Goal: Transaction & Acquisition: Book appointment/travel/reservation

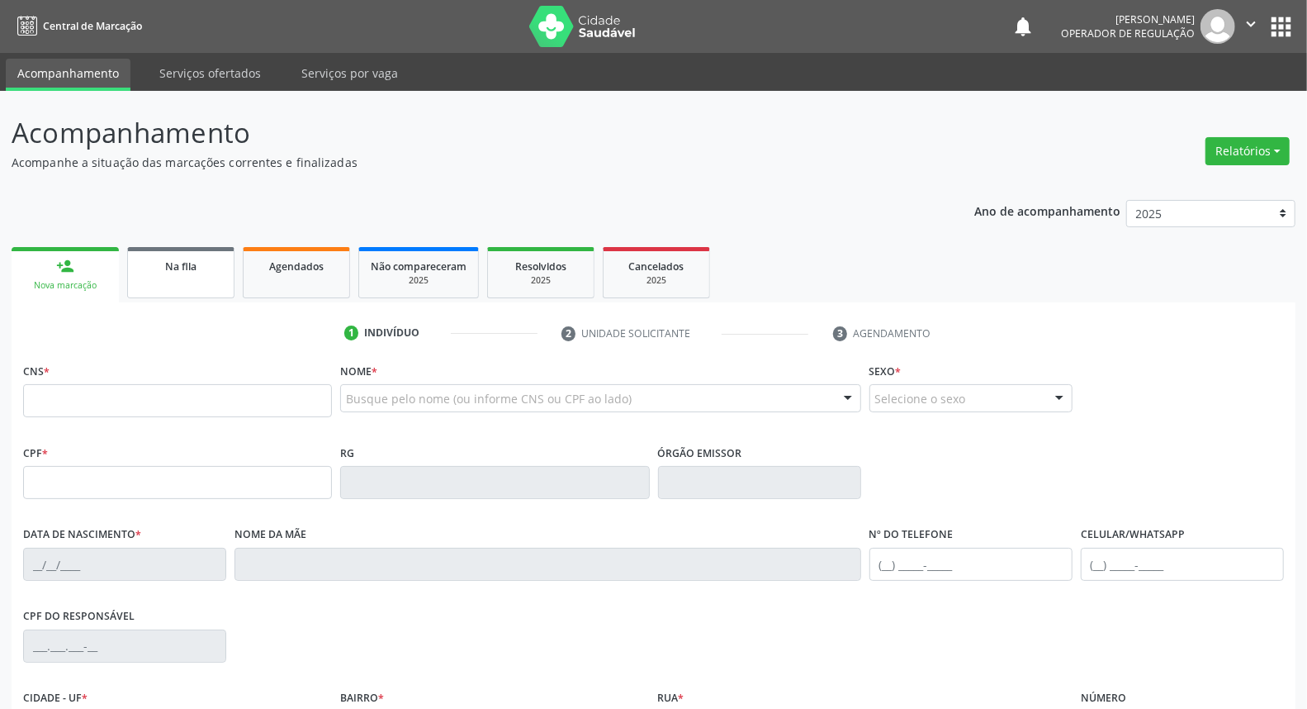
click at [206, 258] on div "Na fila" at bounding box center [181, 265] width 83 height 17
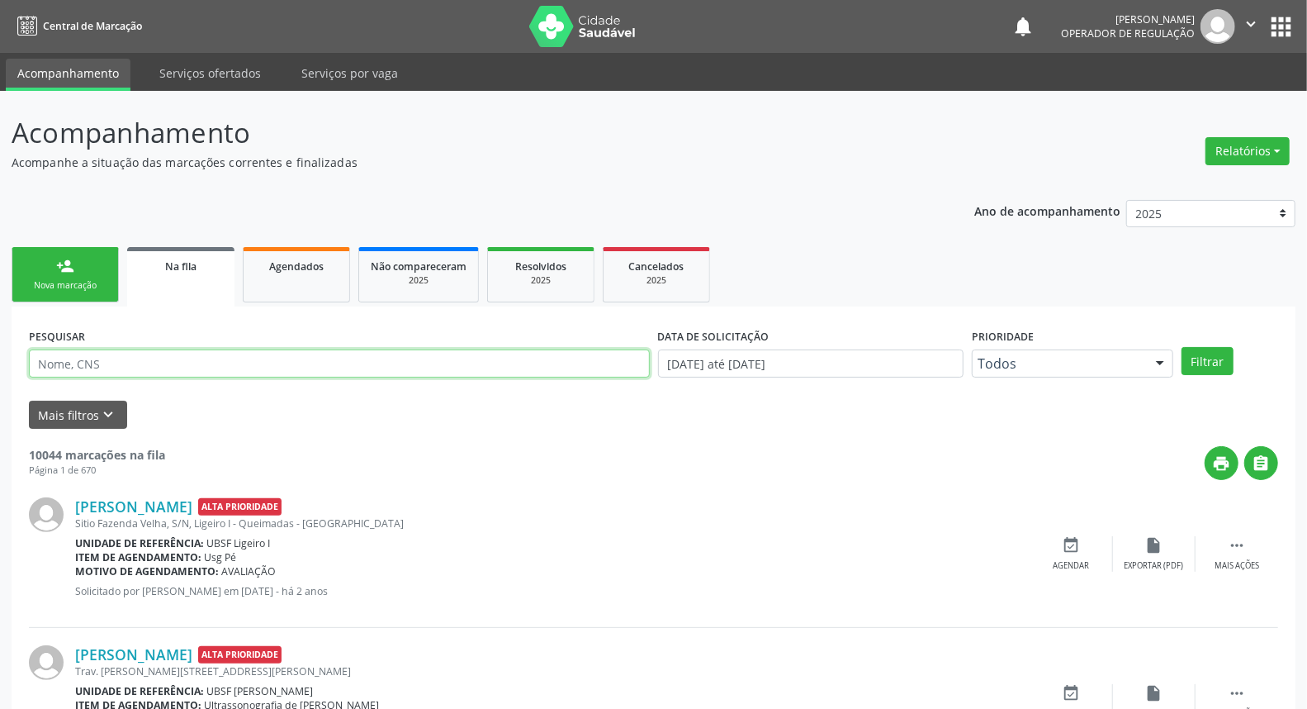
click at [134, 361] on input "text" at bounding box center [339, 363] width 621 height 28
type input "702708121203060"
click at [1182, 347] on button "Filtrar" at bounding box center [1208, 361] width 52 height 28
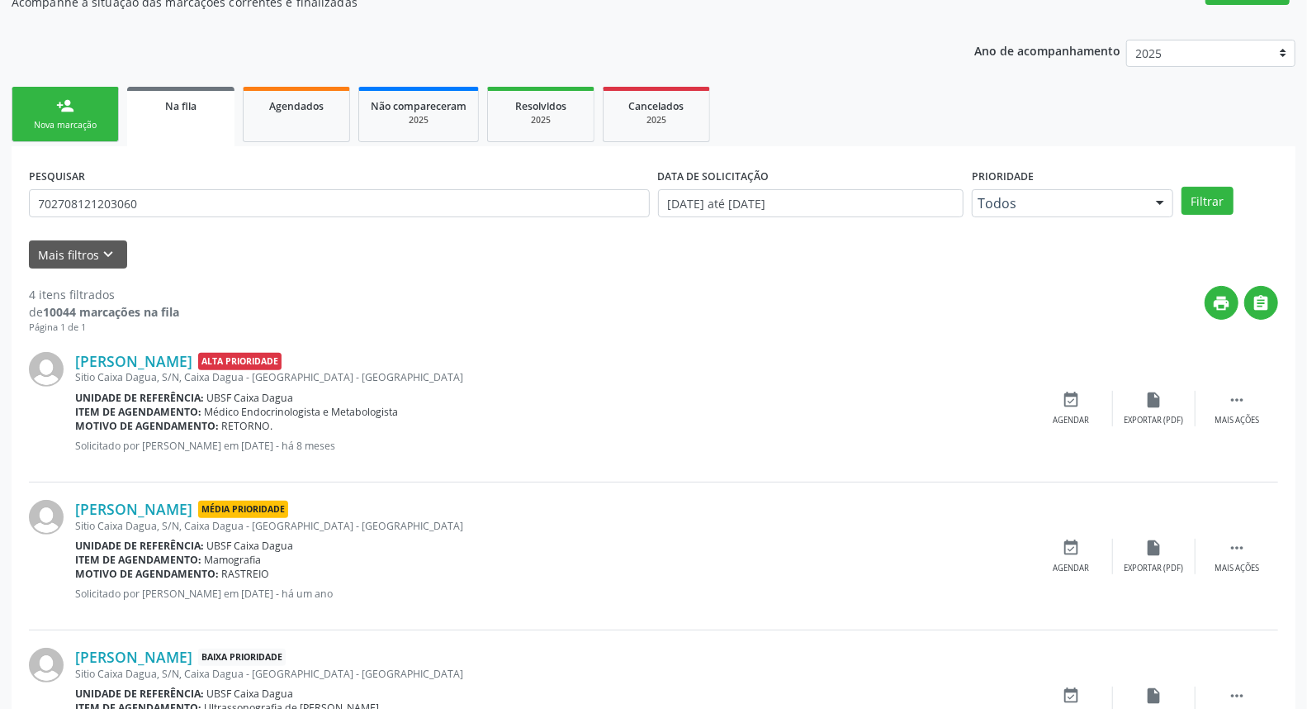
scroll to position [406, 0]
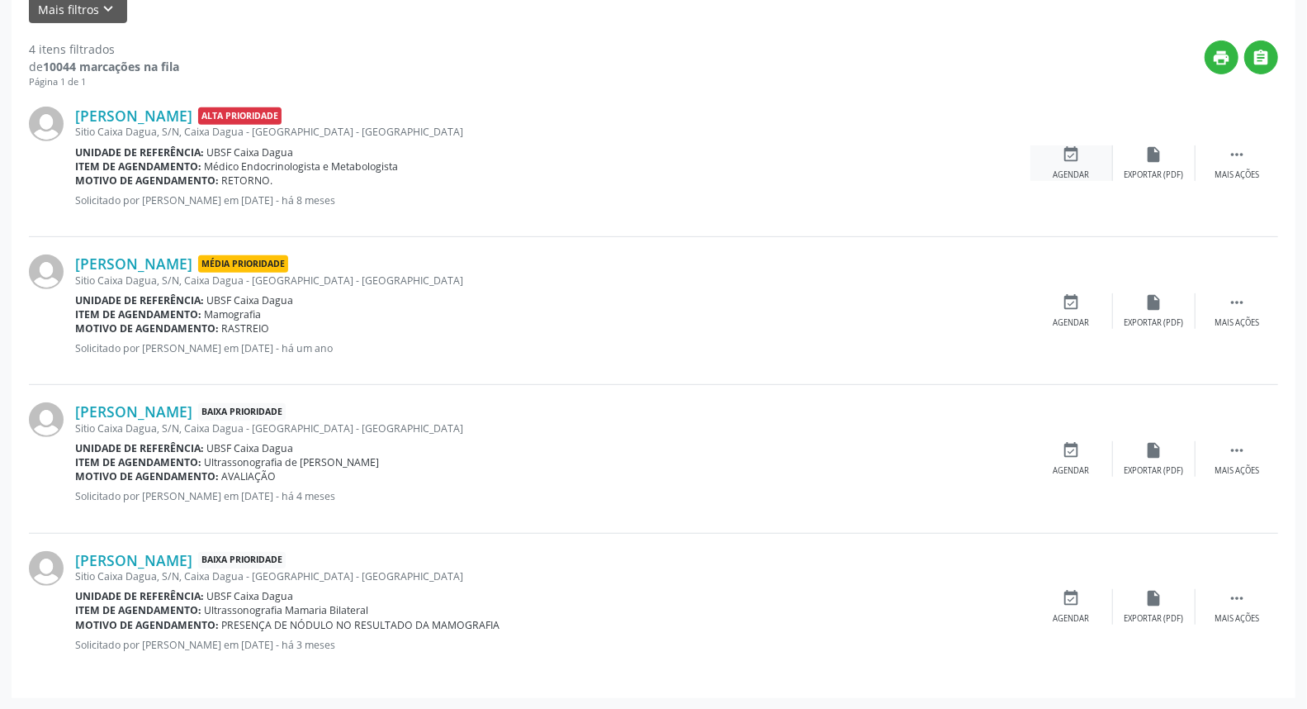
click at [1060, 162] on div "event_available Agendar" at bounding box center [1072, 163] width 83 height 36
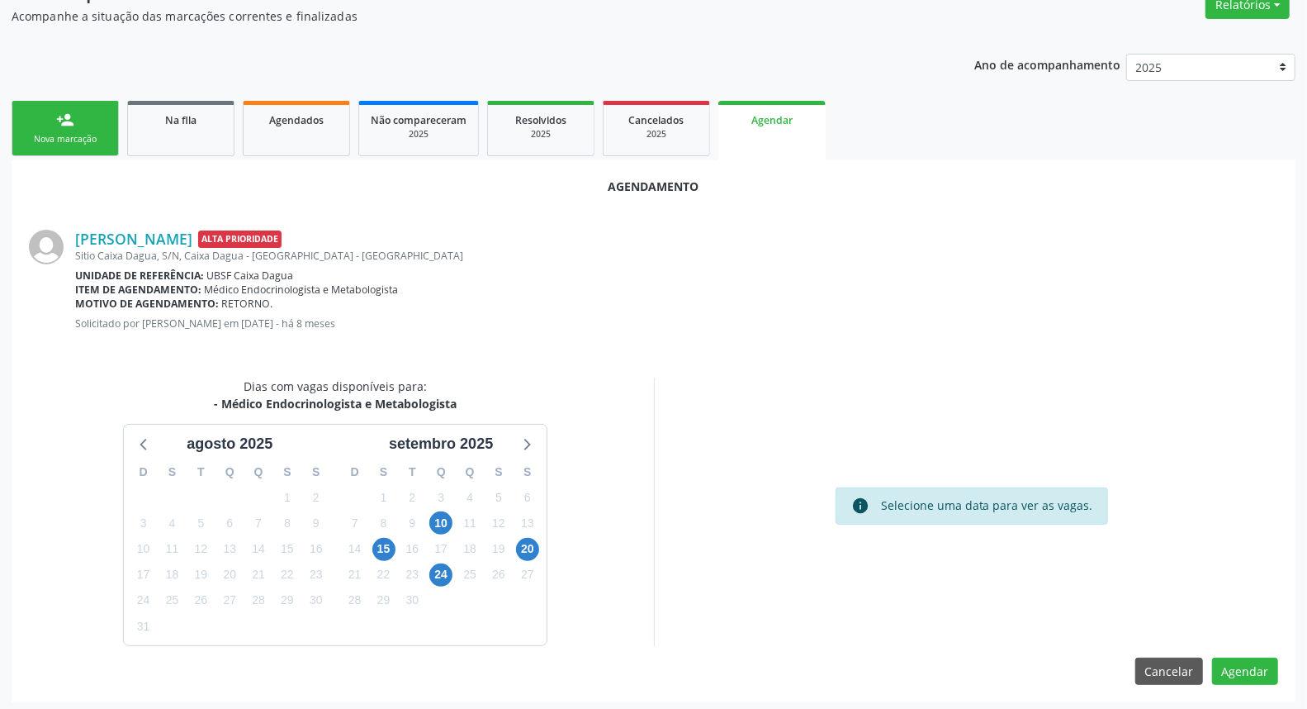
scroll to position [150, 0]
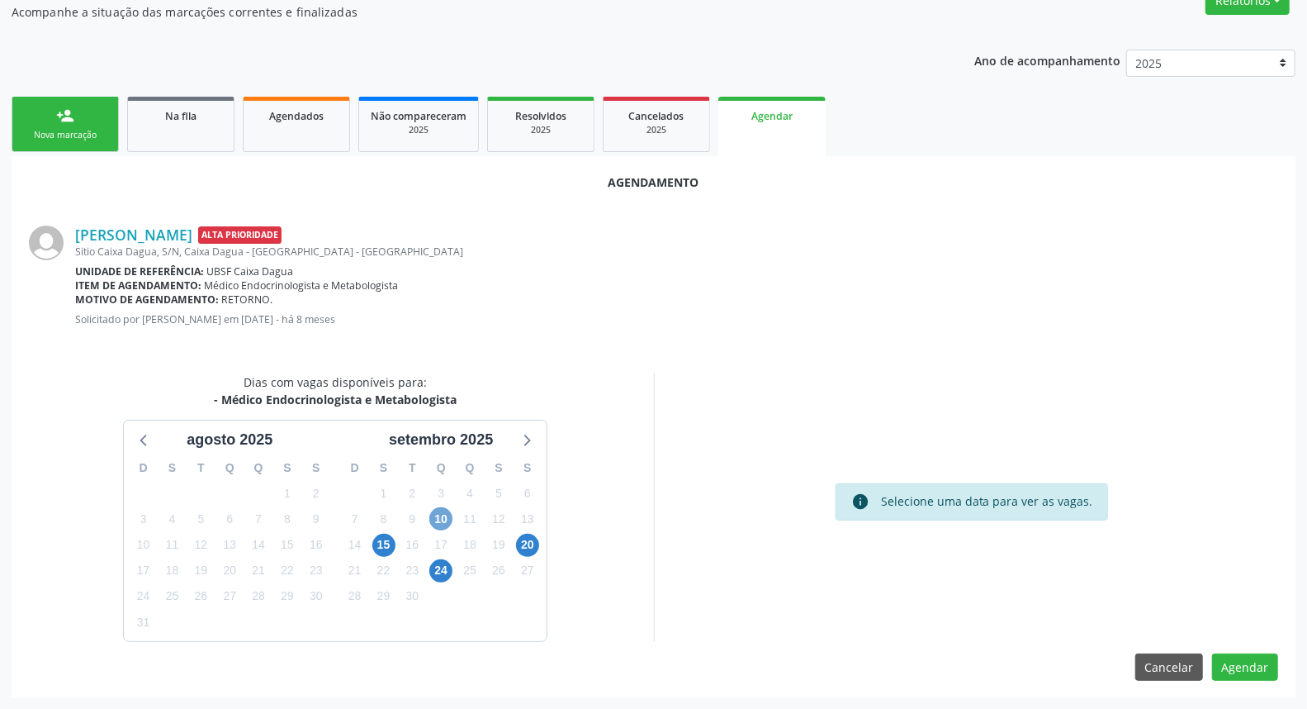
click at [446, 516] on span "10" at bounding box center [440, 518] width 23 height 23
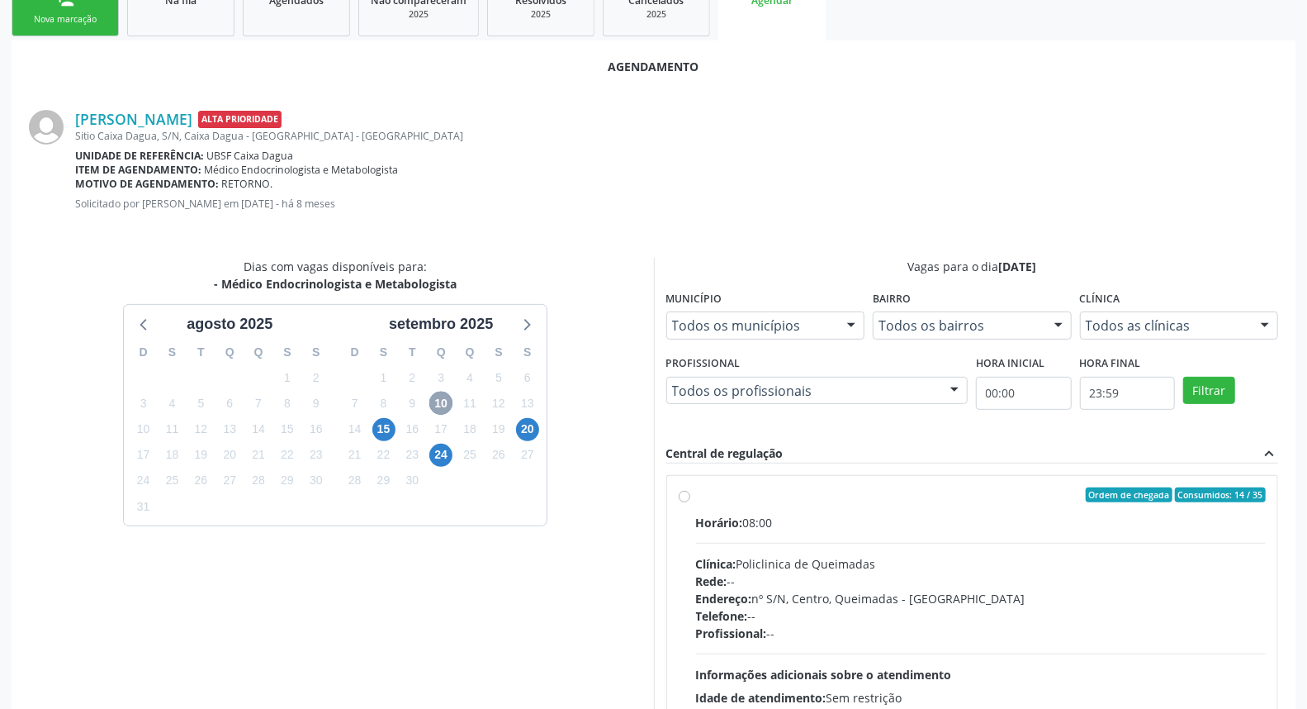
scroll to position [389, 0]
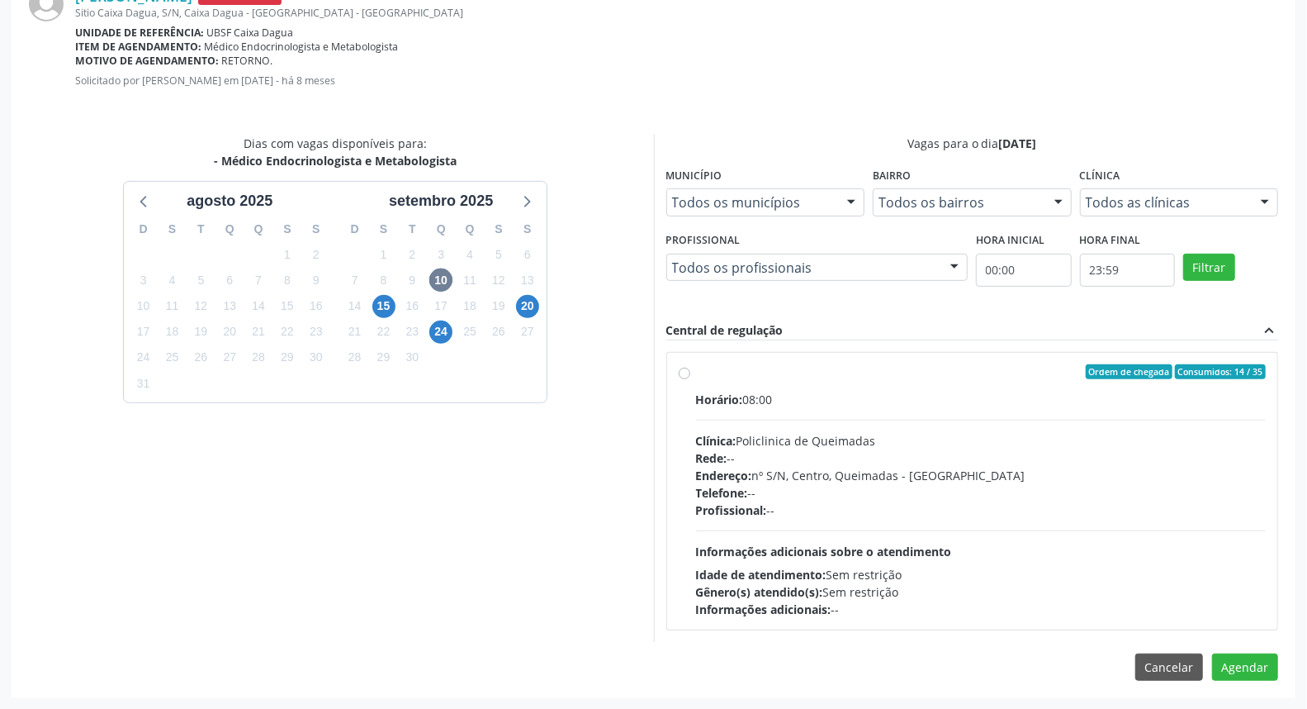
click at [814, 483] on div "Horário: 08:00 Clínica: Policlinica de Queimadas Rede: -- Endereço: nº S/N, Cen…" at bounding box center [981, 504] width 571 height 227
radio input "true"
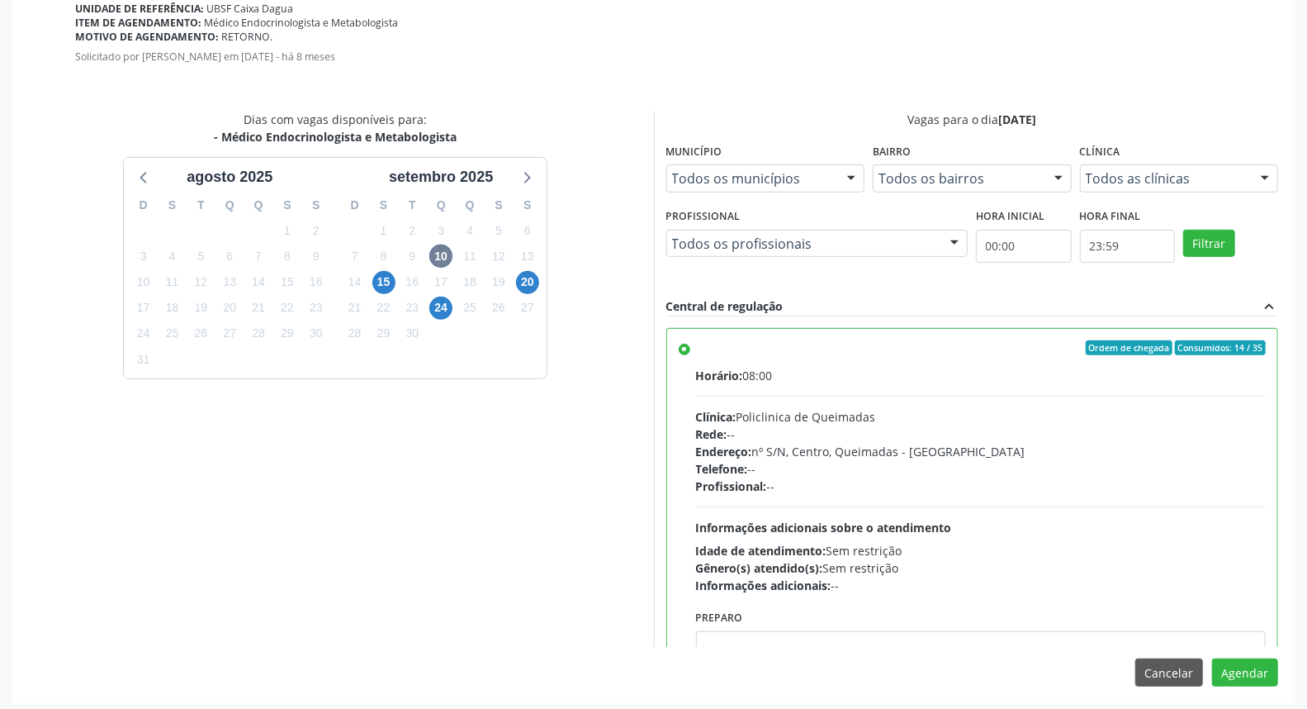
scroll to position [418, 0]
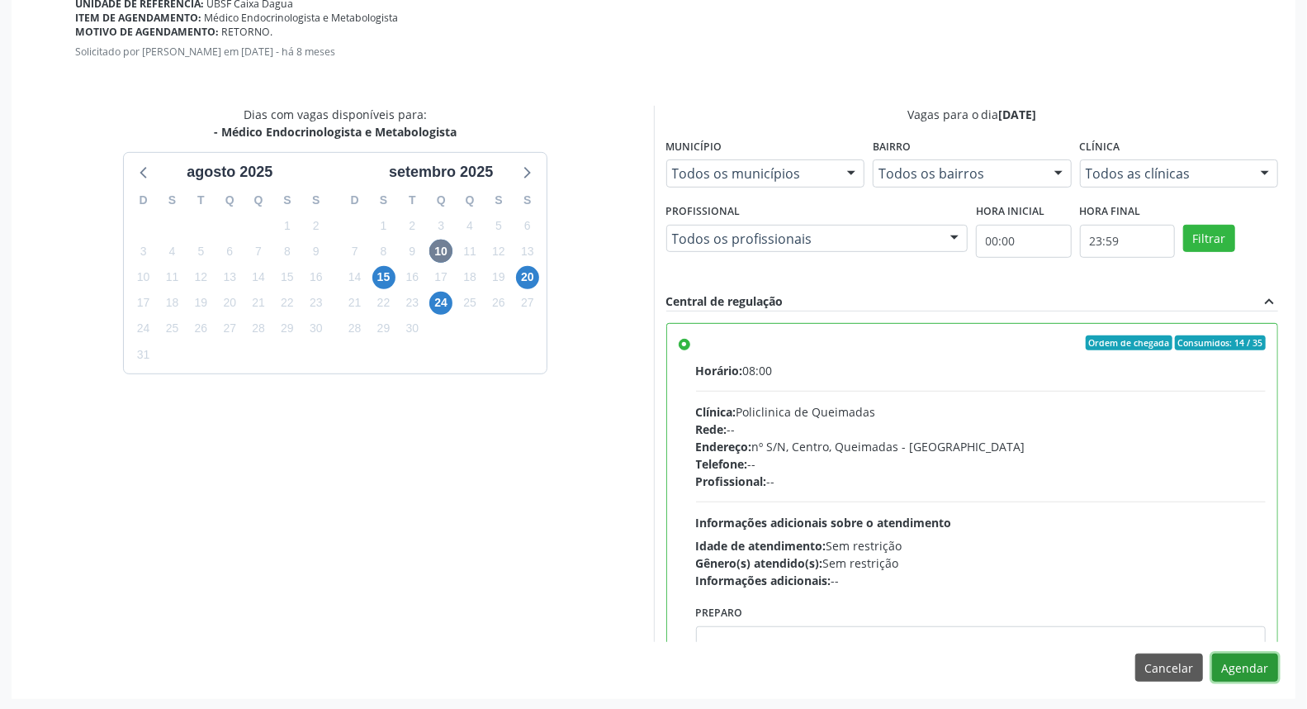
click at [1234, 666] on button "Agendar" at bounding box center [1245, 667] width 66 height 28
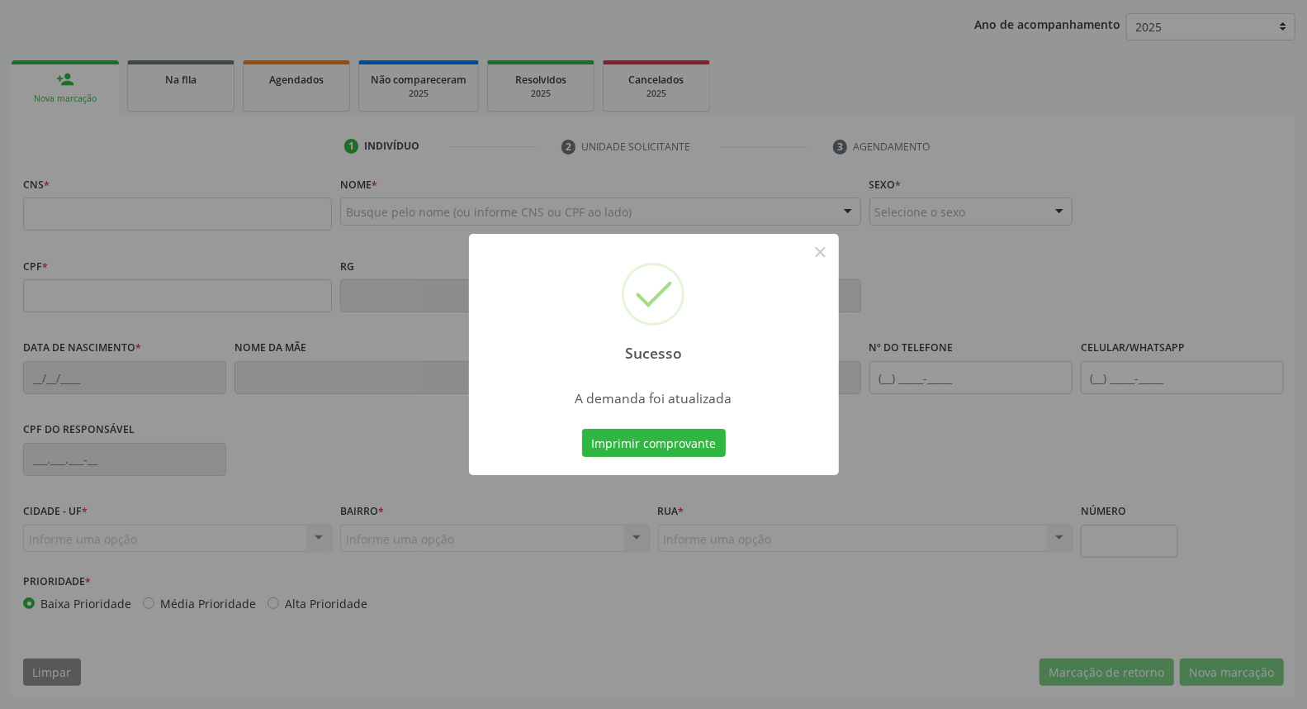
scroll to position [185, 0]
click at [628, 439] on button "Imprimir comprovante" at bounding box center [654, 443] width 144 height 28
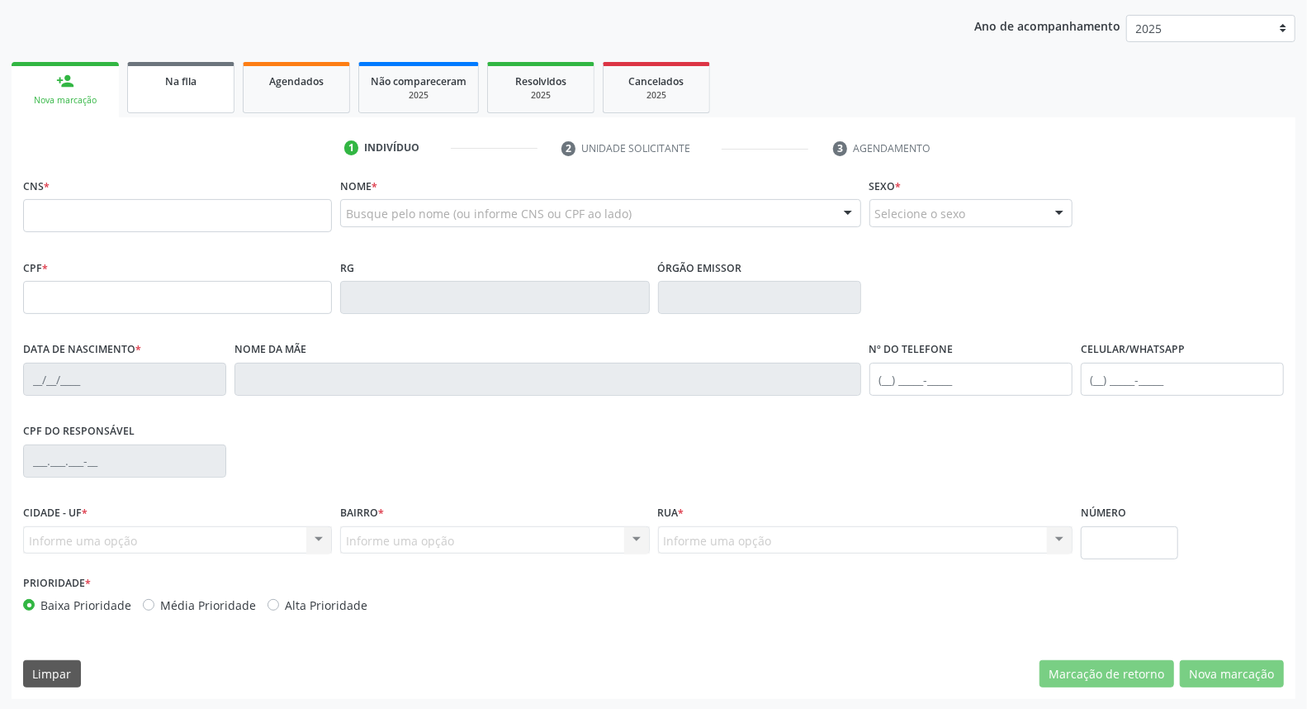
click at [196, 100] on link "Na fila" at bounding box center [180, 87] width 107 height 51
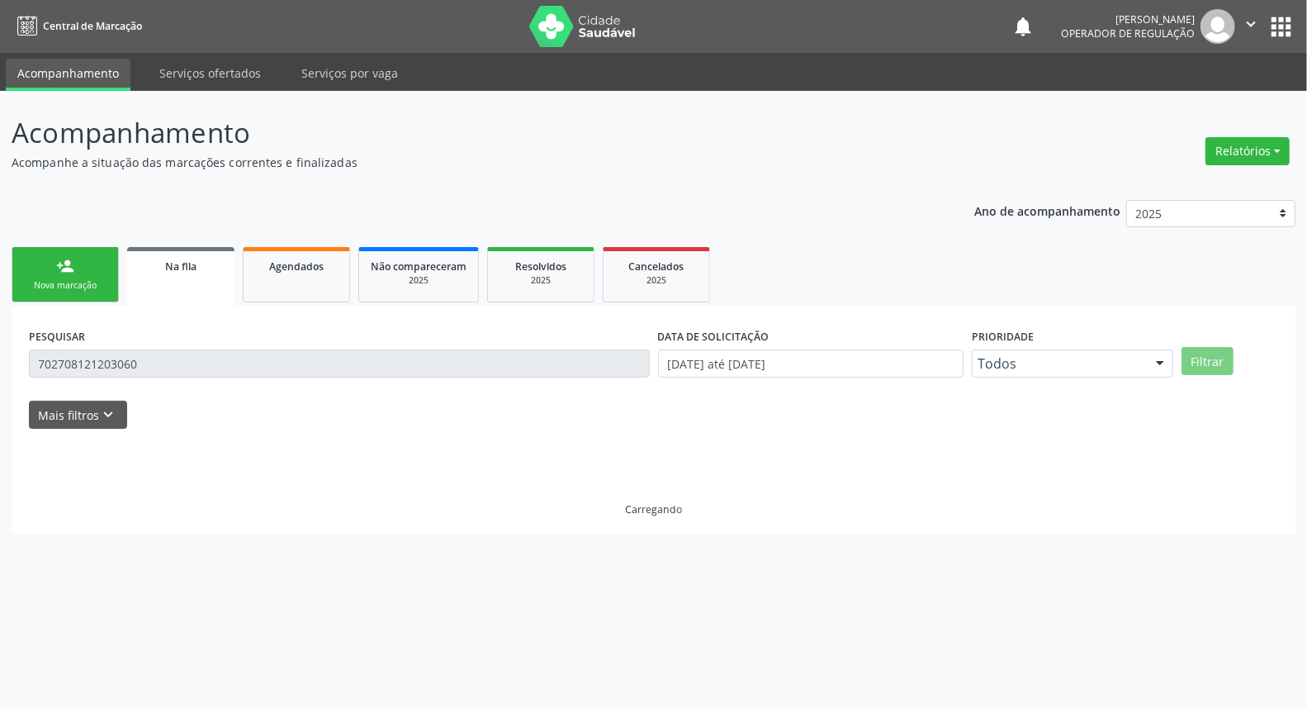
scroll to position [0, 0]
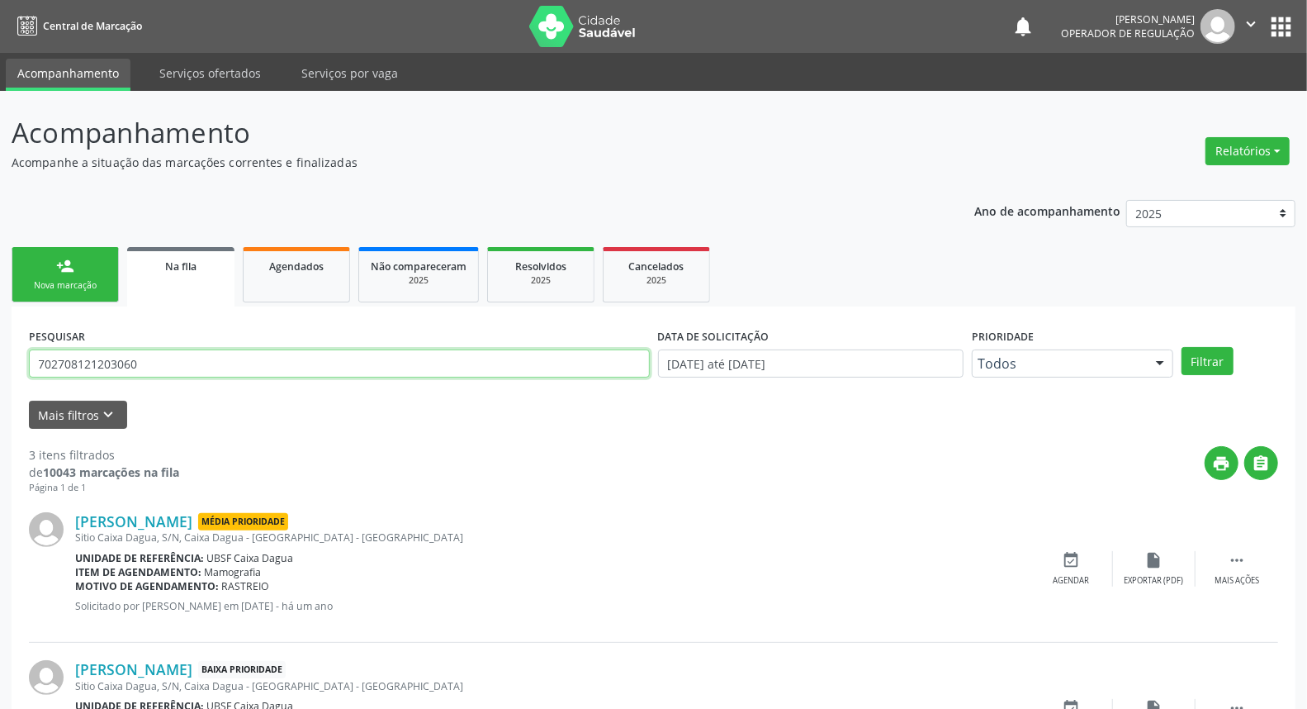
click at [103, 355] on input "702708121203060" at bounding box center [339, 363] width 621 height 28
click at [104, 353] on input "702708121203060" at bounding box center [339, 363] width 621 height 28
type input "700906997300398"
click at [1182, 347] on button "Filtrar" at bounding box center [1208, 361] width 52 height 28
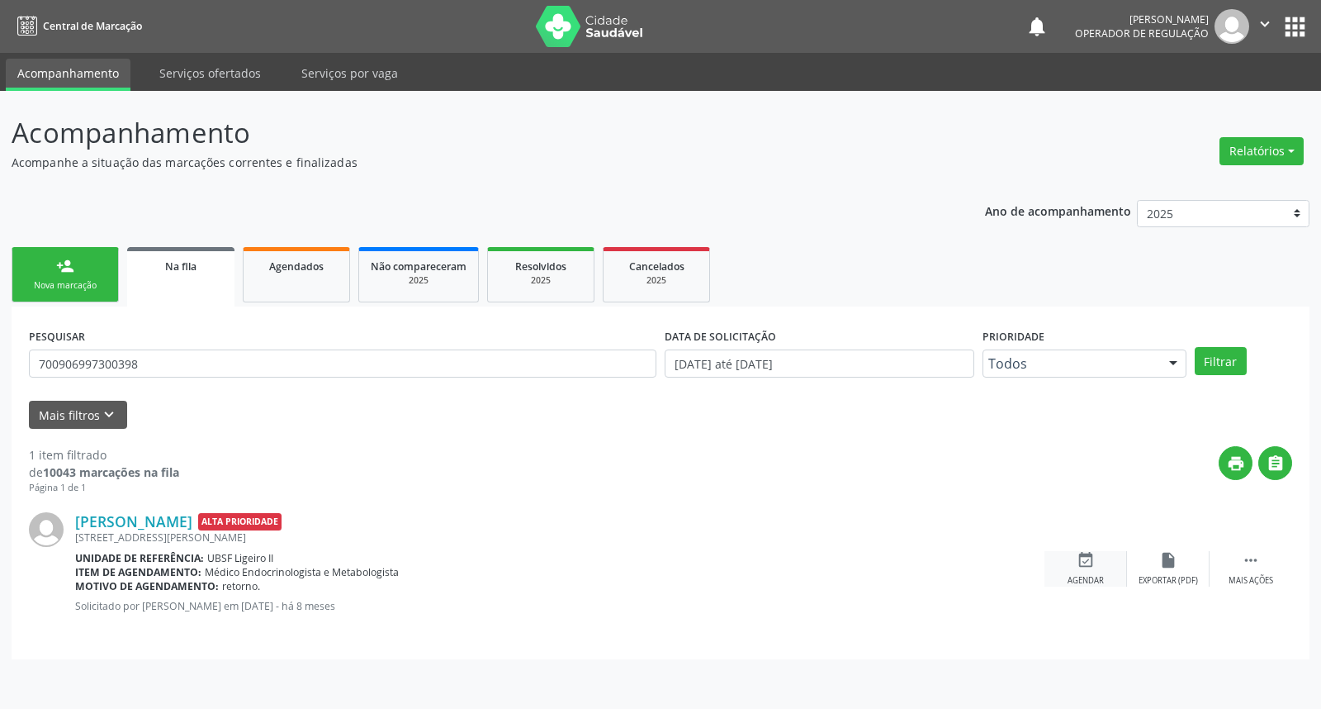
click at [1079, 572] on div "event_available Agendar" at bounding box center [1086, 569] width 83 height 36
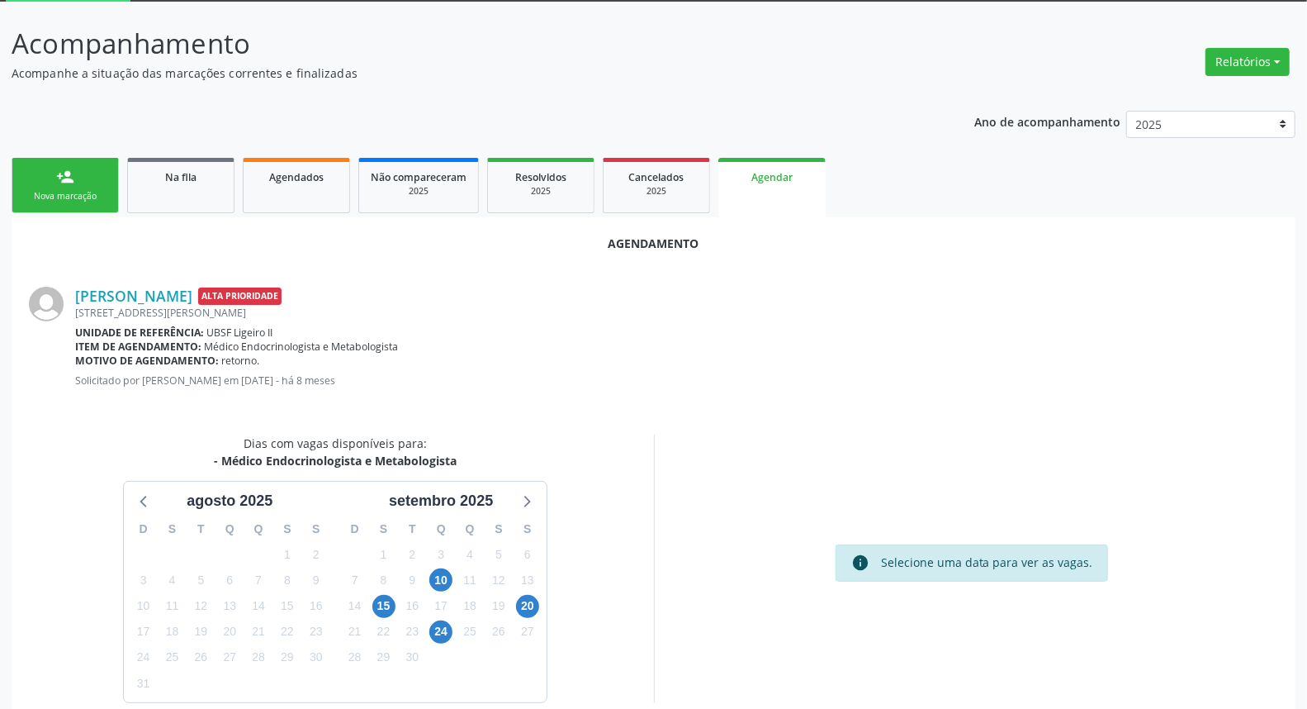
scroll to position [150, 0]
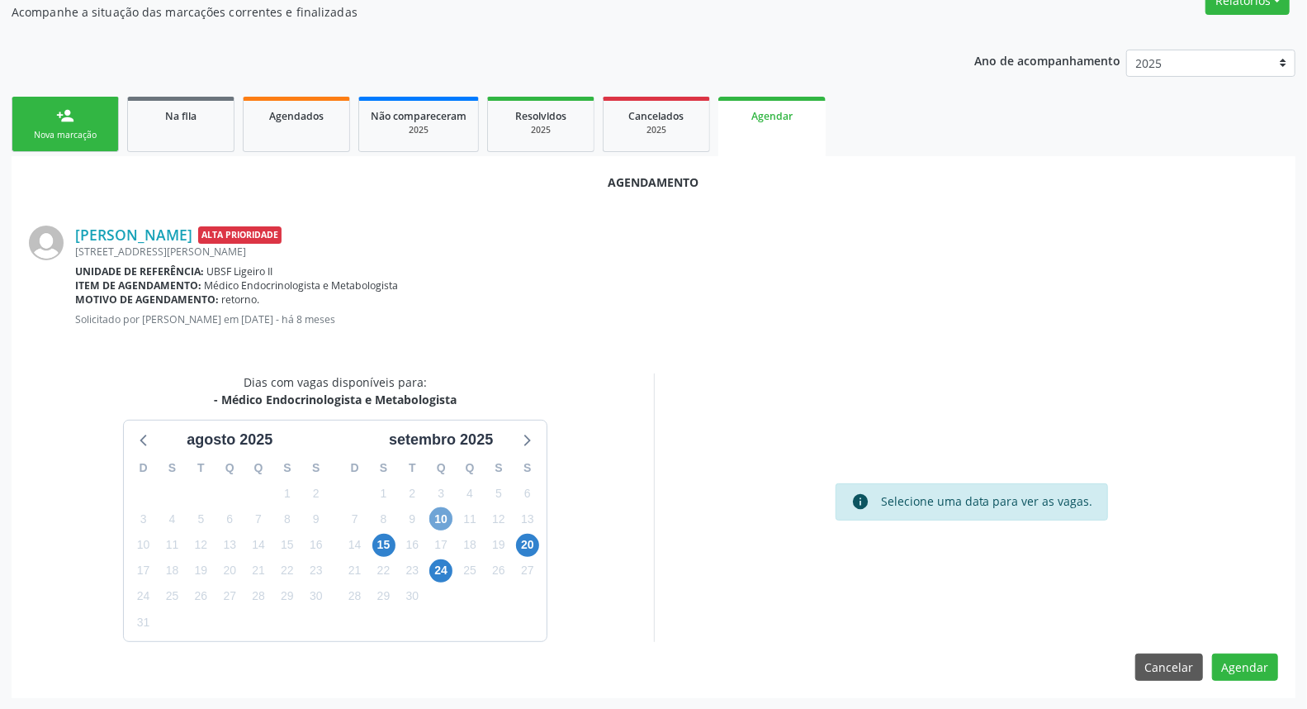
click at [439, 516] on span "10" at bounding box center [440, 518] width 23 height 23
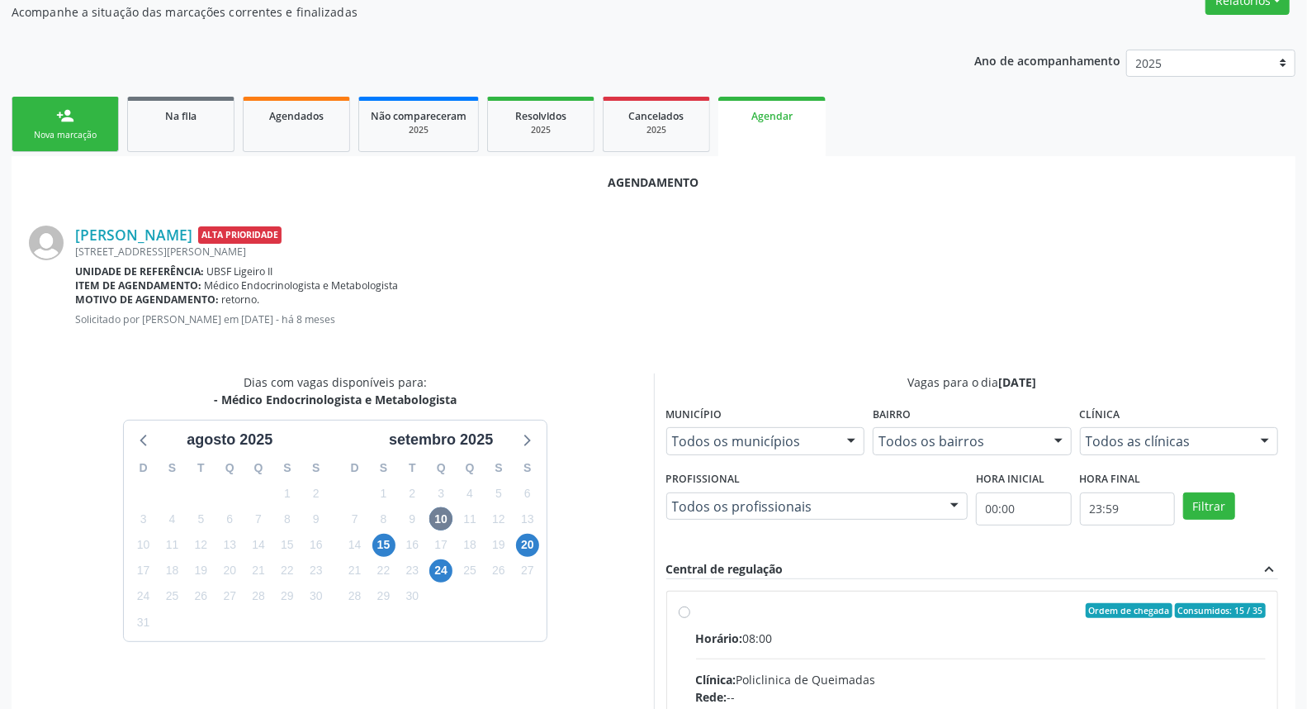
click at [690, 618] on input "Ordem de chegada Consumidos: 15 / 35 Horário: 08:00 Clínica: Policlinica de Que…" at bounding box center [685, 610] width 12 height 15
radio input "true"
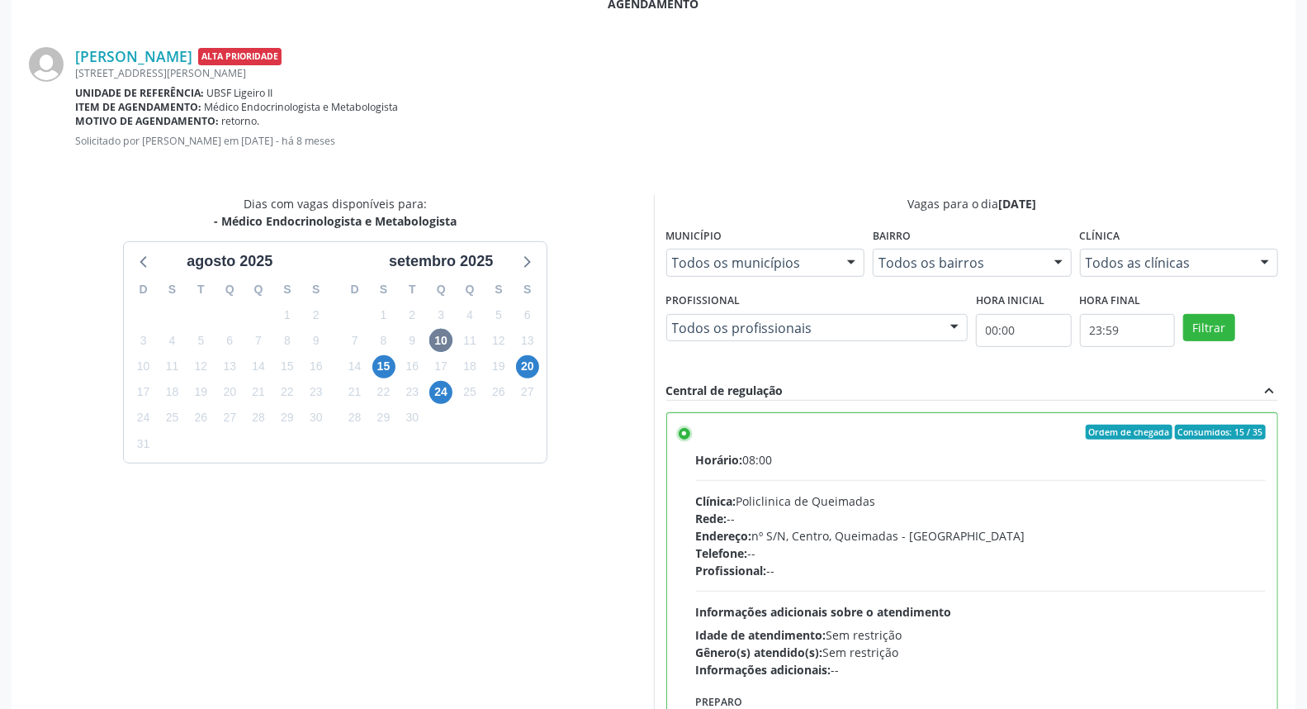
scroll to position [418, 0]
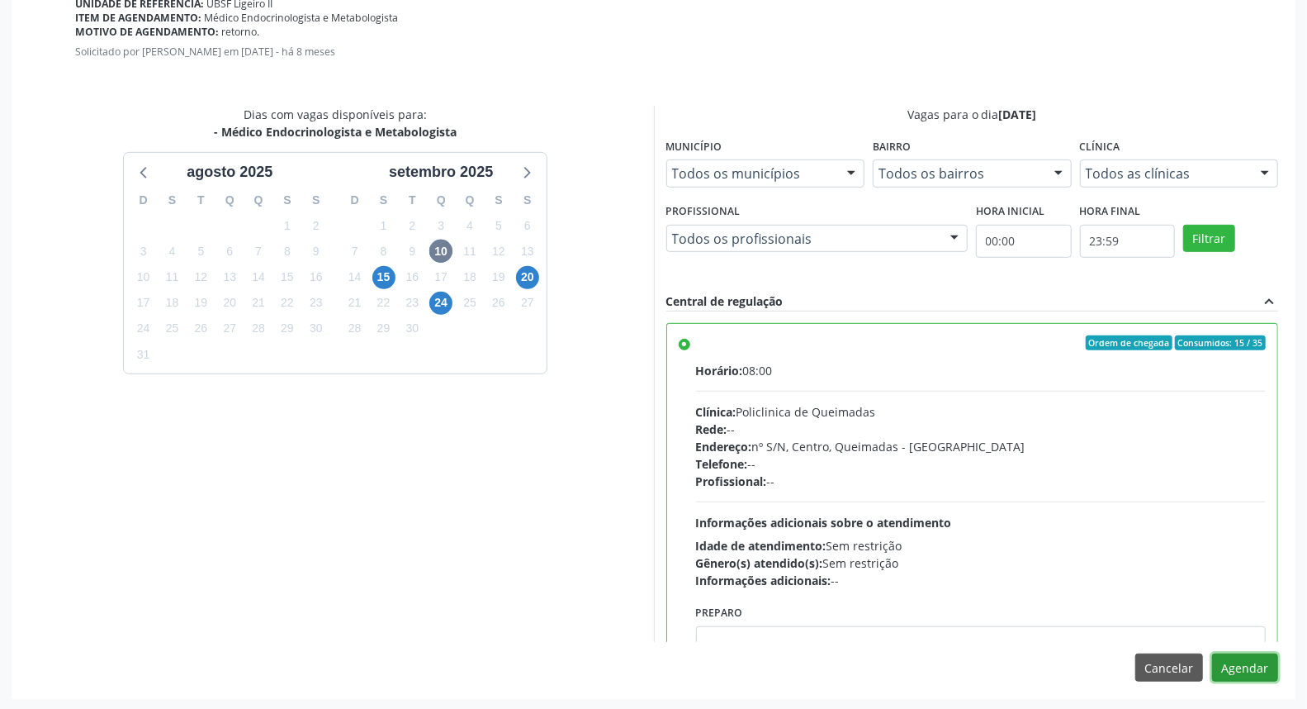
click at [1240, 662] on button "Agendar" at bounding box center [1245, 667] width 66 height 28
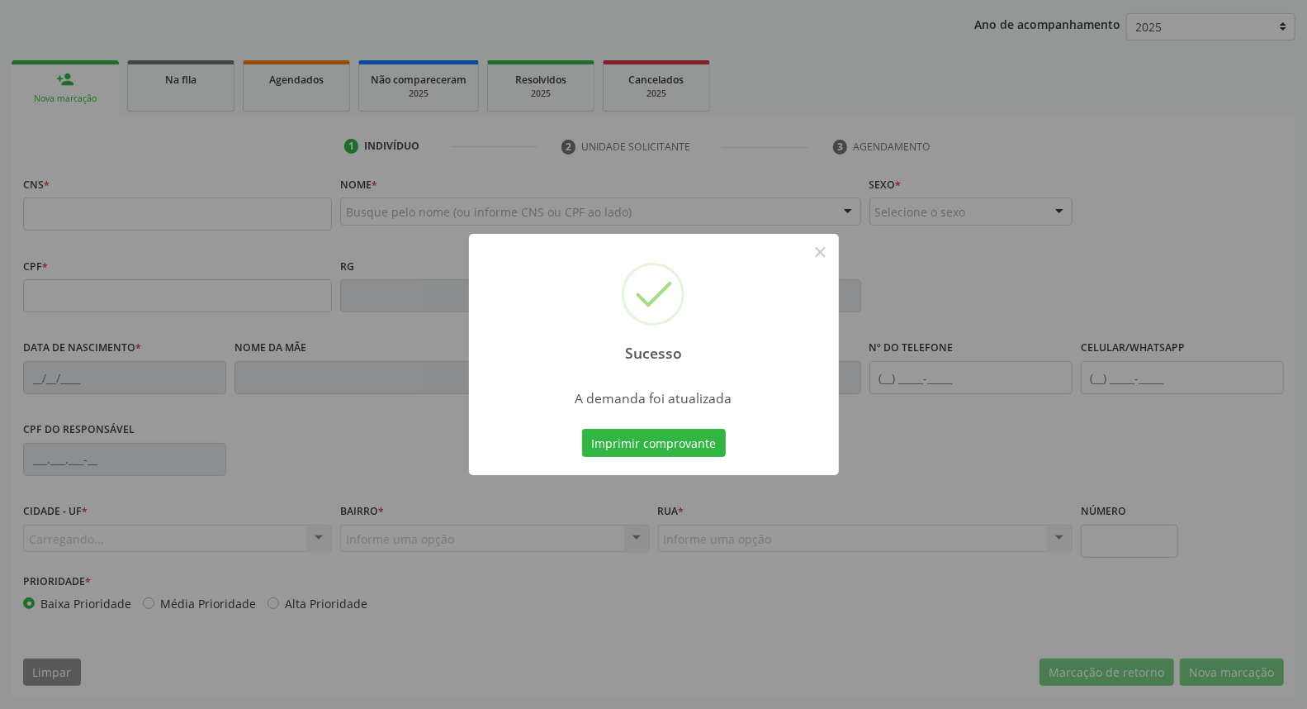
scroll to position [185, 0]
click at [582, 429] on button "Imprimir comprovante" at bounding box center [654, 443] width 144 height 28
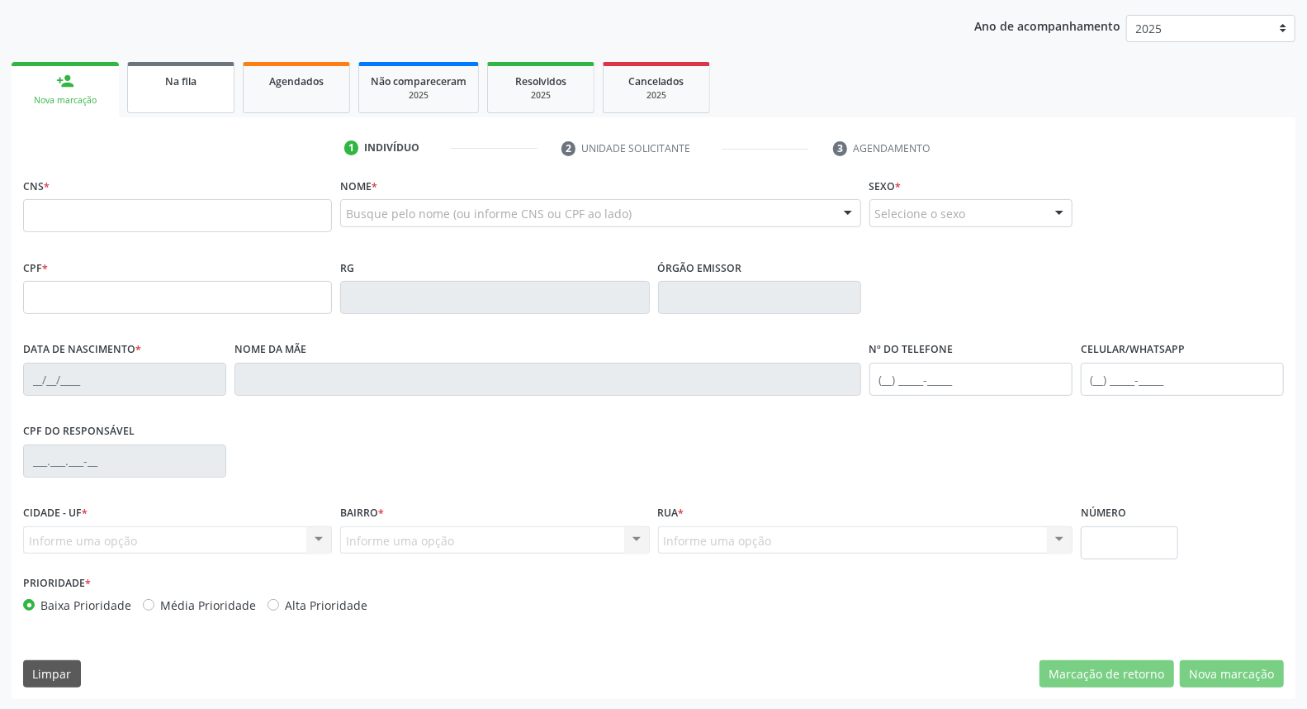
click at [187, 102] on link "Na fila" at bounding box center [180, 87] width 107 height 51
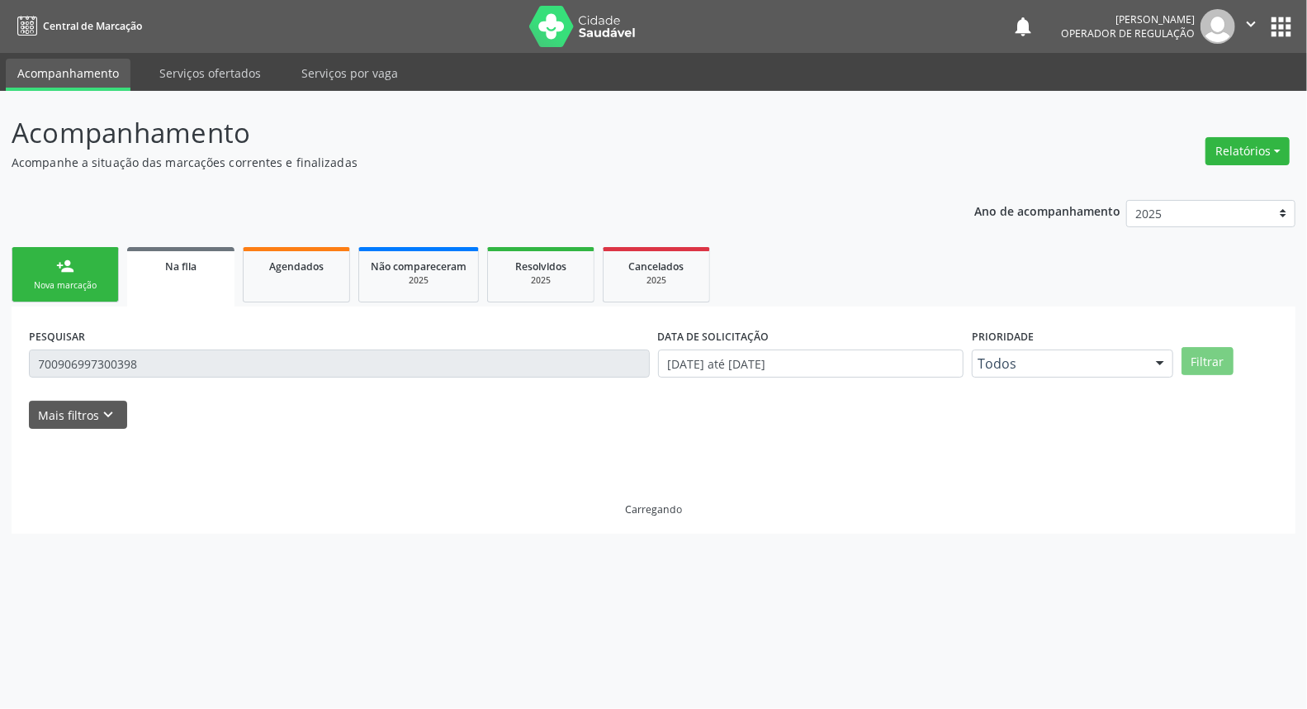
scroll to position [0, 0]
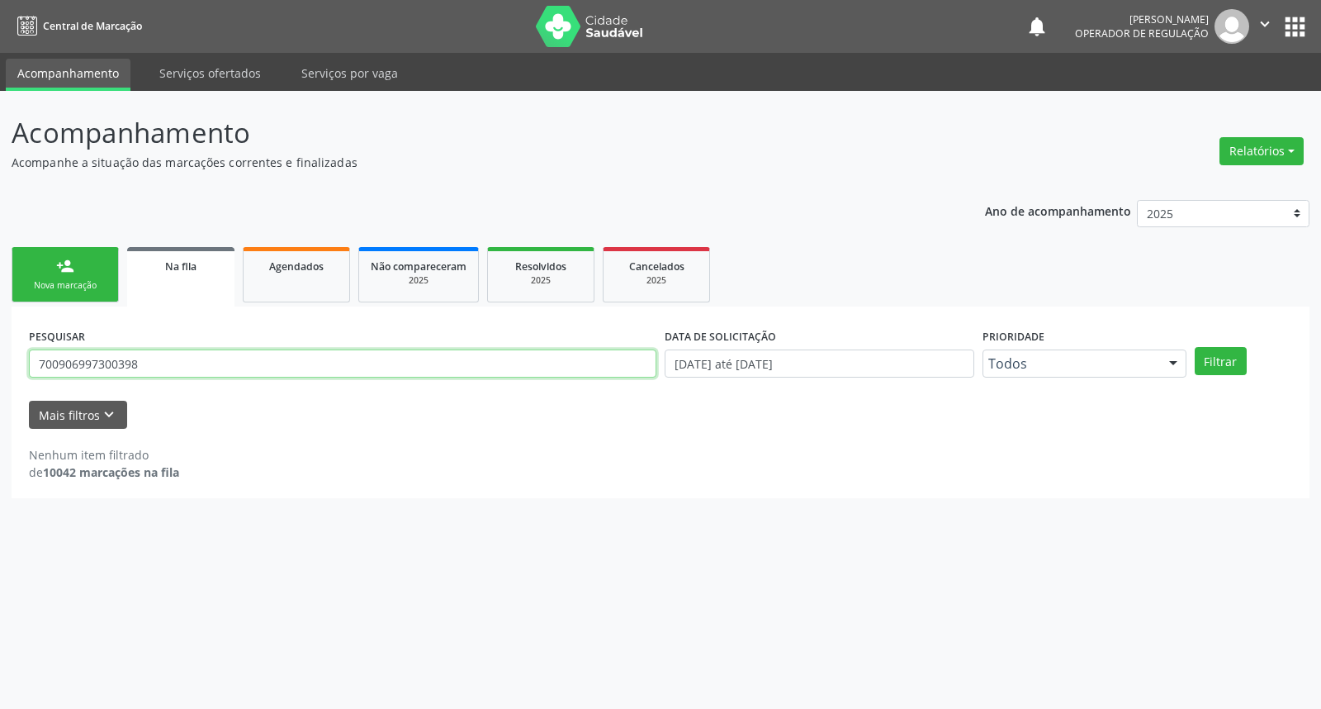
click at [163, 374] on input "700906997300398" at bounding box center [343, 363] width 628 height 28
type input "700409953764442"
click at [1195, 347] on button "Filtrar" at bounding box center [1221, 361] width 52 height 28
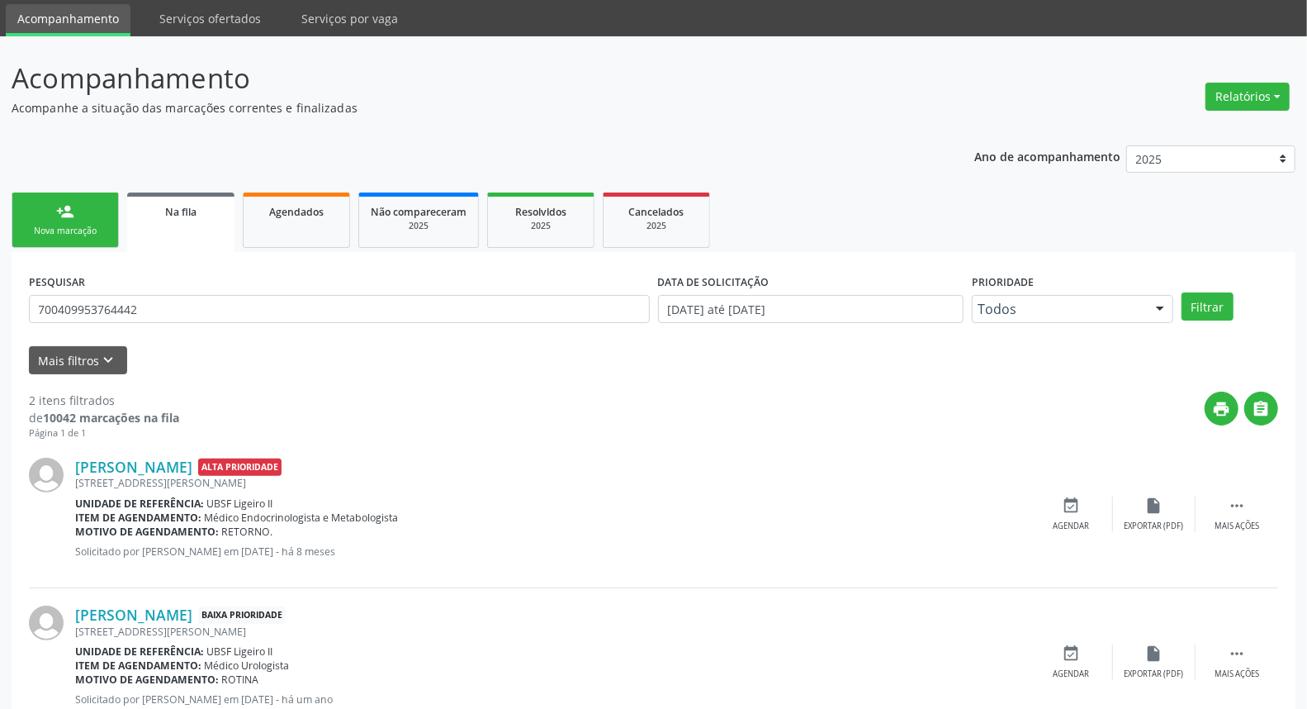
scroll to position [109, 0]
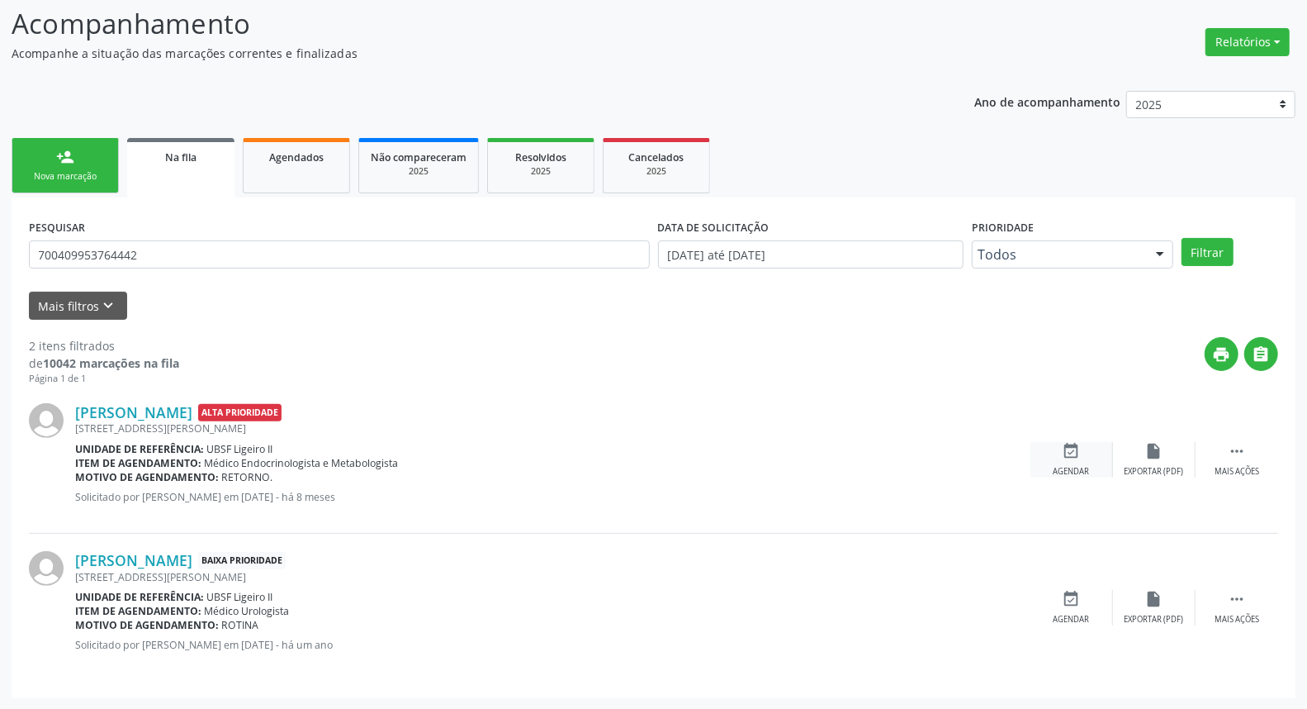
click at [1074, 455] on icon "event_available" at bounding box center [1072, 451] width 18 height 18
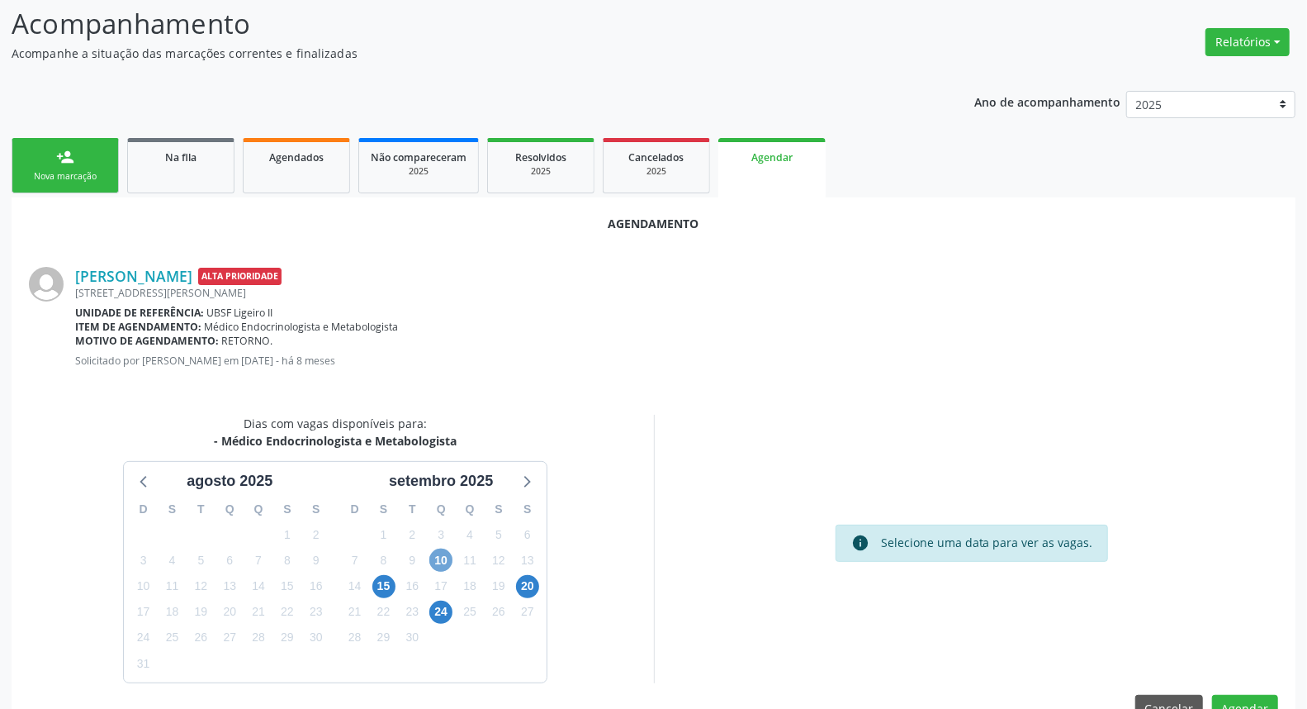
click at [443, 558] on span "10" at bounding box center [440, 559] width 23 height 23
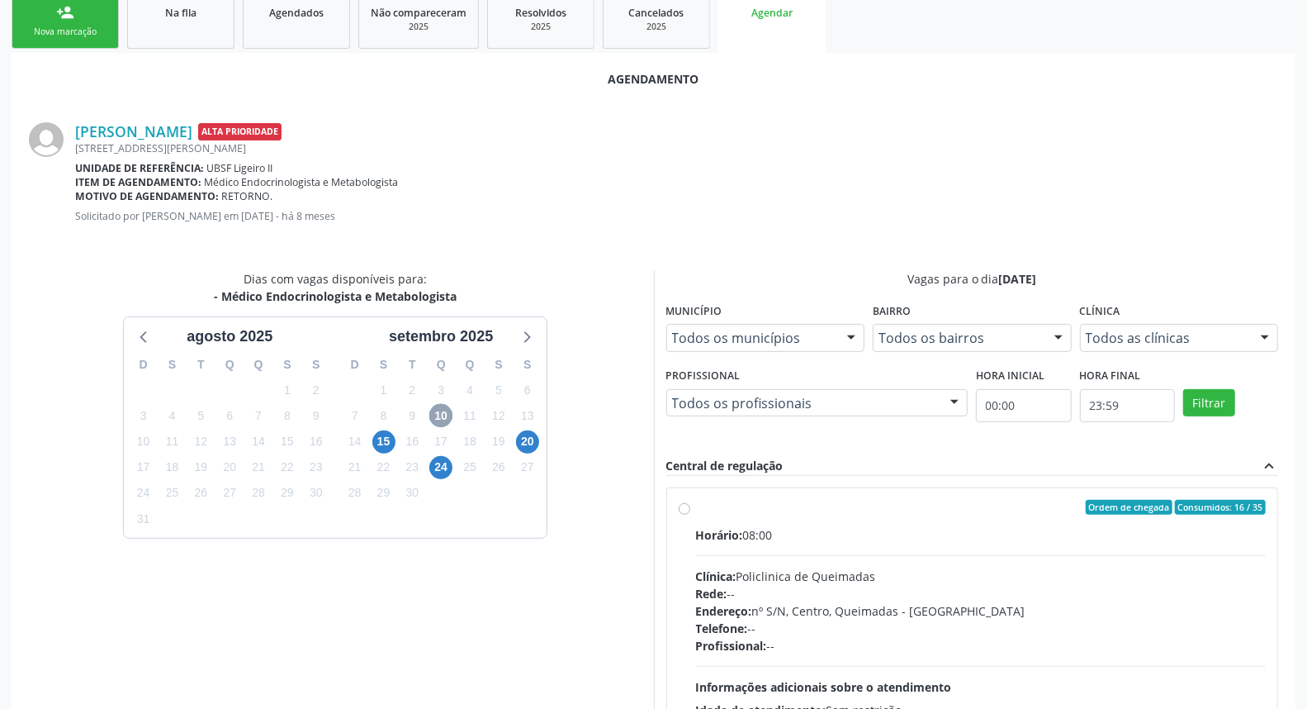
scroll to position [389, 0]
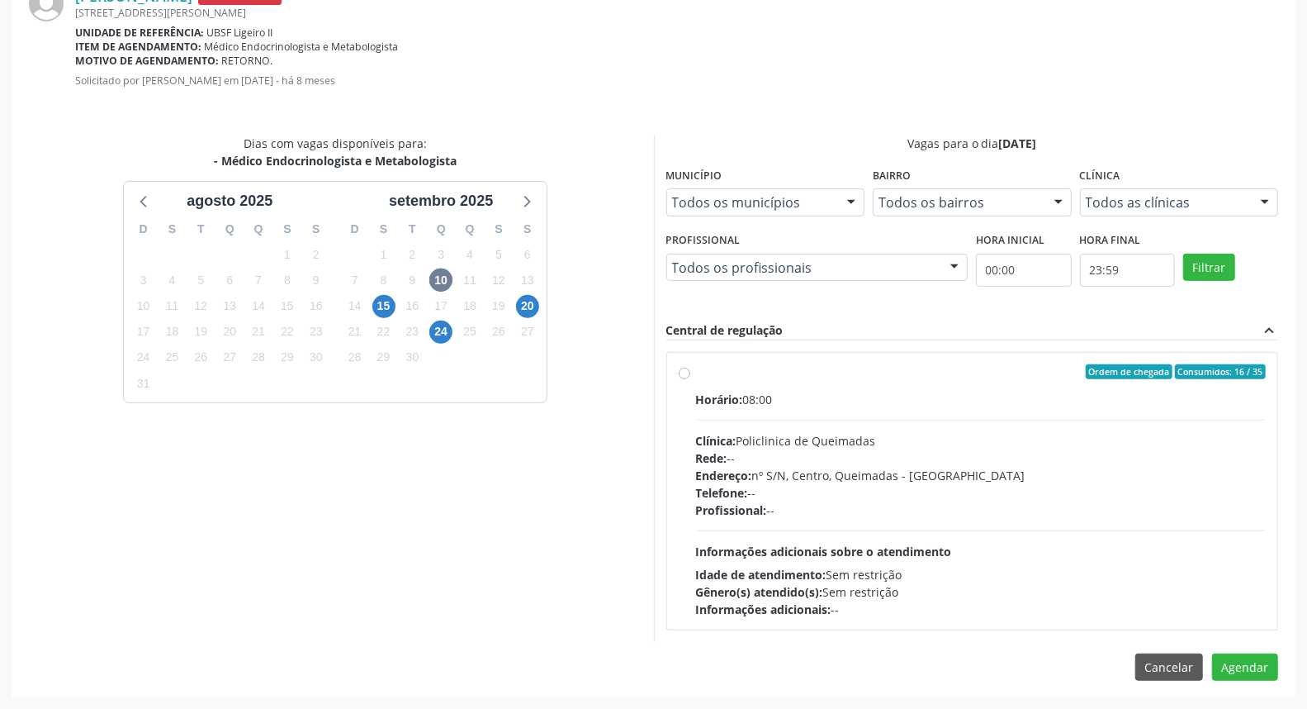
click at [958, 520] on div "Horário: 08:00 Clínica: Policlinica de Queimadas Rede: -- Endereço: nº S/N, Cen…" at bounding box center [981, 504] width 571 height 227
click at [690, 379] on input "Ordem de chegada Consumidos: 16 / 35 Horário: 08:00 Clínica: Policlinica de Que…" at bounding box center [685, 371] width 12 height 15
radio input "true"
click at [1248, 686] on button "Agendar" at bounding box center [1245, 696] width 66 height 28
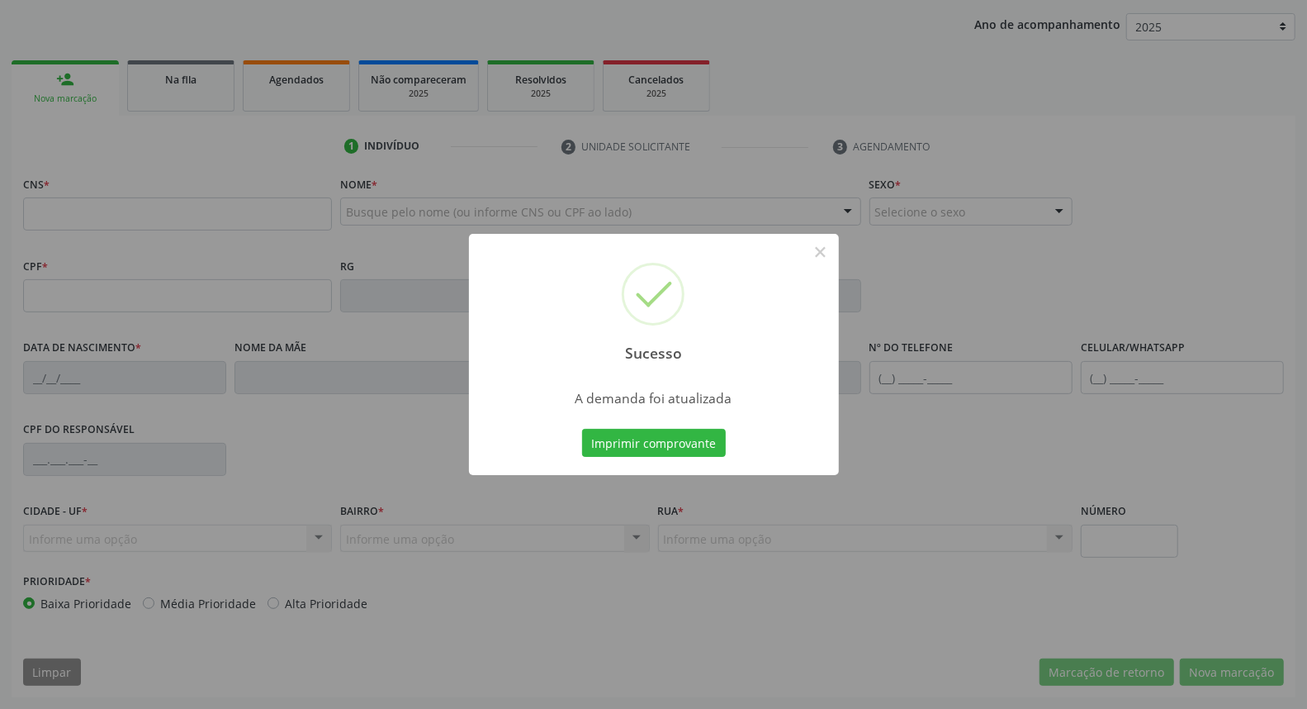
scroll to position [185, 0]
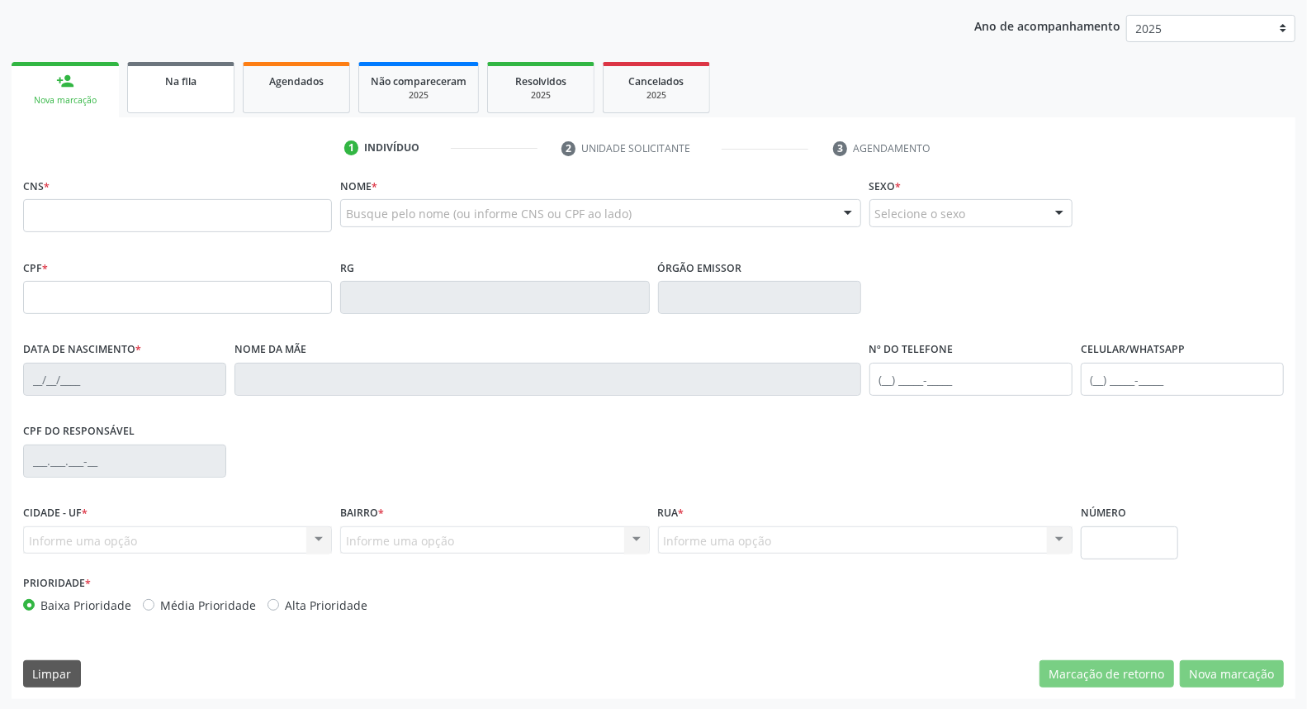
click at [167, 87] on div "Na fila" at bounding box center [181, 80] width 83 height 17
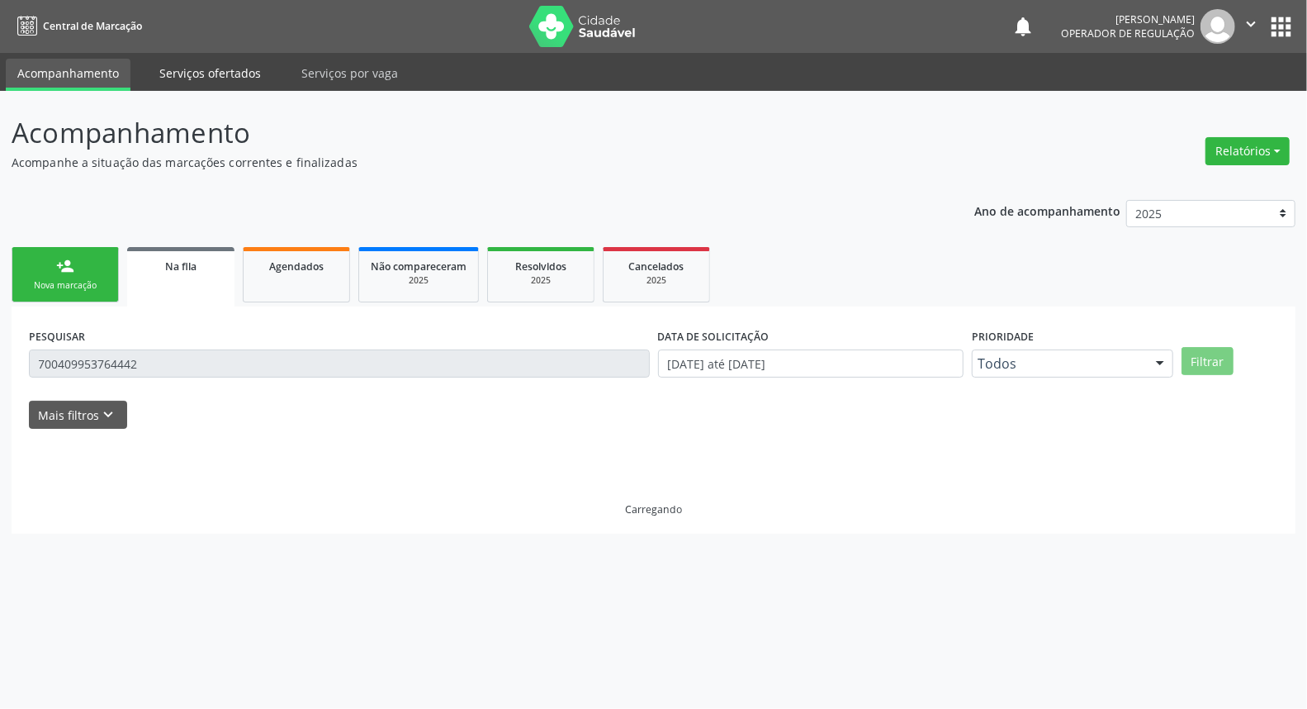
scroll to position [0, 0]
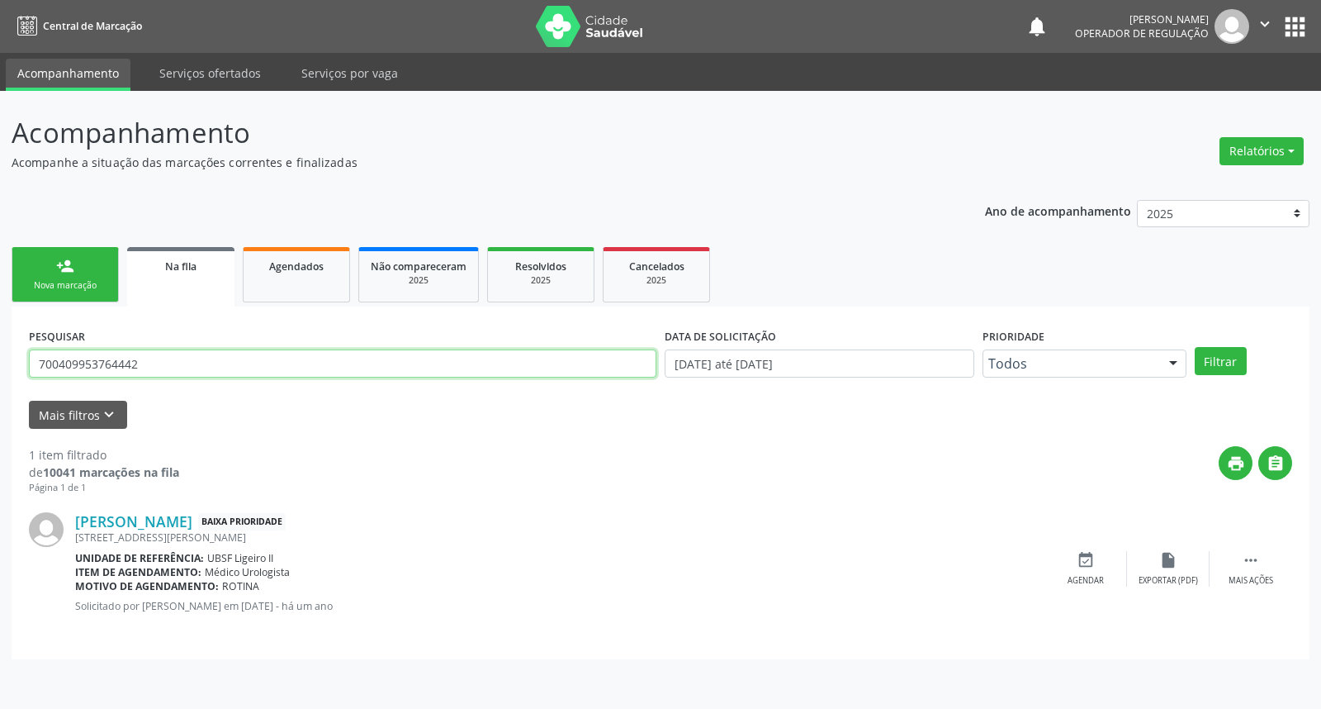
click at [209, 360] on input "700409953764442" at bounding box center [343, 363] width 628 height 28
click at [299, 279] on link "Agendados" at bounding box center [296, 274] width 107 height 55
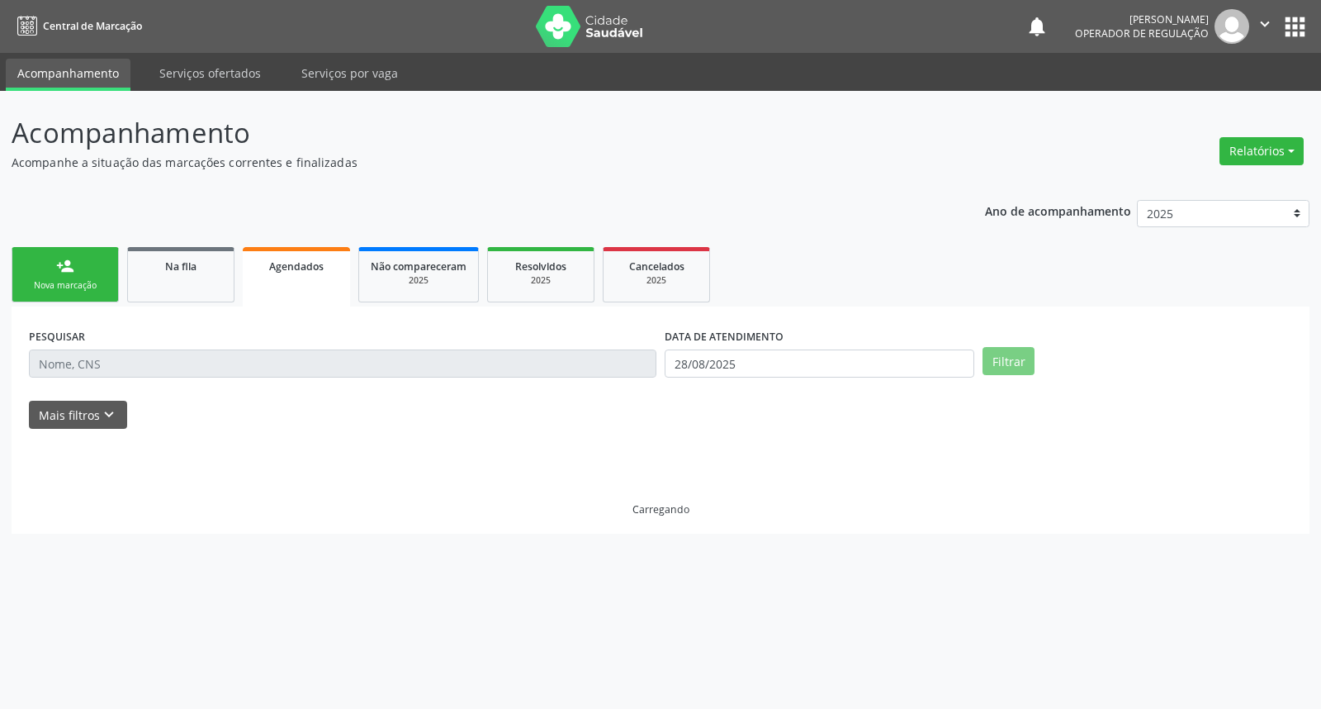
click at [210, 356] on input "text" at bounding box center [343, 363] width 628 height 28
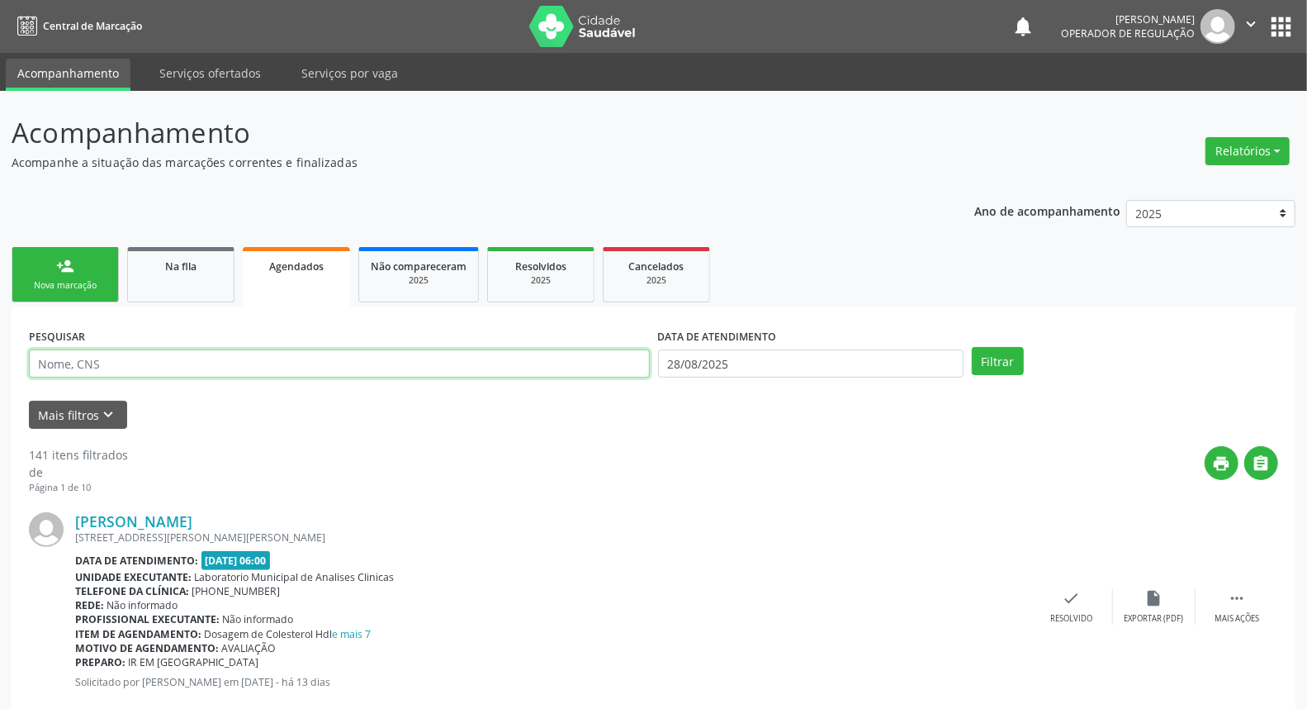
click at [202, 374] on input "text" at bounding box center [339, 363] width 621 height 28
paste input "700409953764442"
type input "700409953764442"
click at [972, 347] on button "Filtrar" at bounding box center [998, 361] width 52 height 28
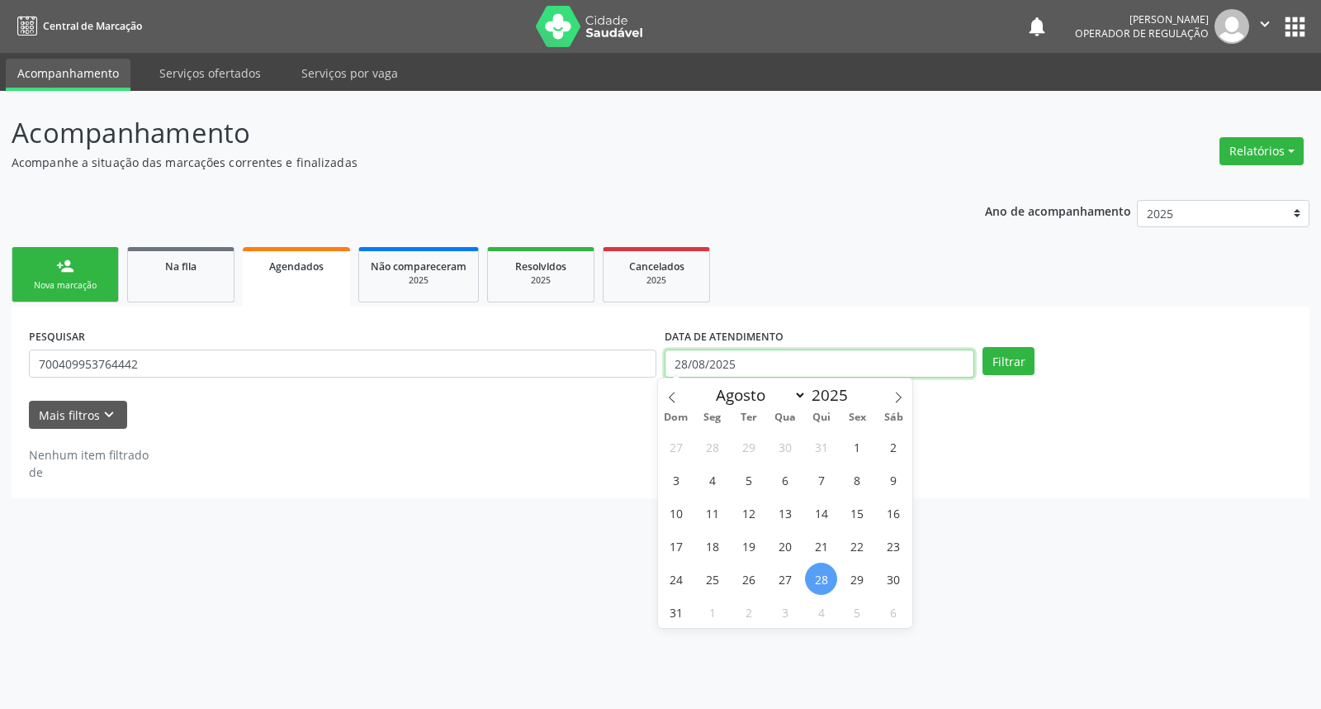
click at [931, 353] on input "28/08/2025" at bounding box center [820, 363] width 310 height 28
click at [804, 481] on div "27 28 29 30 31 1 2 3 4 5 6 7 8 9 10 11 12 13 14 15 16 17 18 19 20 21 22 23 24 2…" at bounding box center [785, 528] width 254 height 198
click at [873, 465] on div "27 28 29 30 31 1 2 3 4 5 6 7 8 9 10 11 12 13 14 15 16 17 18 19 20 21 22 23 24 2…" at bounding box center [785, 528] width 254 height 198
click at [868, 457] on span "1" at bounding box center [858, 446] width 32 height 32
type input "[DATE]"
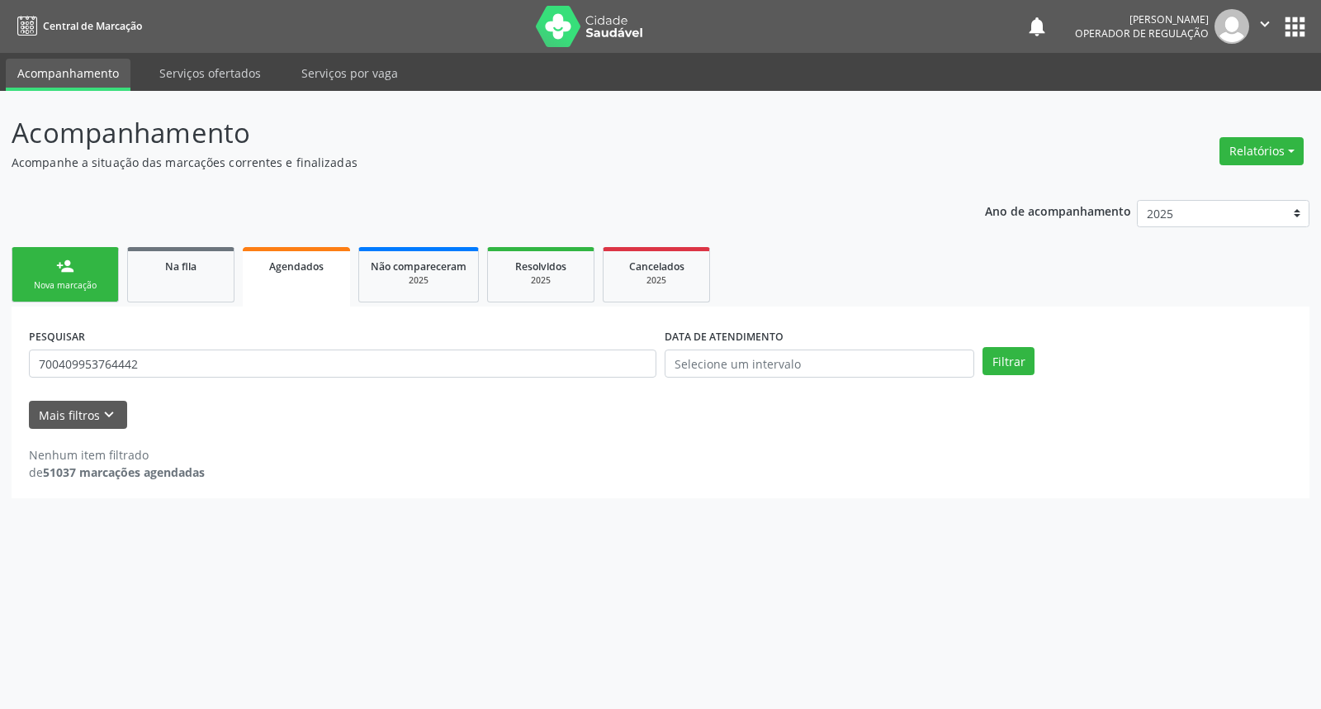
click at [1013, 374] on div "PESQUISAR 700409953764442 DATA DE ATENDIMENTO Filtrar" at bounding box center [661, 356] width 1272 height 64
click at [1013, 366] on button "Filtrar" at bounding box center [1009, 361] width 52 height 28
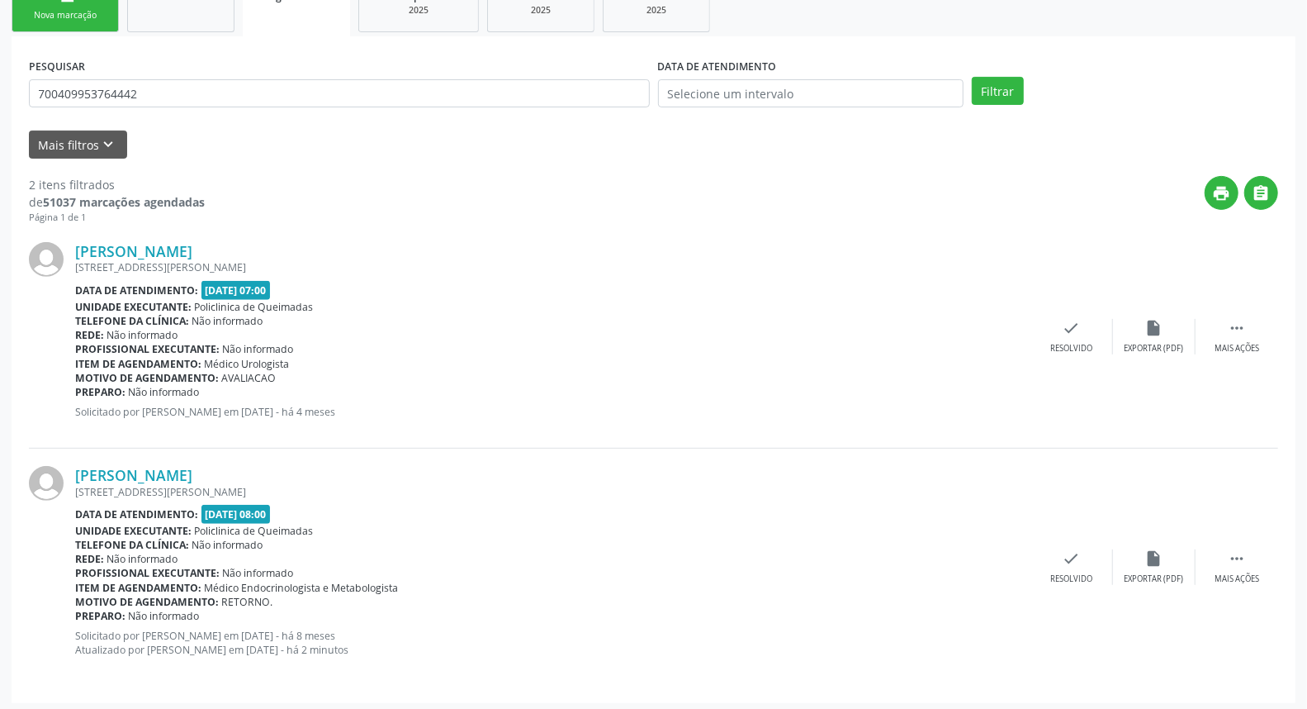
scroll to position [275, 0]
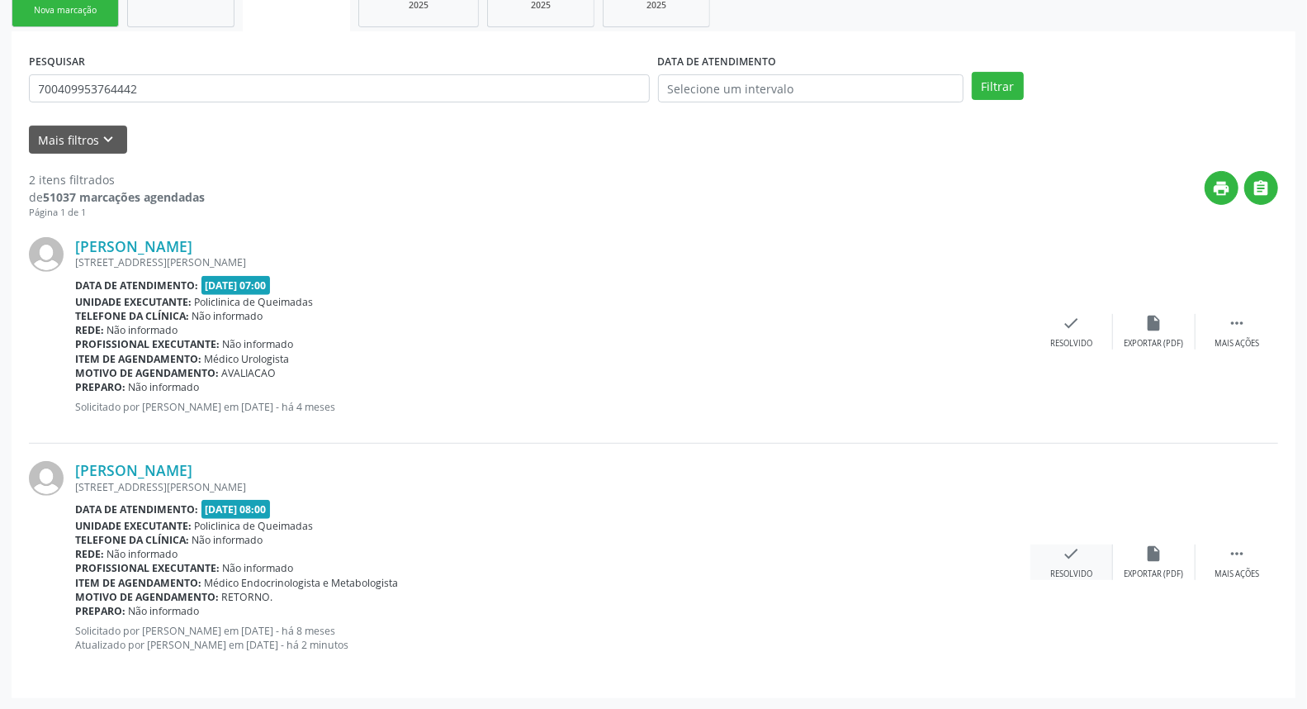
click at [1060, 556] on div "check Resolvido" at bounding box center [1072, 562] width 83 height 36
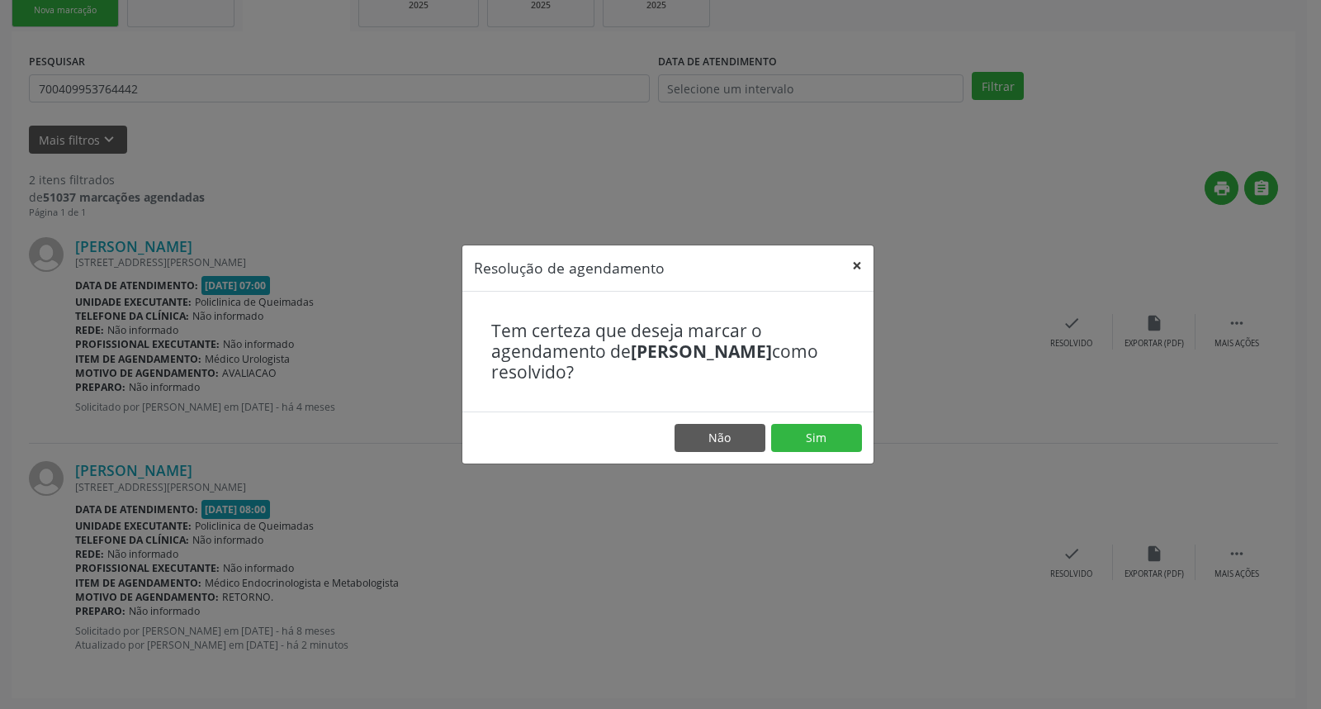
click at [848, 254] on button "×" at bounding box center [857, 265] width 33 height 40
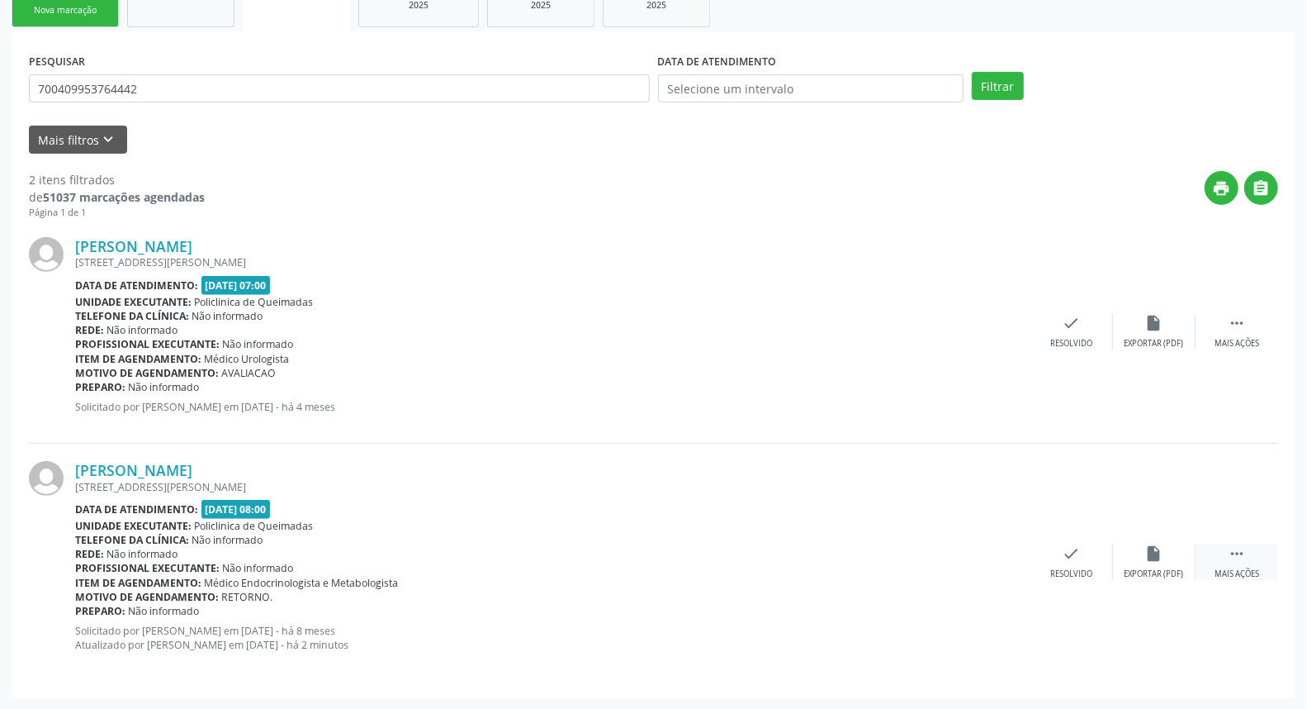
click at [1228, 563] on div " Mais ações" at bounding box center [1237, 562] width 83 height 36
click at [921, 553] on div "print Imprimir" at bounding box center [907, 562] width 83 height 36
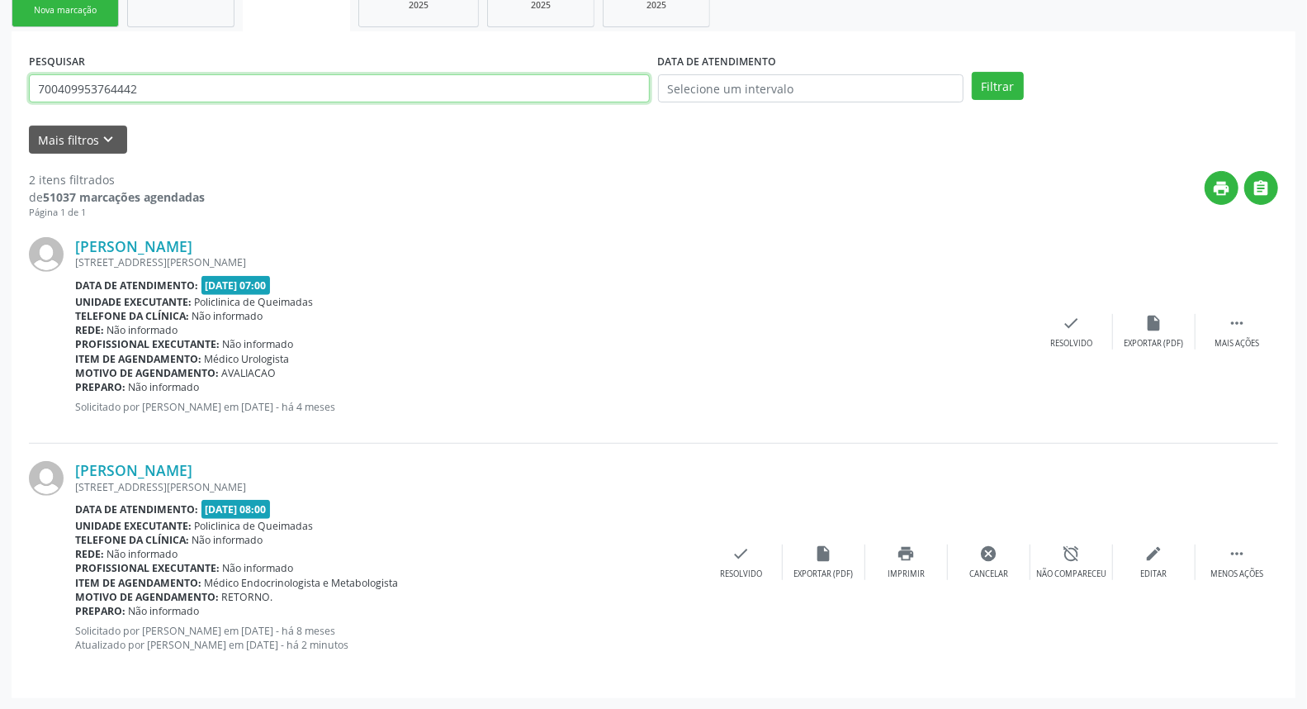
click at [244, 91] on input "700409953764442" at bounding box center [339, 88] width 621 height 28
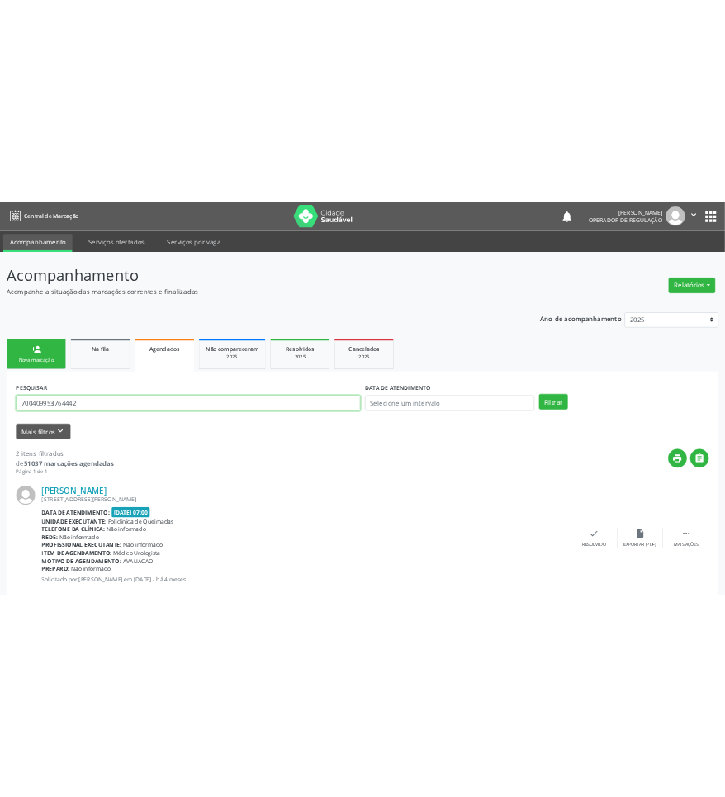
scroll to position [0, 0]
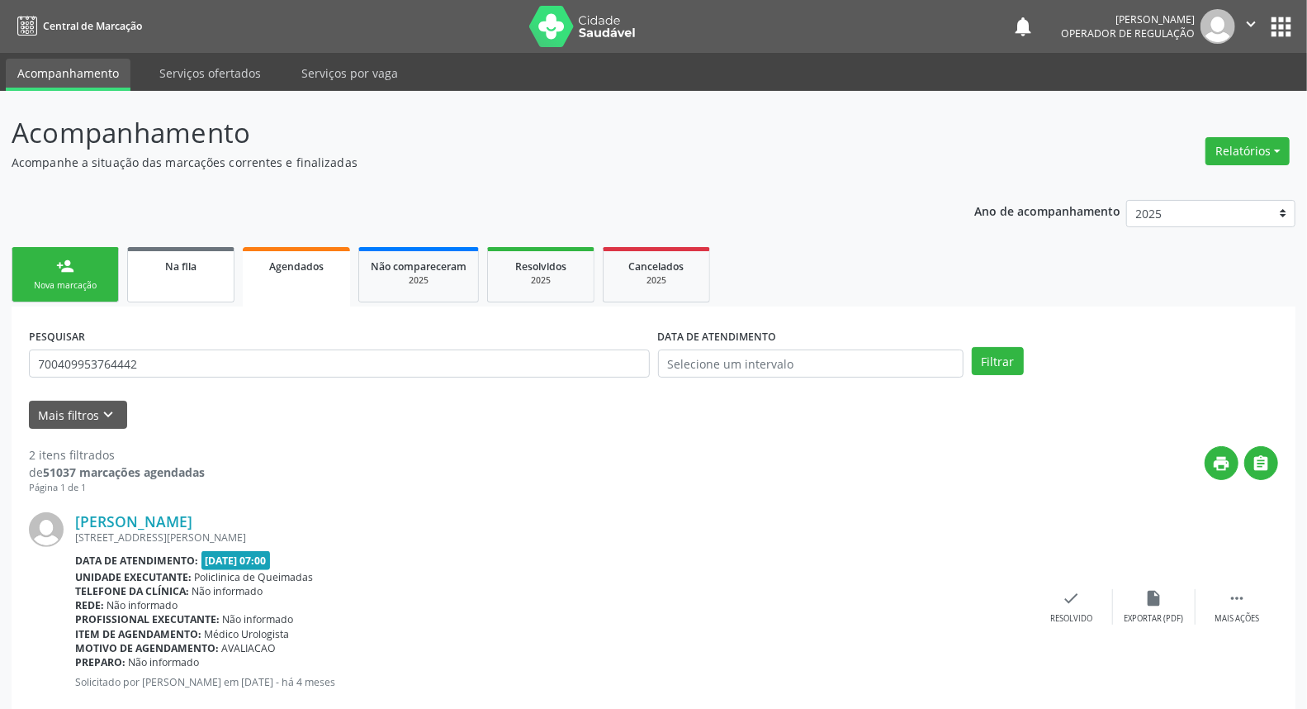
click at [201, 266] on div "Na fila" at bounding box center [181, 265] width 83 height 17
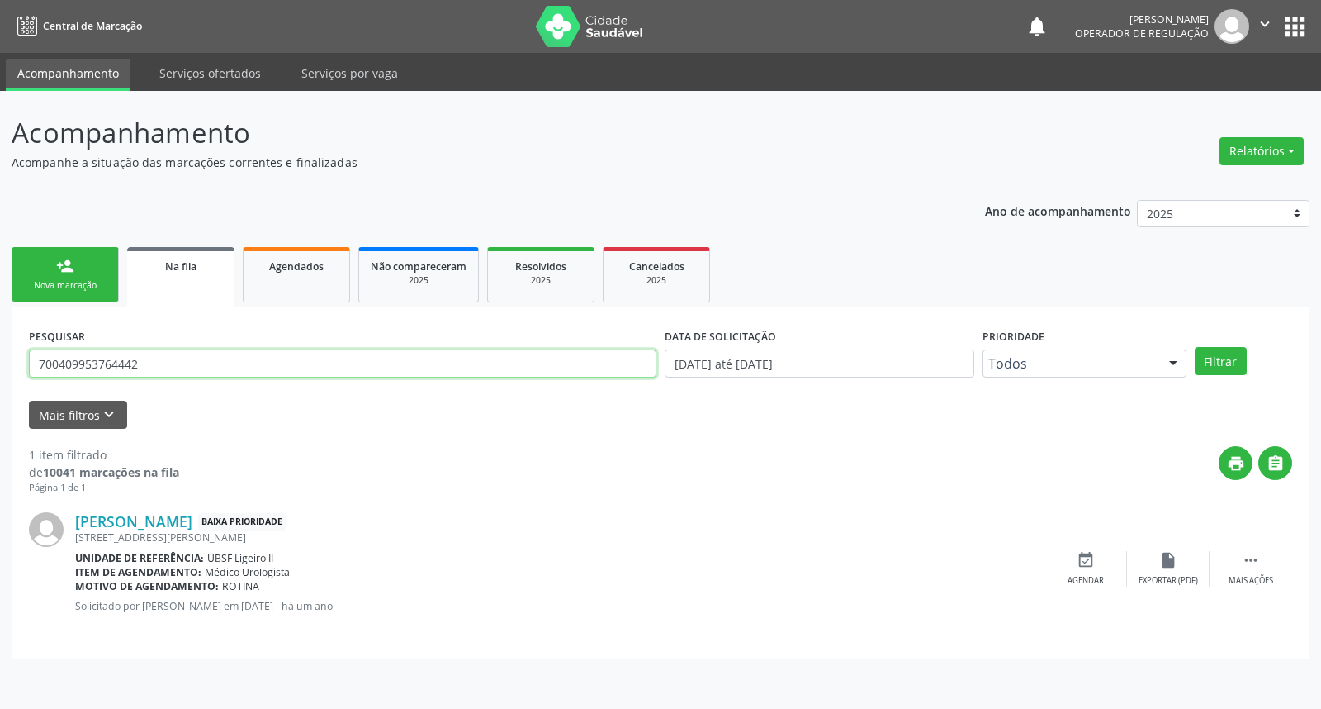
click at [145, 353] on input "700409953764442" at bounding box center [343, 363] width 628 height 28
type input "708102509408738"
click at [1195, 347] on button "Filtrar" at bounding box center [1221, 361] width 52 height 28
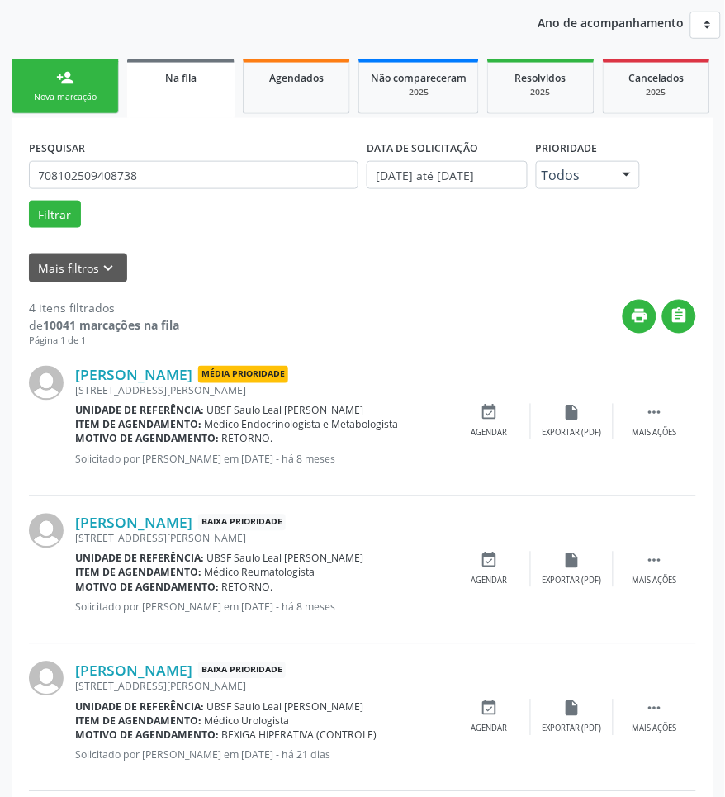
scroll to position [360, 0]
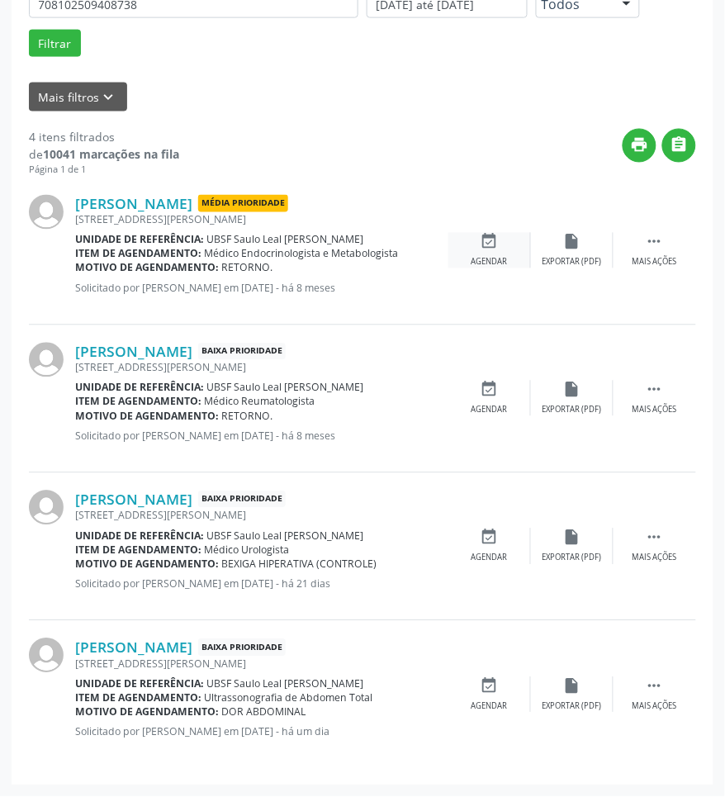
click at [496, 242] on icon "event_available" at bounding box center [490, 242] width 18 height 18
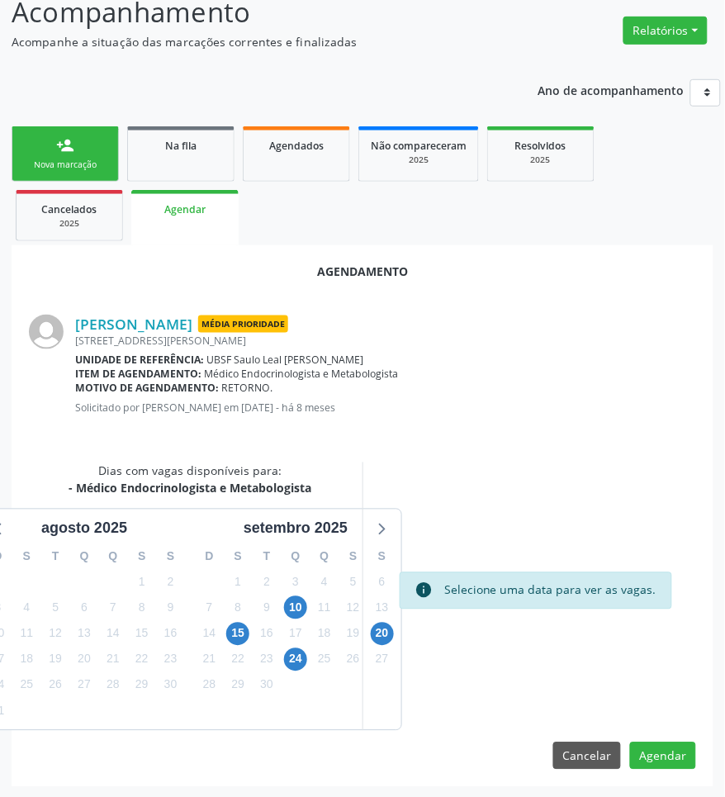
scroll to position [122, 0]
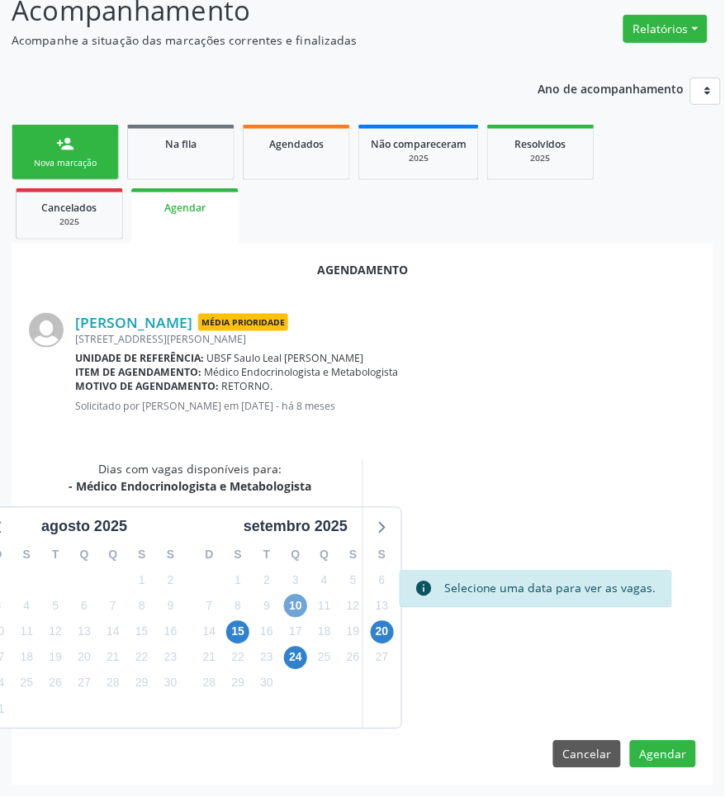
click at [294, 595] on span "10" at bounding box center [295, 606] width 23 height 23
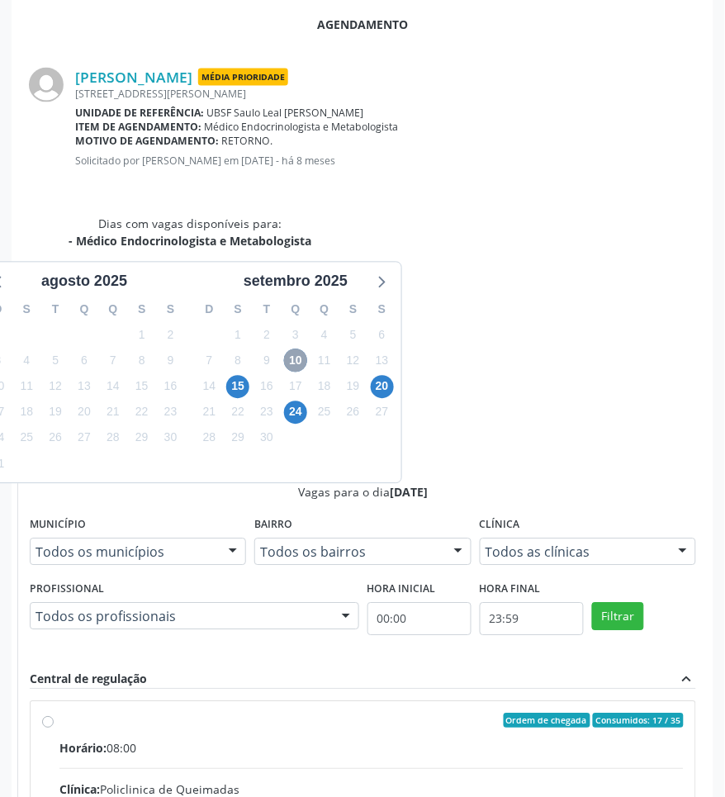
scroll to position [372, 0]
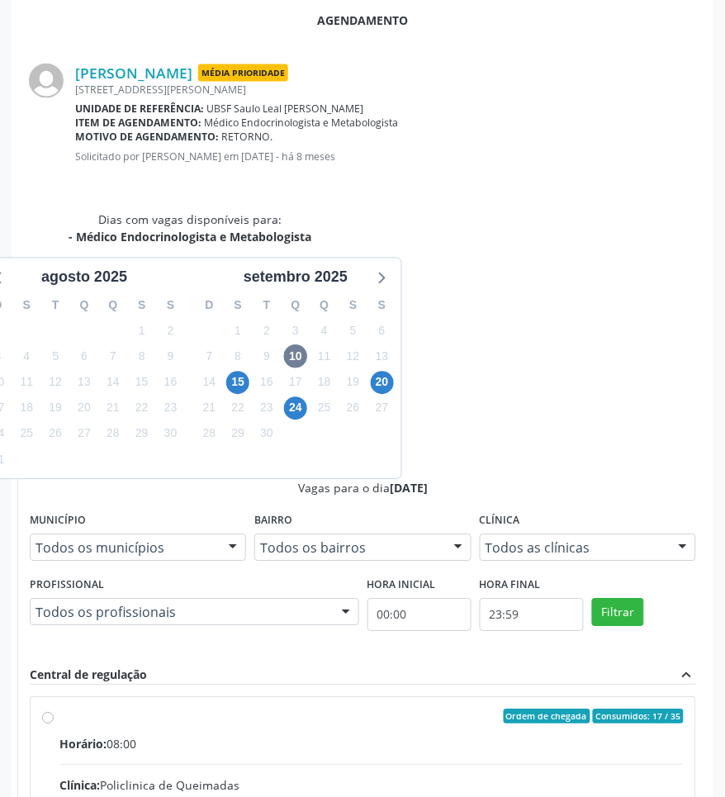
click at [54, 708] on input "Ordem de chegada Consumidos: 17 / 35 Horário: 08:00 Clínica: Policlinica de Que…" at bounding box center [48, 716] width 12 height 15
radio input "true"
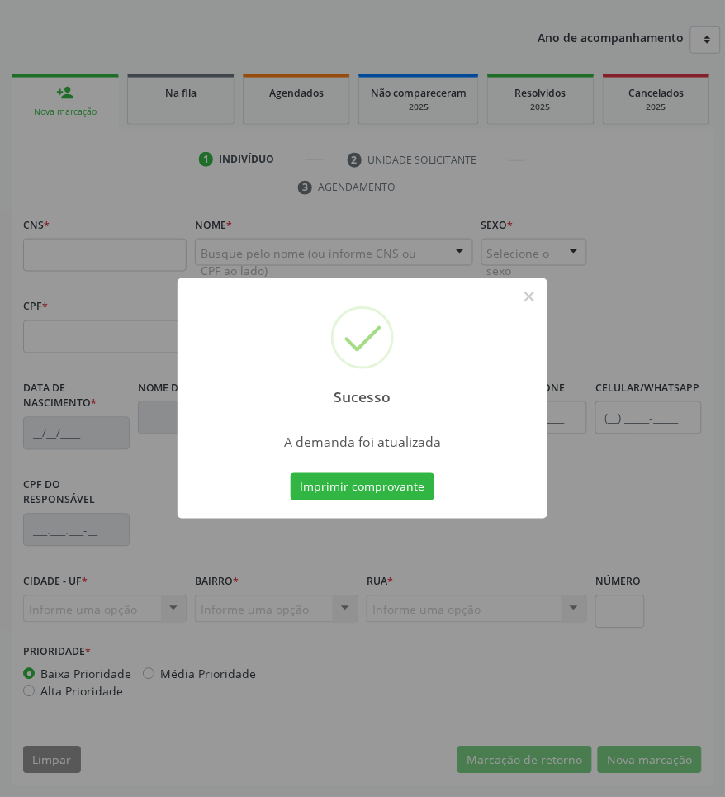
scroll to position [174, 0]
click at [426, 479] on button "Imprimir comprovante" at bounding box center [363, 487] width 144 height 28
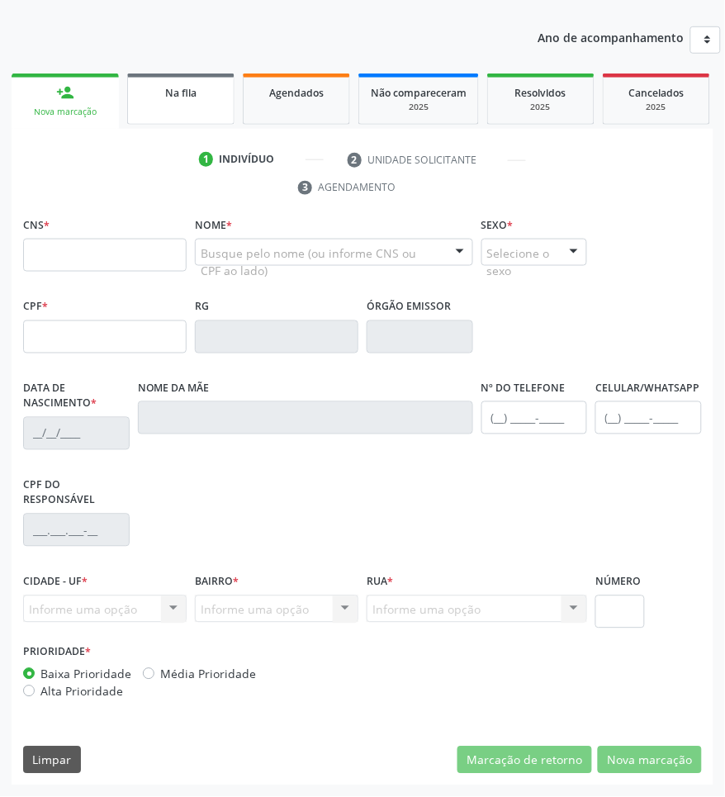
click at [186, 108] on link "Na fila" at bounding box center [180, 99] width 107 height 51
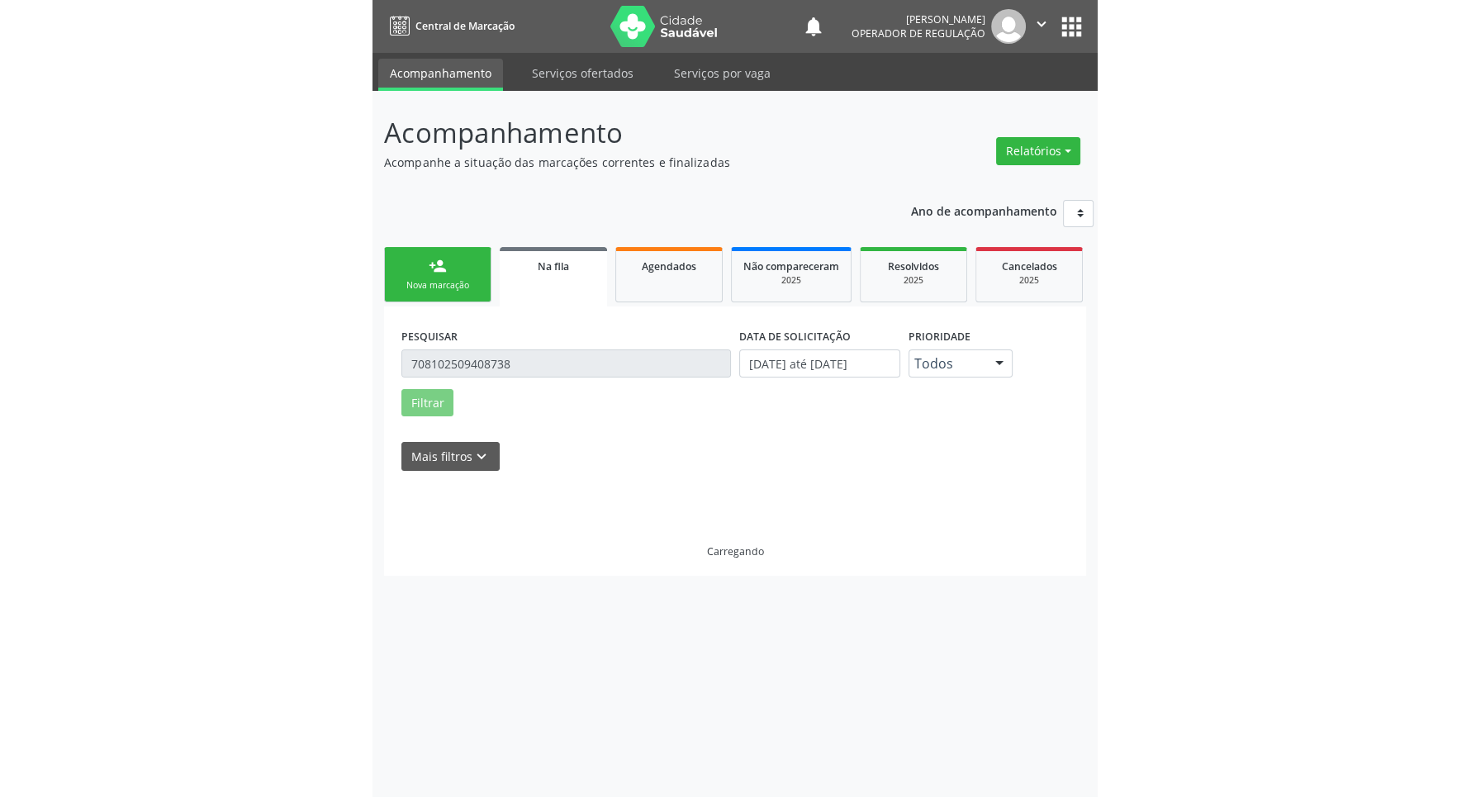
scroll to position [0, 0]
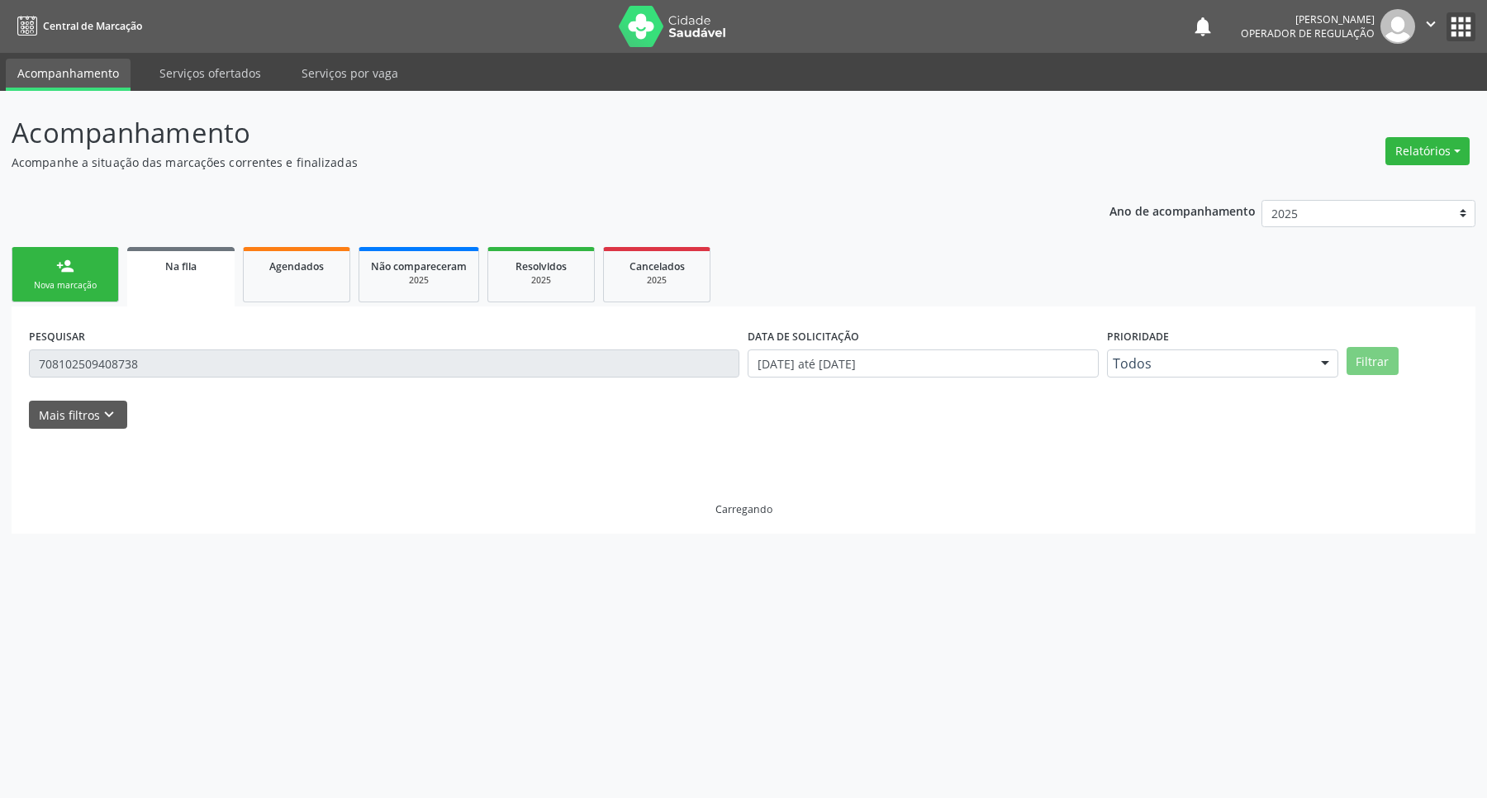
click at [1307, 10] on div "notifications [PERSON_NAME] Operador de regulação  Configurações Sair apps" at bounding box center [1333, 26] width 284 height 35
click at [1307, 14] on button "apps" at bounding box center [1460, 26] width 29 height 29
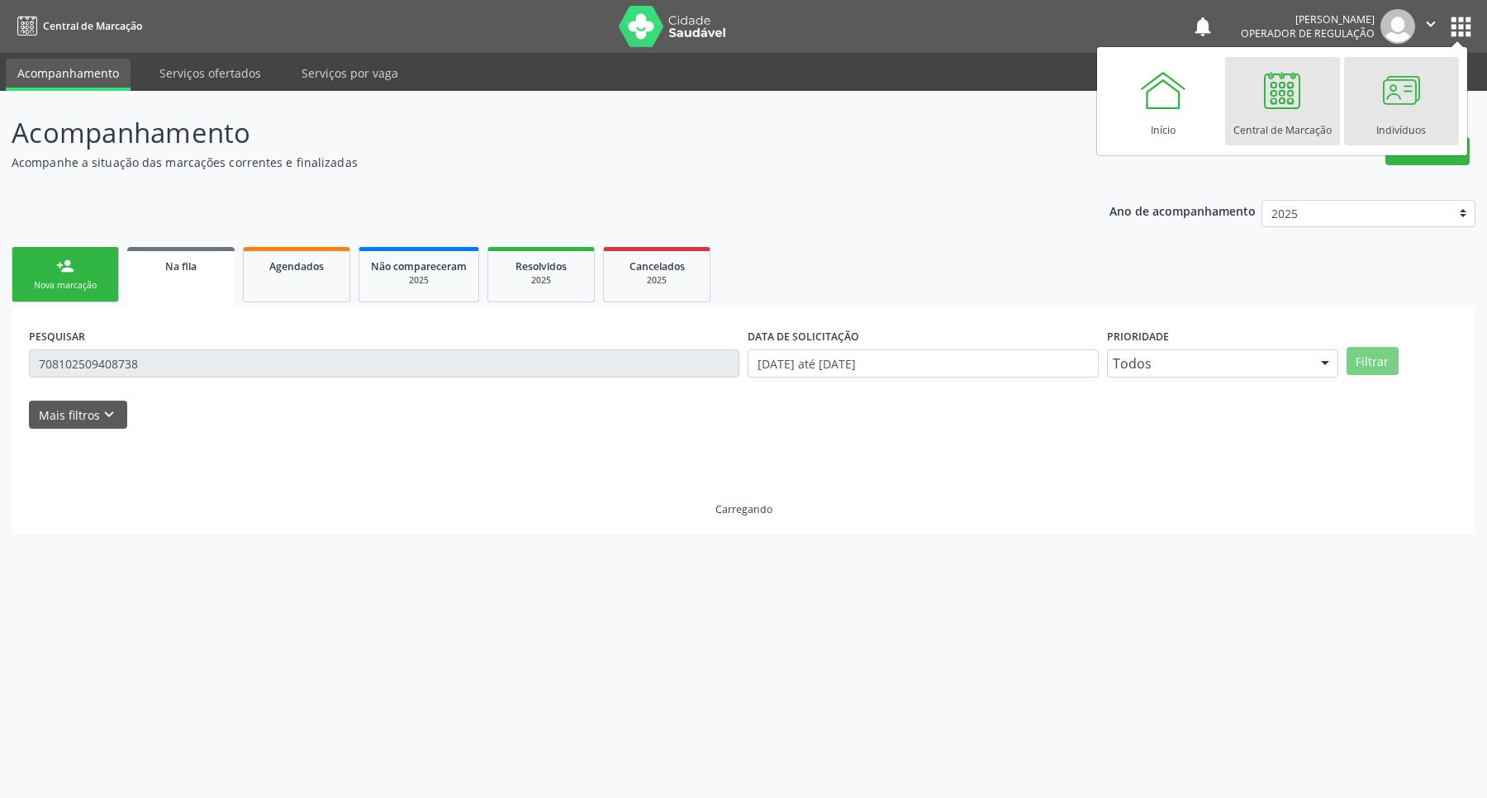
click at [1307, 97] on div at bounding box center [1401, 90] width 50 height 50
click at [1307, 100] on div at bounding box center [1401, 90] width 50 height 50
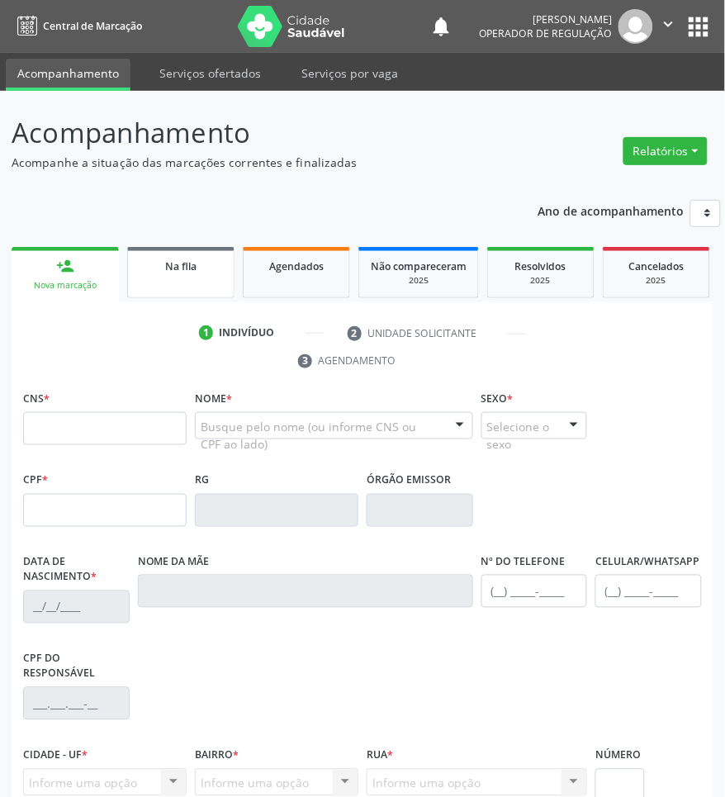
click at [206, 263] on div "Na fila" at bounding box center [181, 265] width 83 height 17
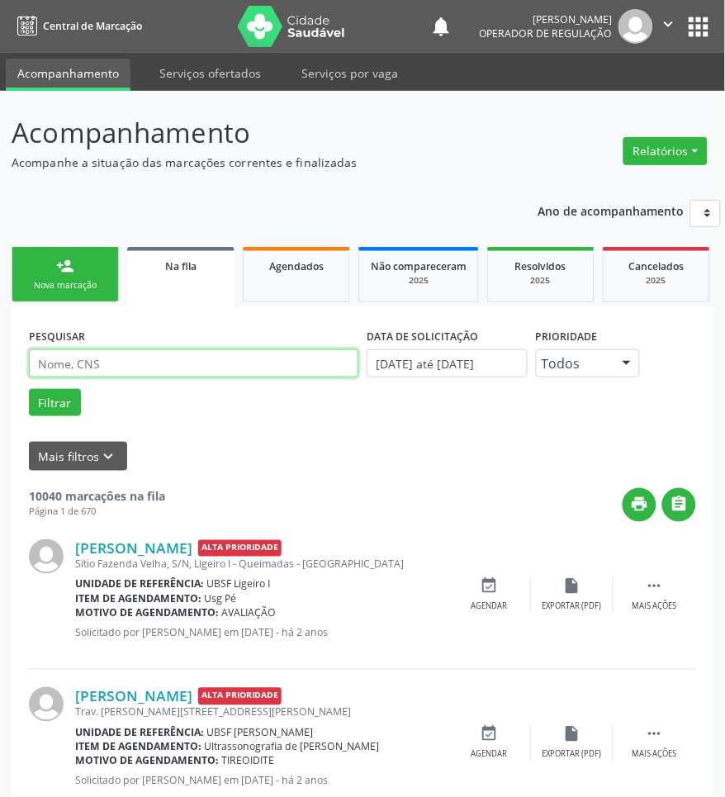
click at [89, 365] on input "text" at bounding box center [194, 363] width 330 height 28
type input "703405267480318"
click at [29, 389] on button "Filtrar" at bounding box center [55, 403] width 52 height 28
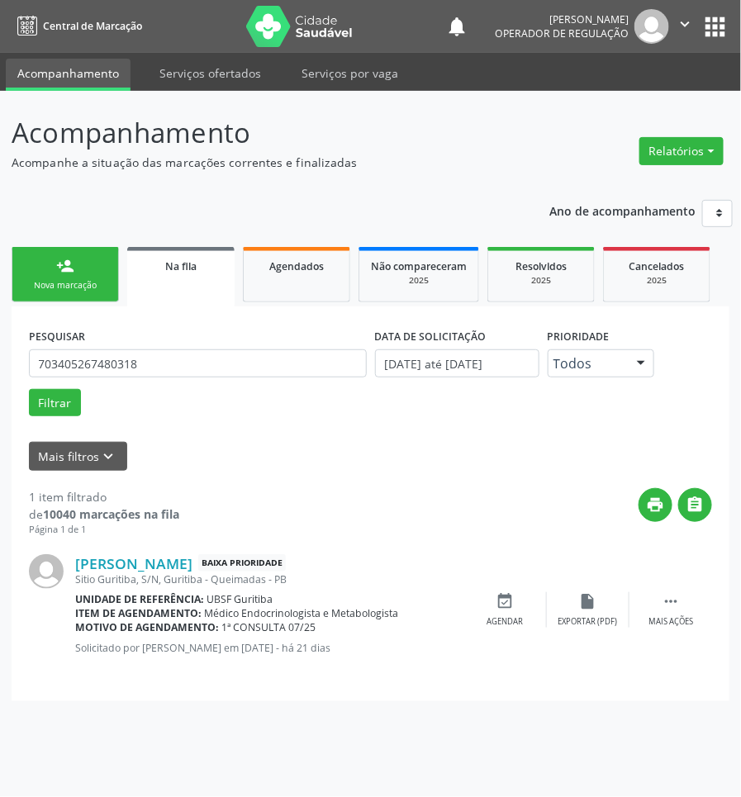
click at [515, 591] on div "Josenildo Candido da Silva Baixa Prioridade Sitio Guritiba, S/N, Guritiba - Que…" at bounding box center [370, 610] width 683 height 147
click at [145, 277] on link "Na fila" at bounding box center [180, 276] width 107 height 59
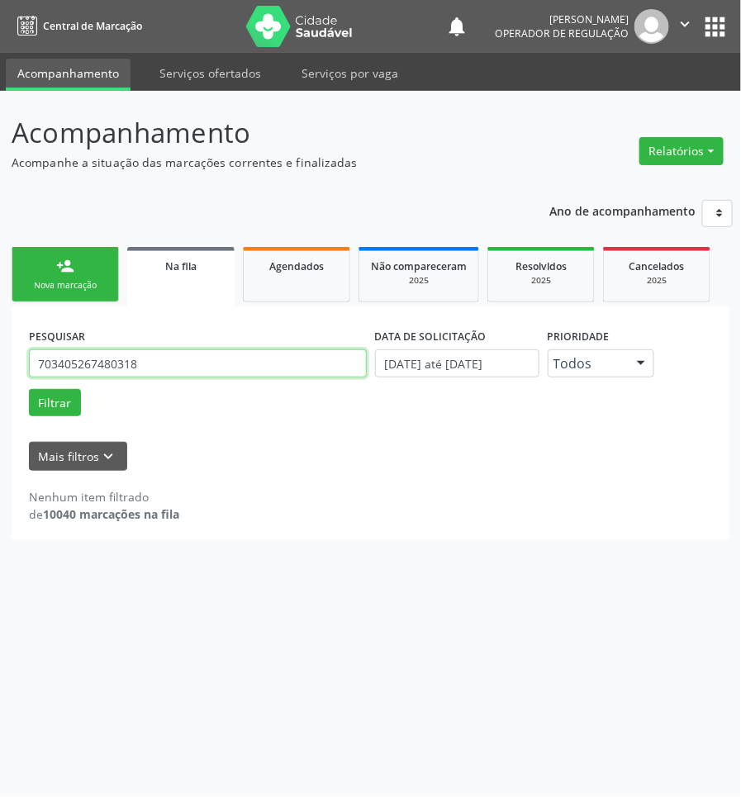
click at [190, 358] on input "703405267480318" at bounding box center [198, 363] width 338 height 28
click at [184, 360] on input "703405267480318" at bounding box center [198, 363] width 338 height 28
click at [29, 389] on button "Filtrar" at bounding box center [55, 403] width 52 height 28
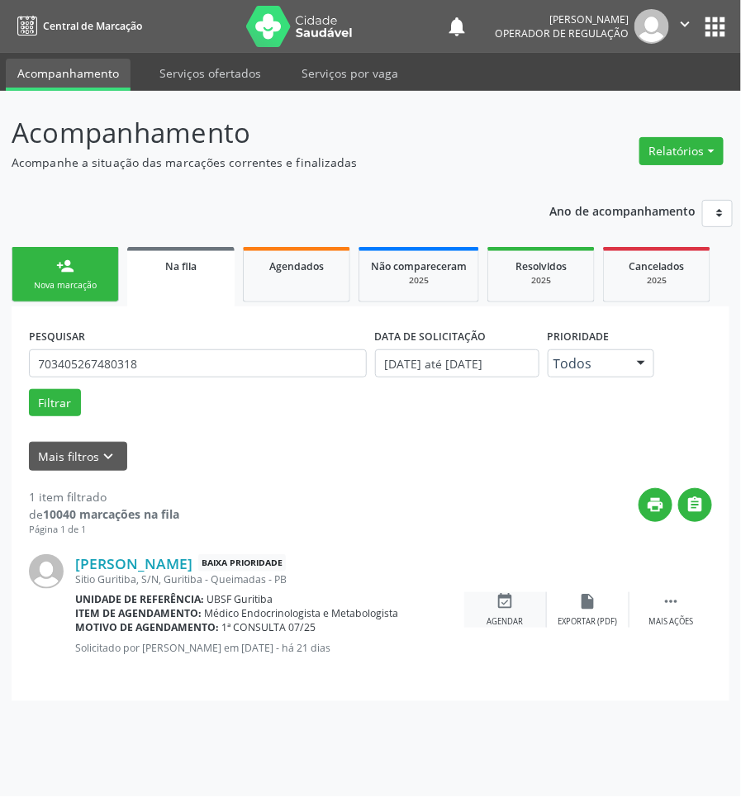
click at [525, 619] on div "event_available Agendar" at bounding box center [505, 610] width 83 height 36
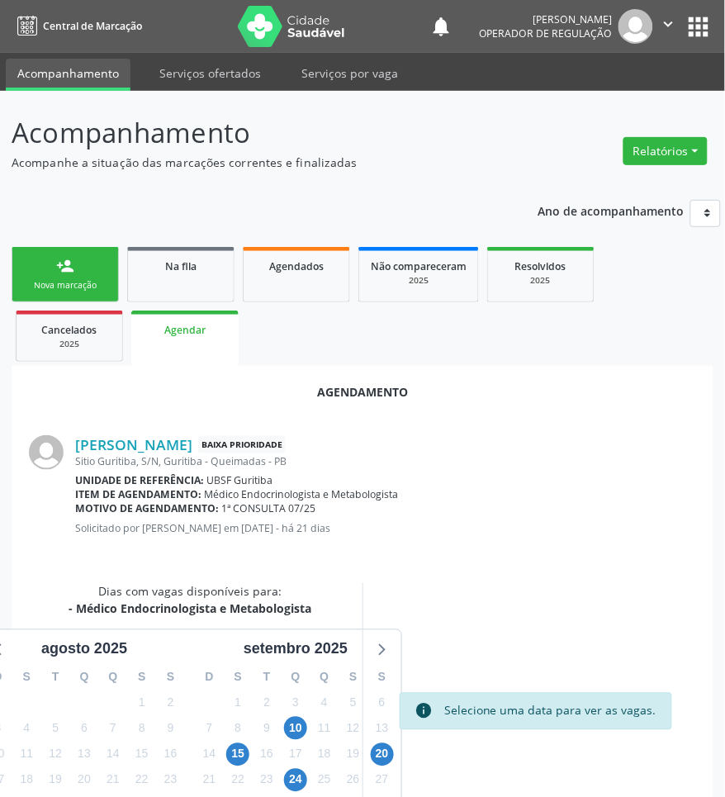
click at [256, 519] on div "Josenildo Candido da Silva Baixa Prioridade Sitio Guritiba, S/N, Guritiba - Que…" at bounding box center [385, 491] width 621 height 112
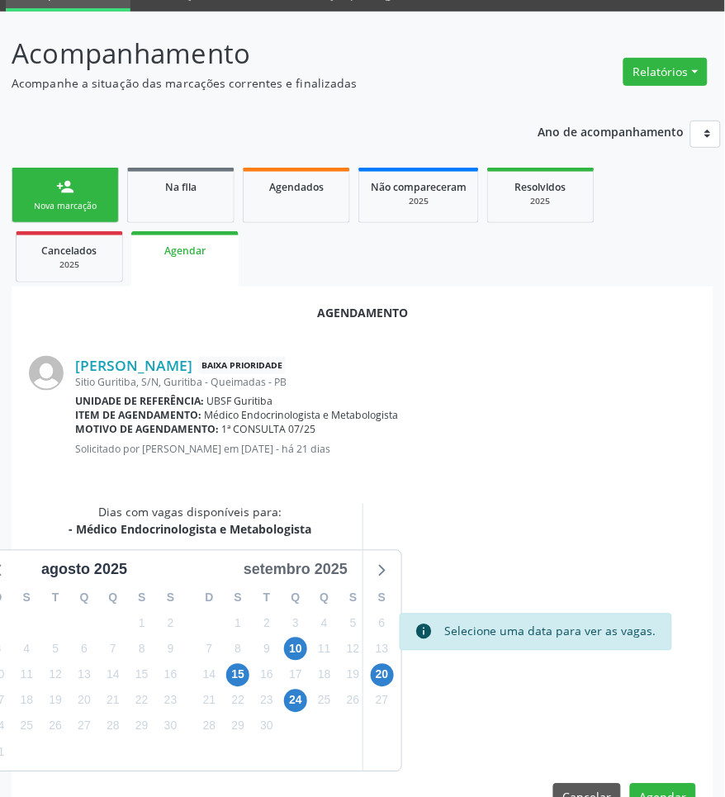
scroll to position [122, 0]
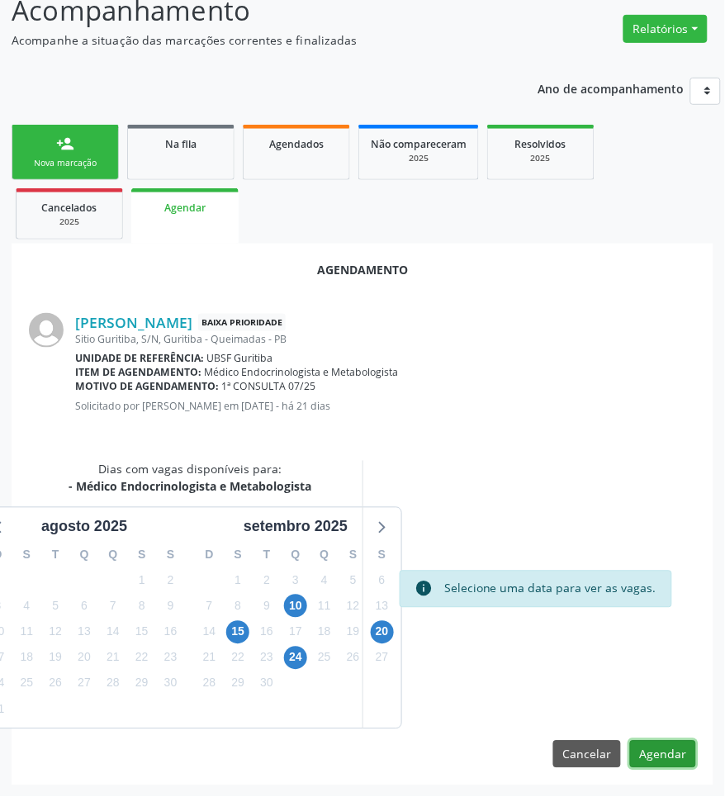
click at [674, 750] on button "Agendar" at bounding box center [663, 755] width 66 height 28
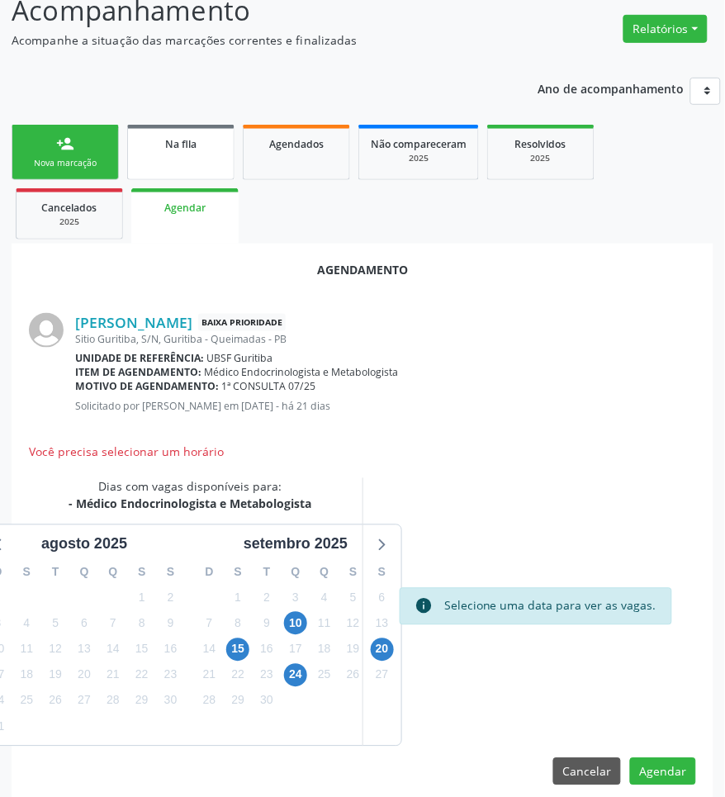
click at [167, 157] on link "Na fila" at bounding box center [180, 152] width 107 height 55
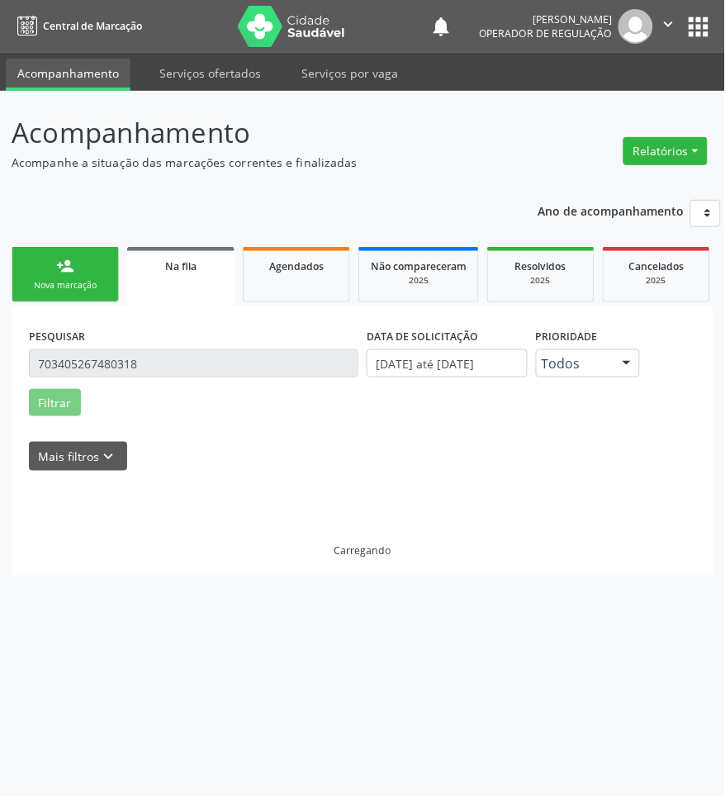
scroll to position [0, 0]
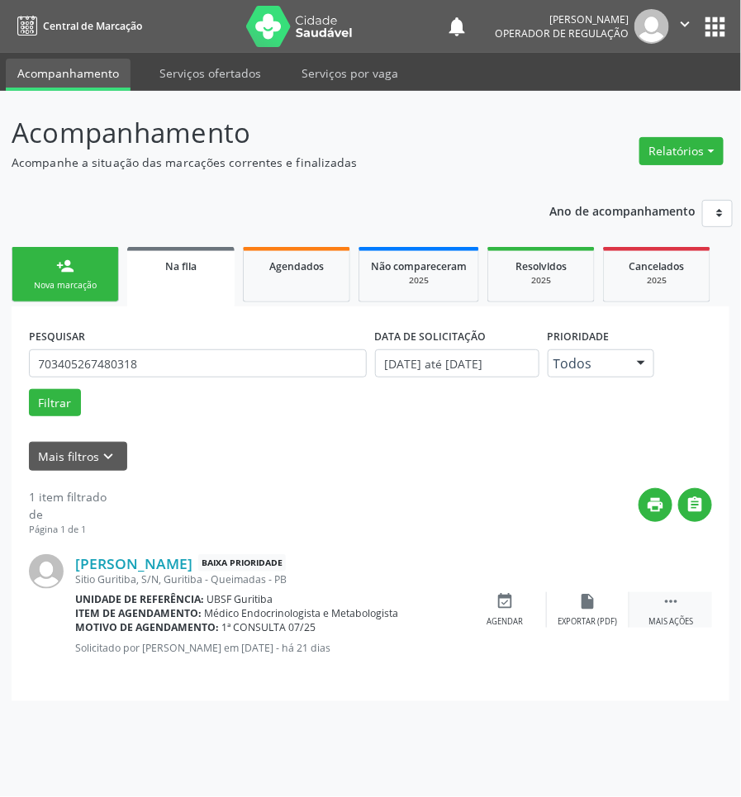
click at [652, 599] on div " Mais ações" at bounding box center [670, 610] width 83 height 36
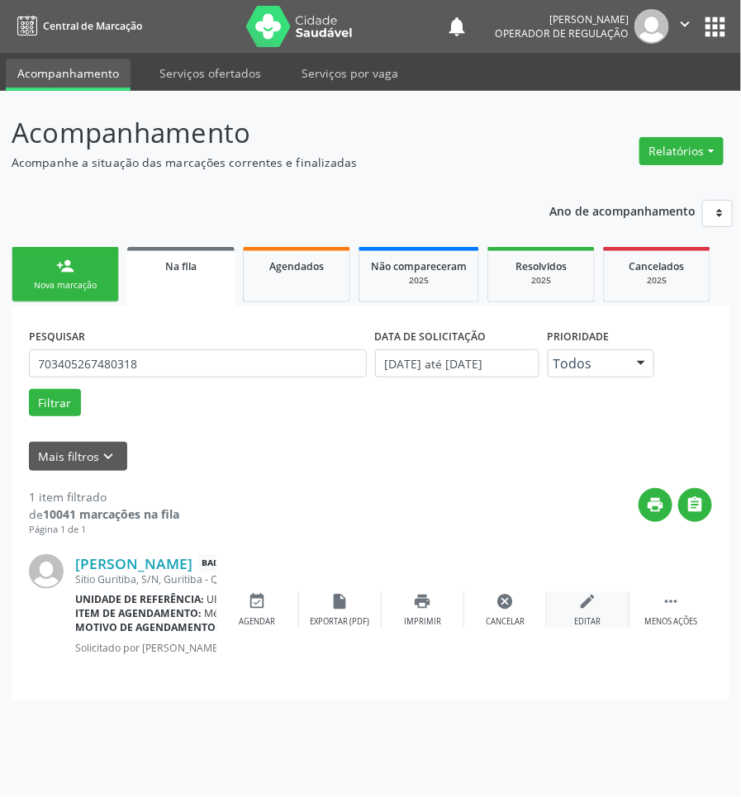
click at [605, 605] on div "edit Editar" at bounding box center [588, 610] width 83 height 36
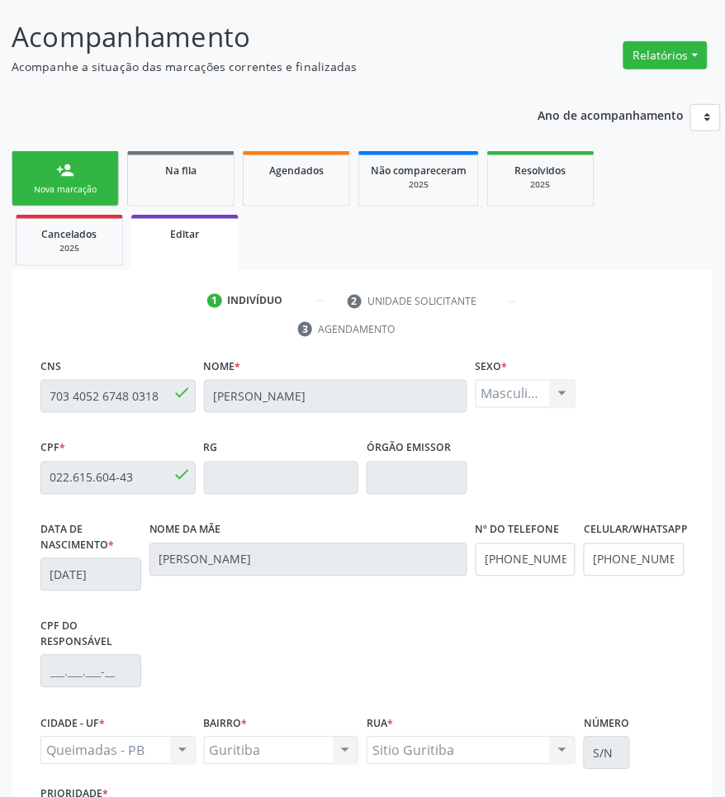
scroll to position [256, 0]
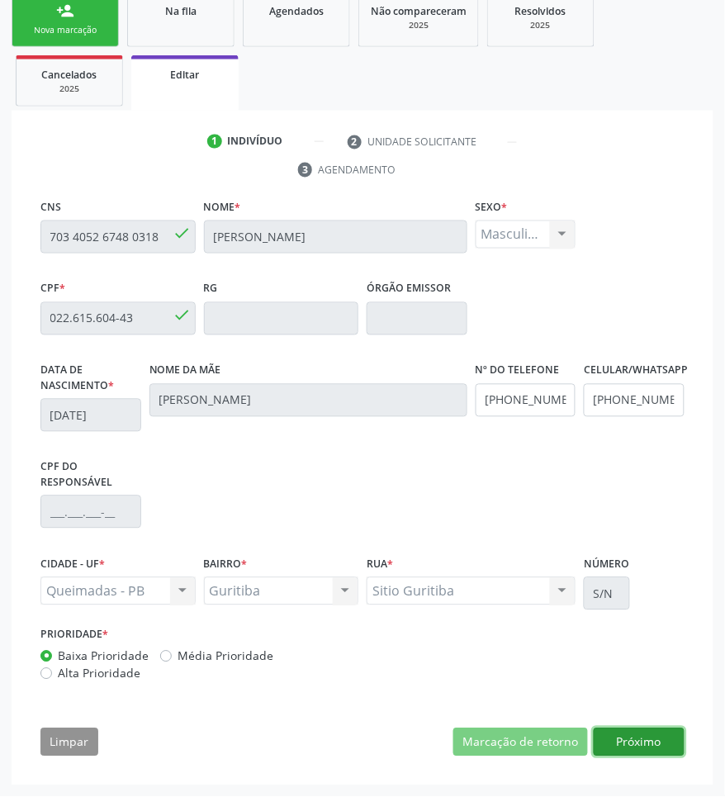
click at [655, 752] on button "Próximo" at bounding box center [639, 742] width 91 height 28
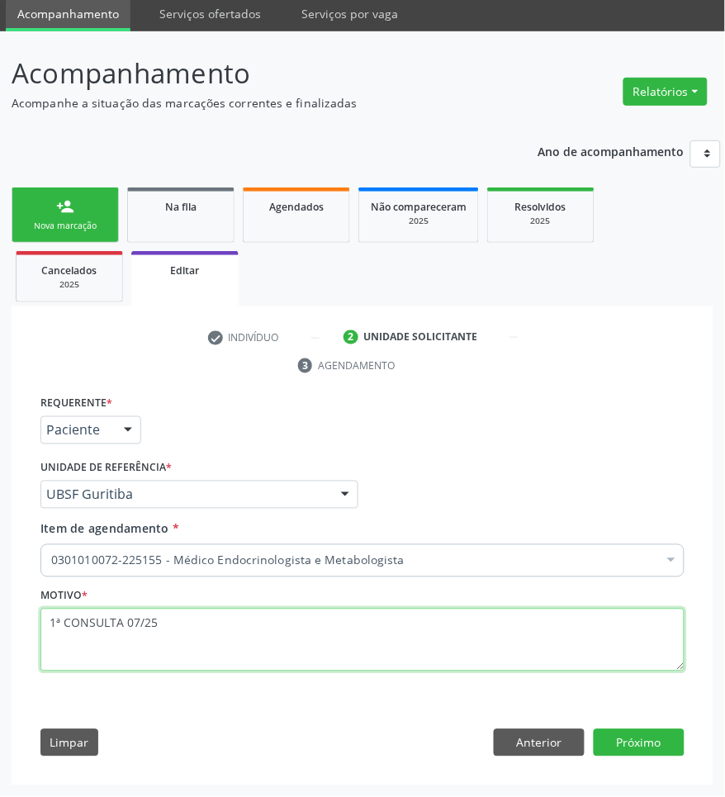
drag, startPoint x: 158, startPoint y: 629, endPoint x: -2, endPoint y: 624, distance: 160.3
click at [0, 624] on html "Central de Marcação notifications Jayane Ellen Pereira Farias Operador de regul…" at bounding box center [362, 339] width 725 height 797
type textarea "RETORNO"
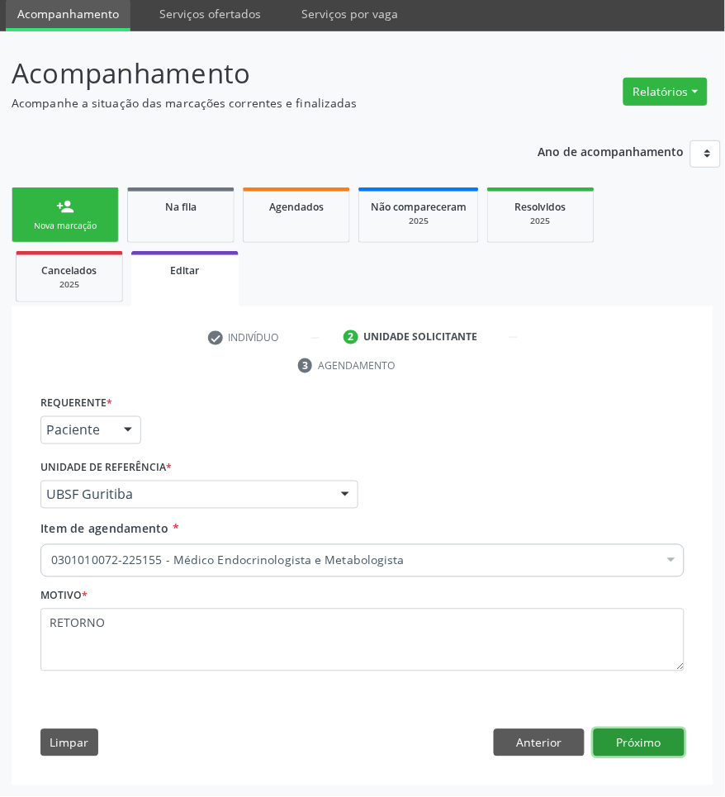
click button "Próximo" at bounding box center [639, 743] width 91 height 28
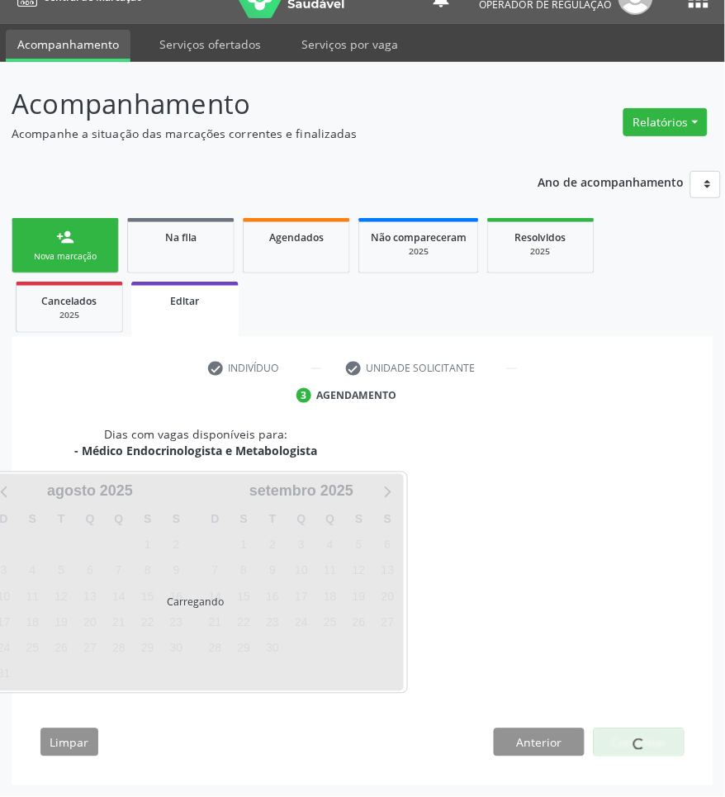
scroll to position [30, 0]
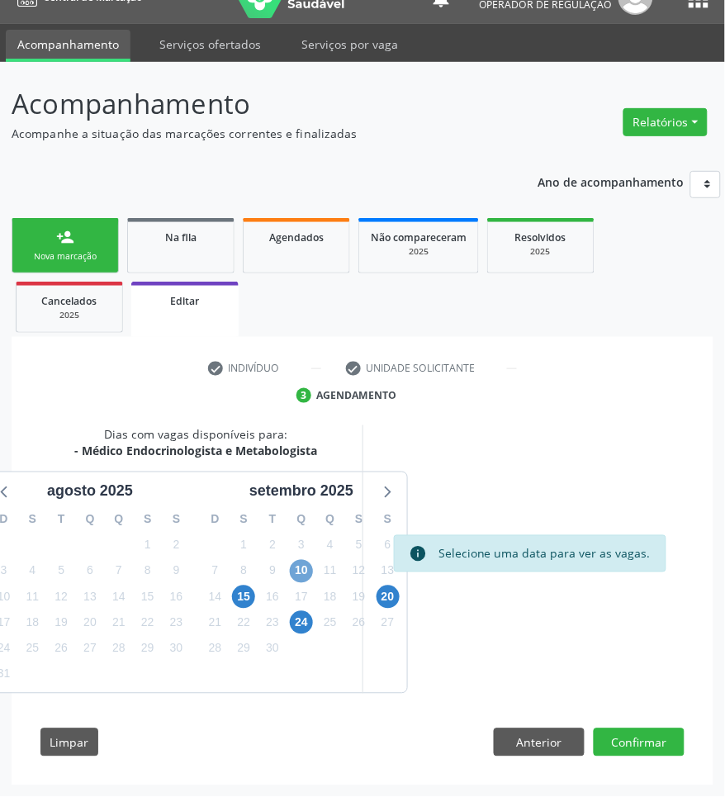
click at [303, 571] on span "10" at bounding box center [301, 571] width 23 height 23
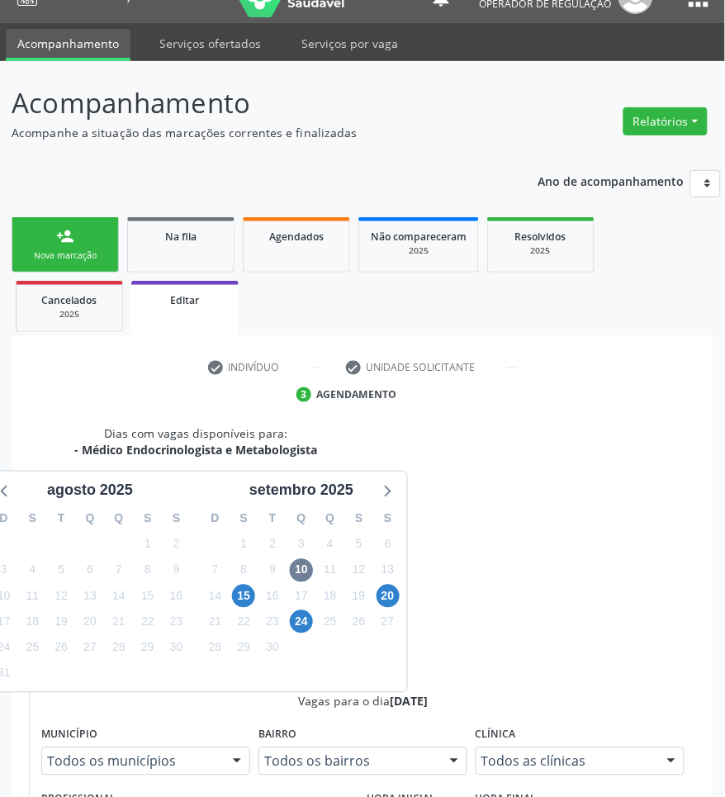
radio input "true"
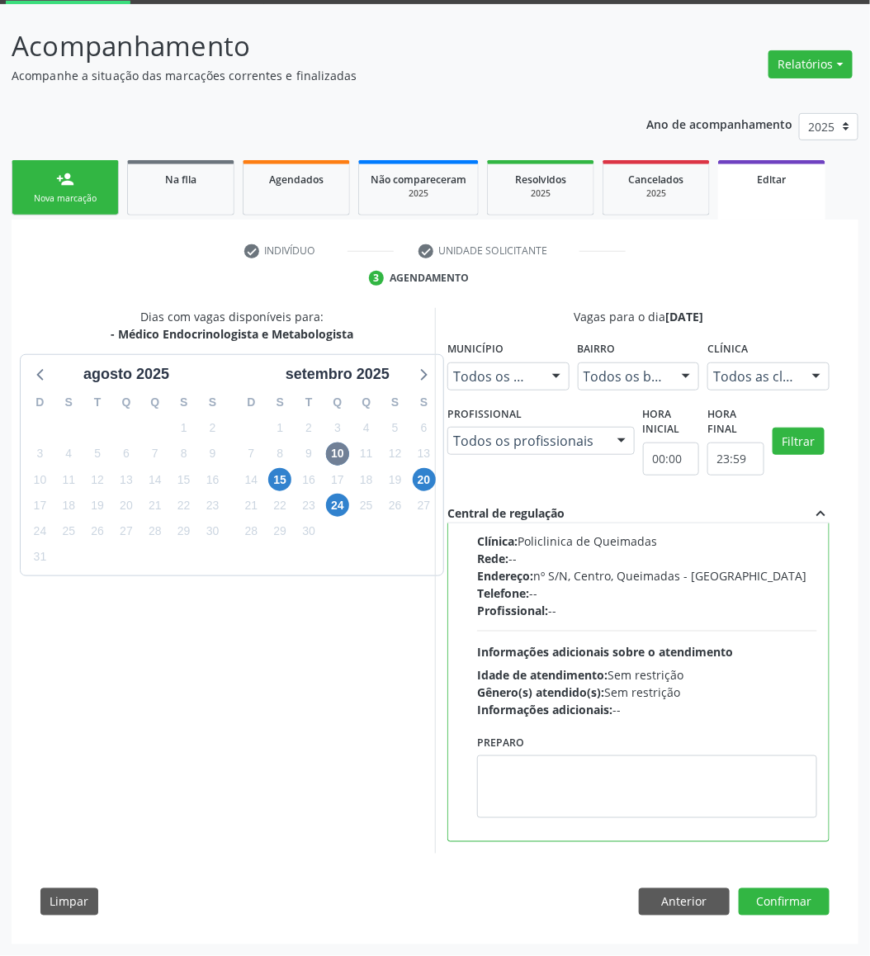
scroll to position [0, 0]
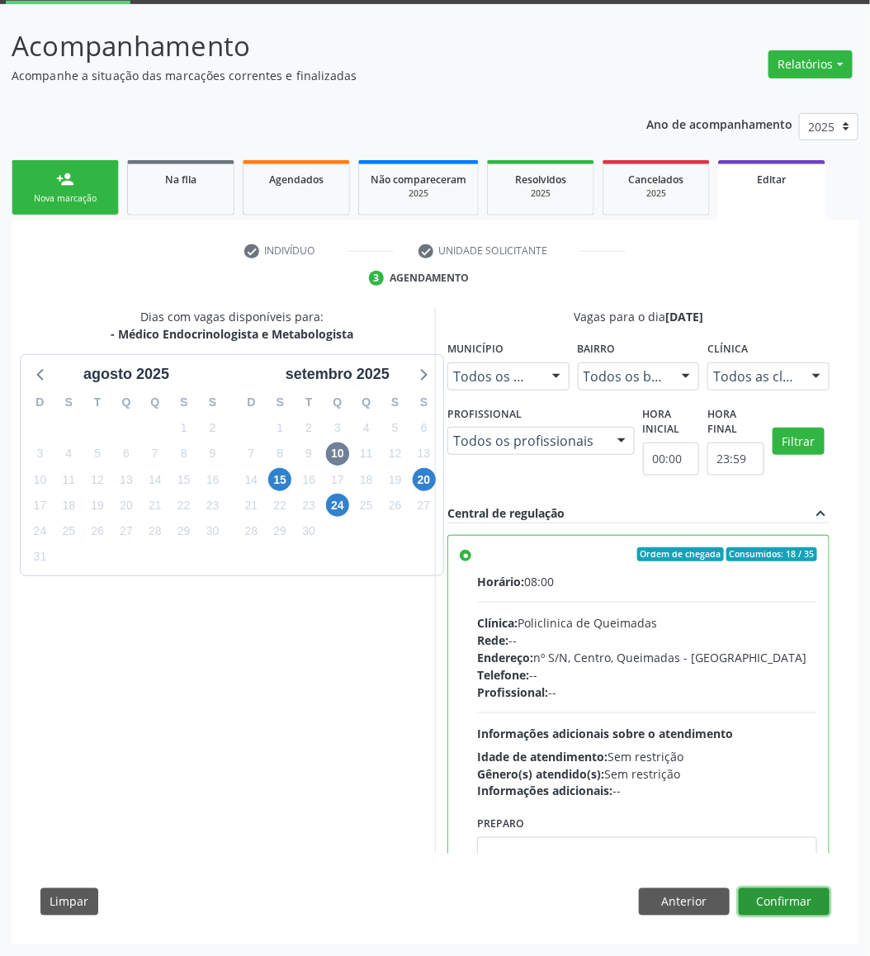
click at [724, 796] on button "Confirmar" at bounding box center [784, 903] width 91 height 28
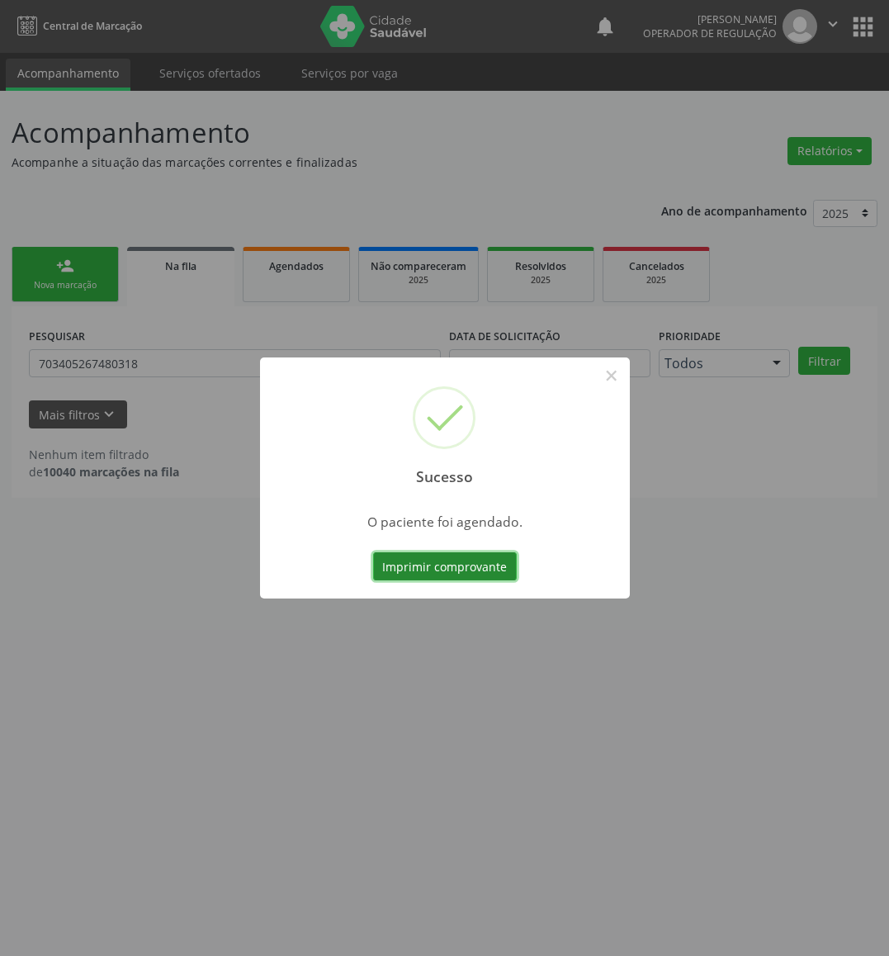
click at [469, 572] on button "Imprimir comprovante" at bounding box center [445, 567] width 144 height 28
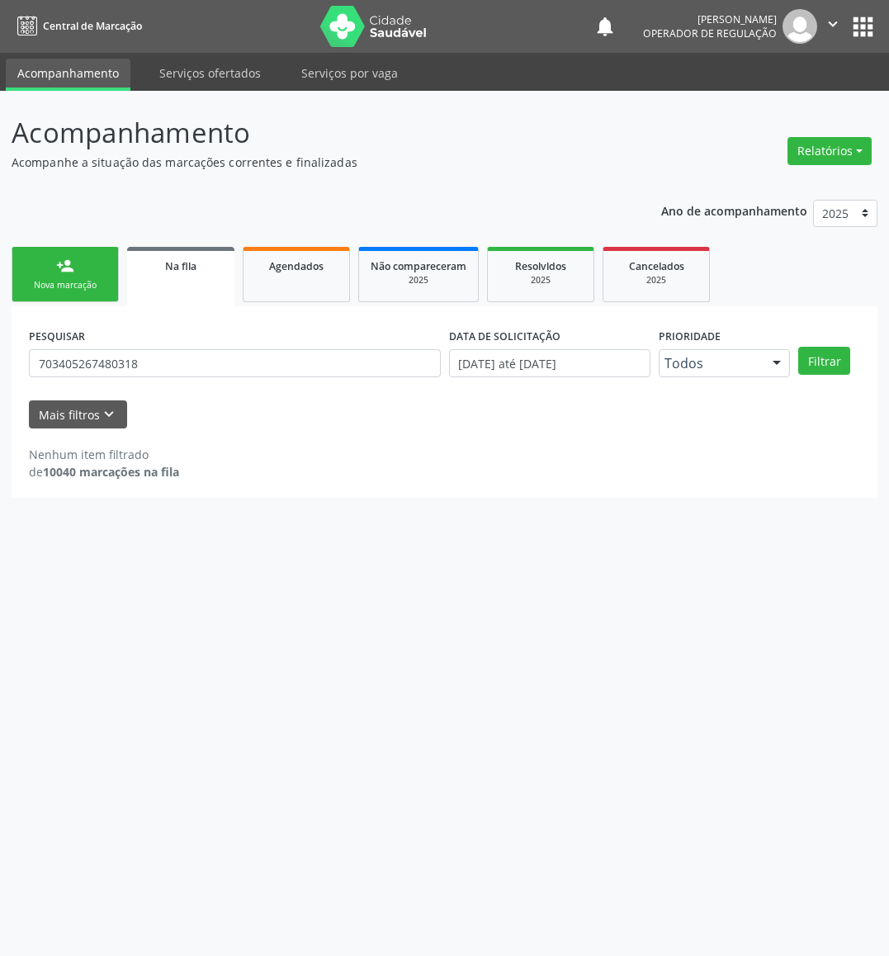
click at [166, 308] on div "PESQUISAR 703405267480318 DATA DE SOLICITAÇÃO 01/01/2021 até 28/08/2025 Priorid…" at bounding box center [445, 402] width 866 height 192
click at [166, 360] on input "703405267480318" at bounding box center [235, 363] width 412 height 28
type input "701400647723432"
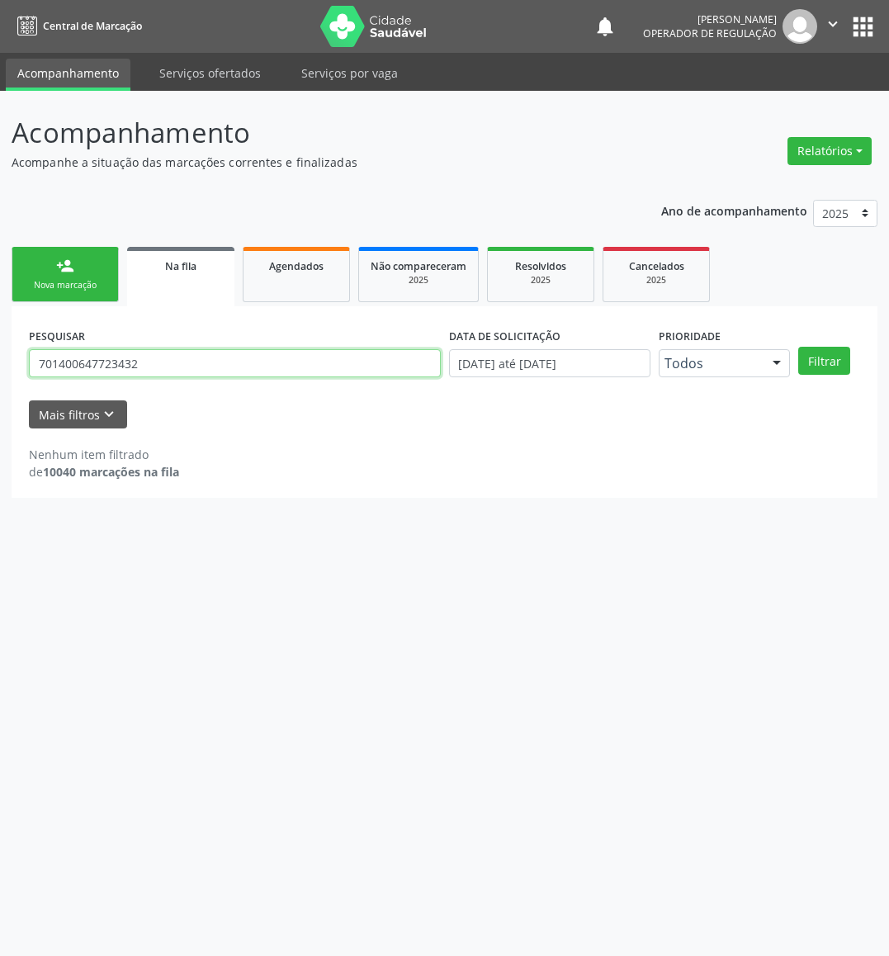
click at [724, 347] on button "Filtrar" at bounding box center [825, 361] width 52 height 28
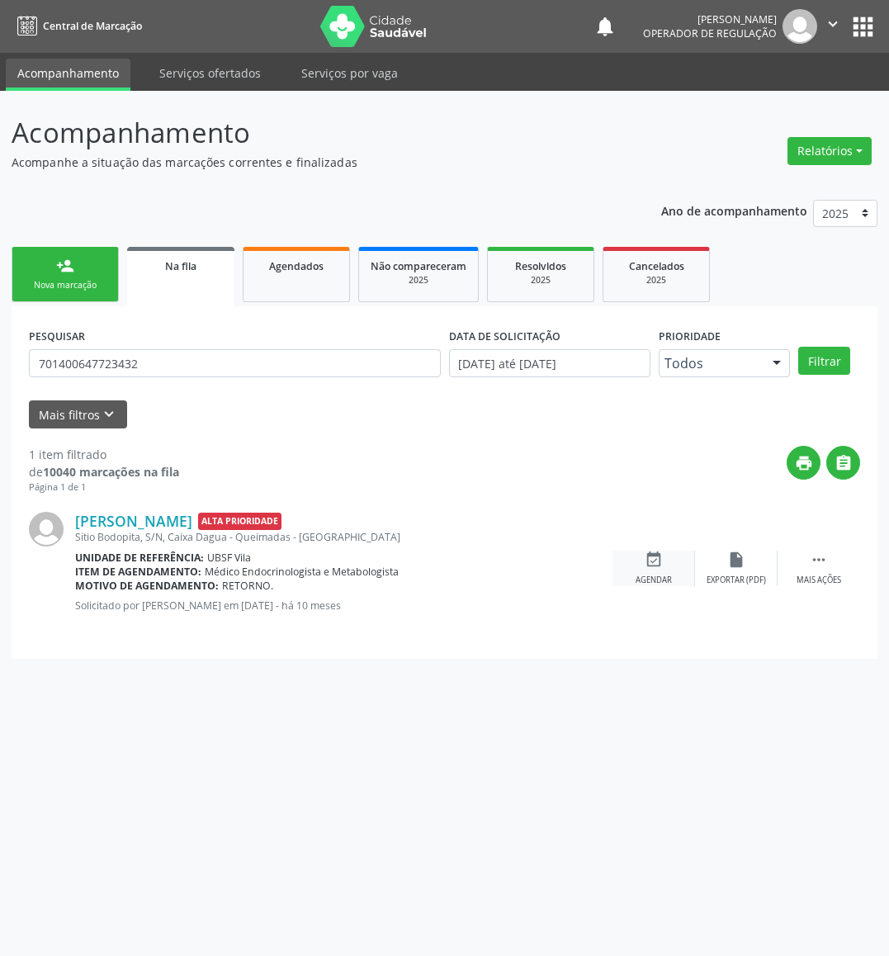
click at [659, 561] on icon "event_available" at bounding box center [654, 560] width 18 height 18
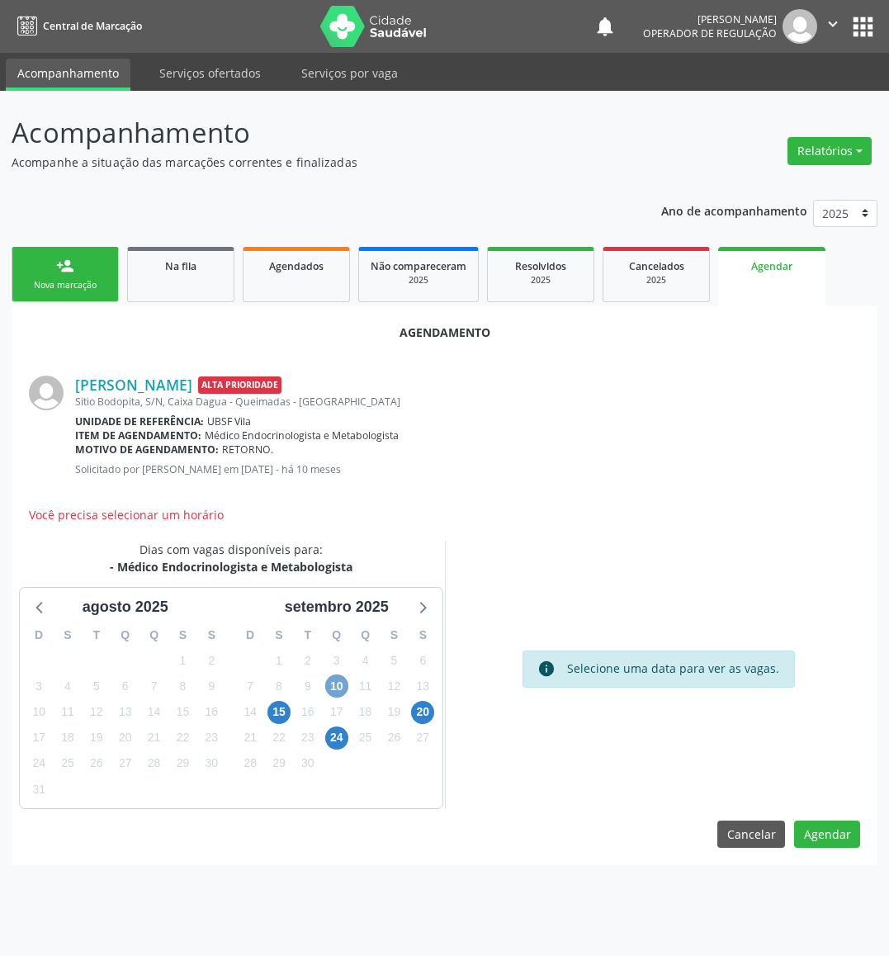
click at [344, 684] on span "10" at bounding box center [336, 686] width 23 height 23
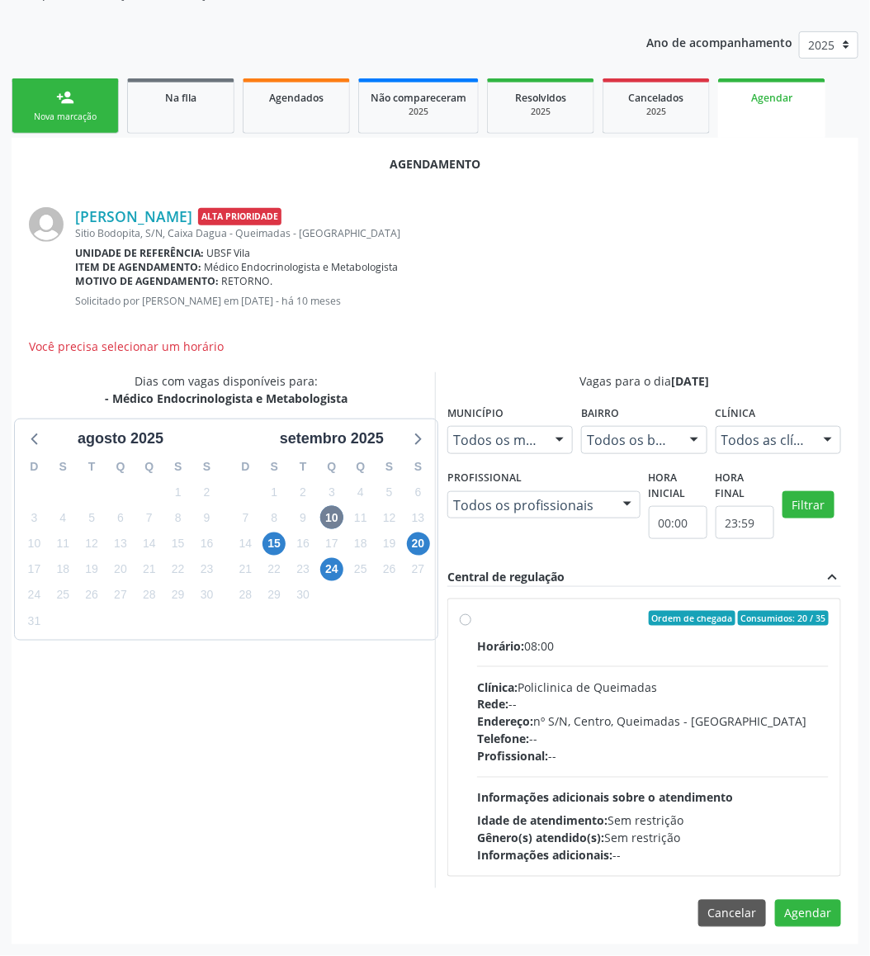
click at [724, 687] on div "Clínica: Policlinica de Queimadas" at bounding box center [653, 687] width 352 height 17
click at [472, 626] on input "Ordem de chegada Consumidos: 20 / 35 Horário: 08:00 Clínica: Policlinica de Que…" at bounding box center [466, 618] width 12 height 15
radio input "true"
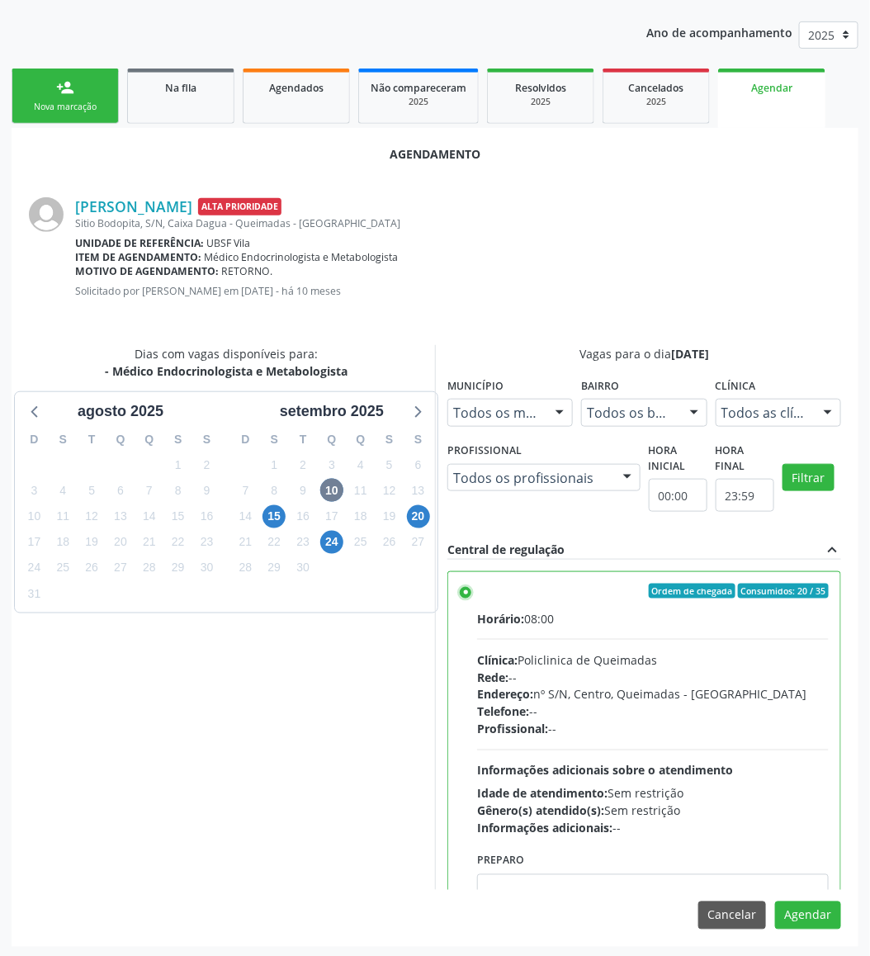
scroll to position [181, 0]
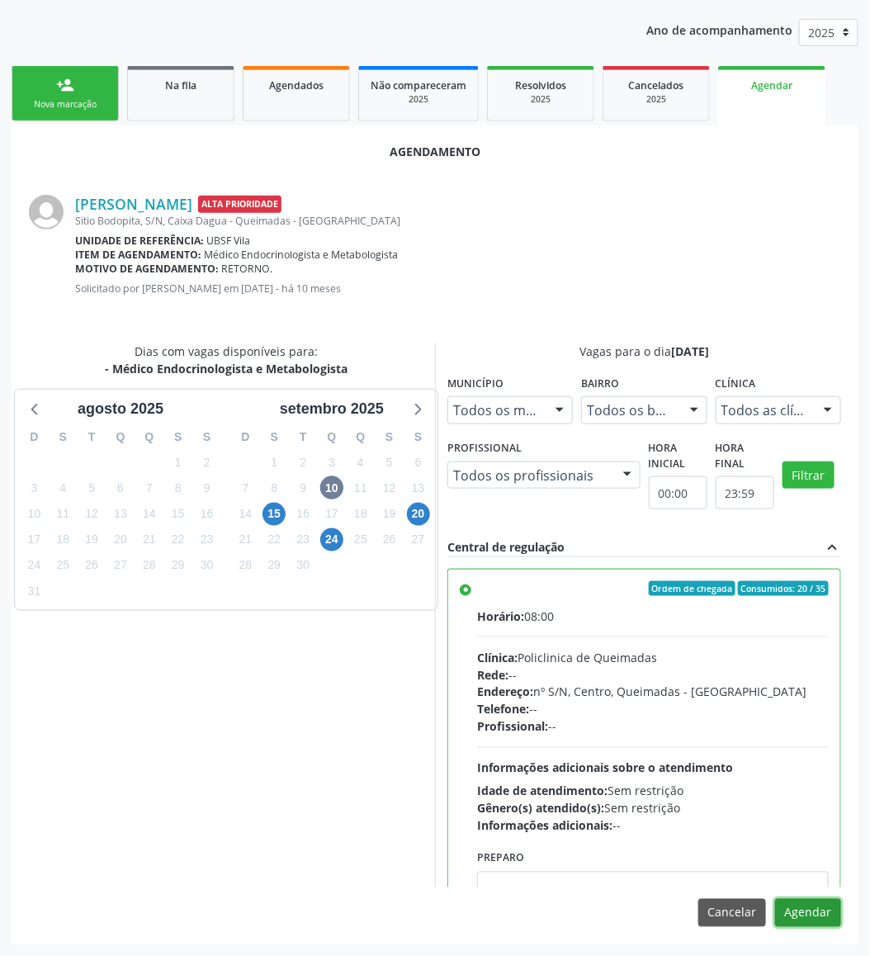
click at [724, 796] on button "Agendar" at bounding box center [809, 913] width 66 height 28
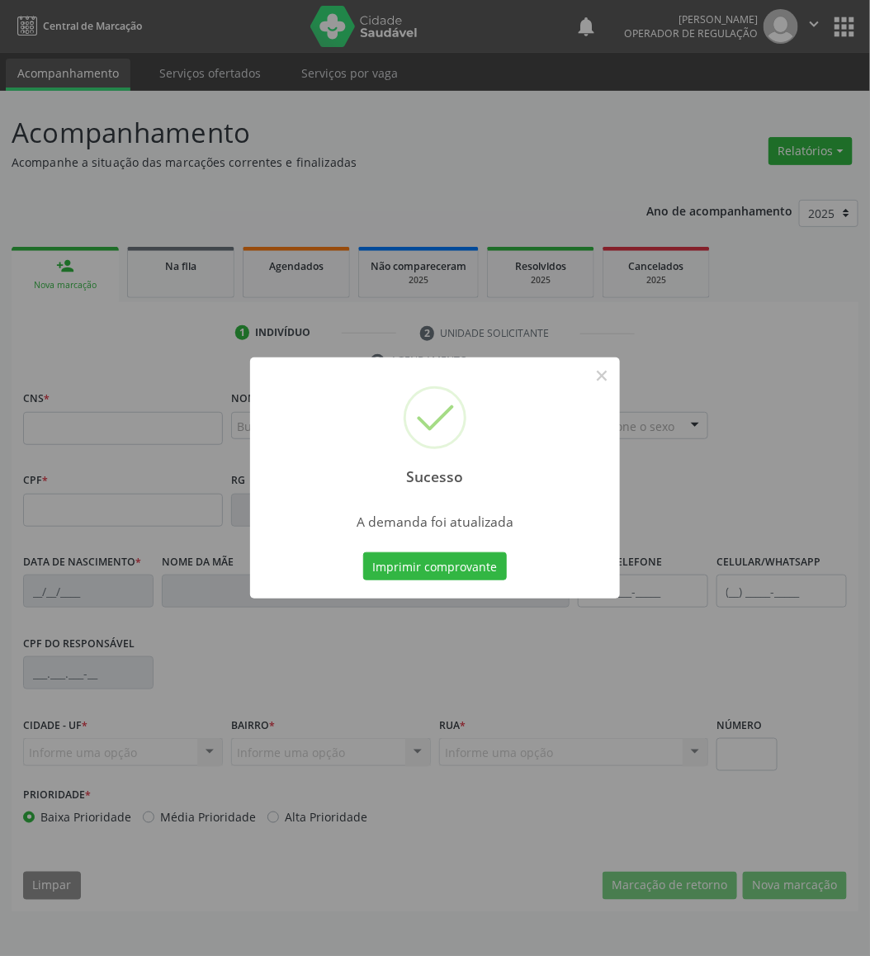
scroll to position [0, 0]
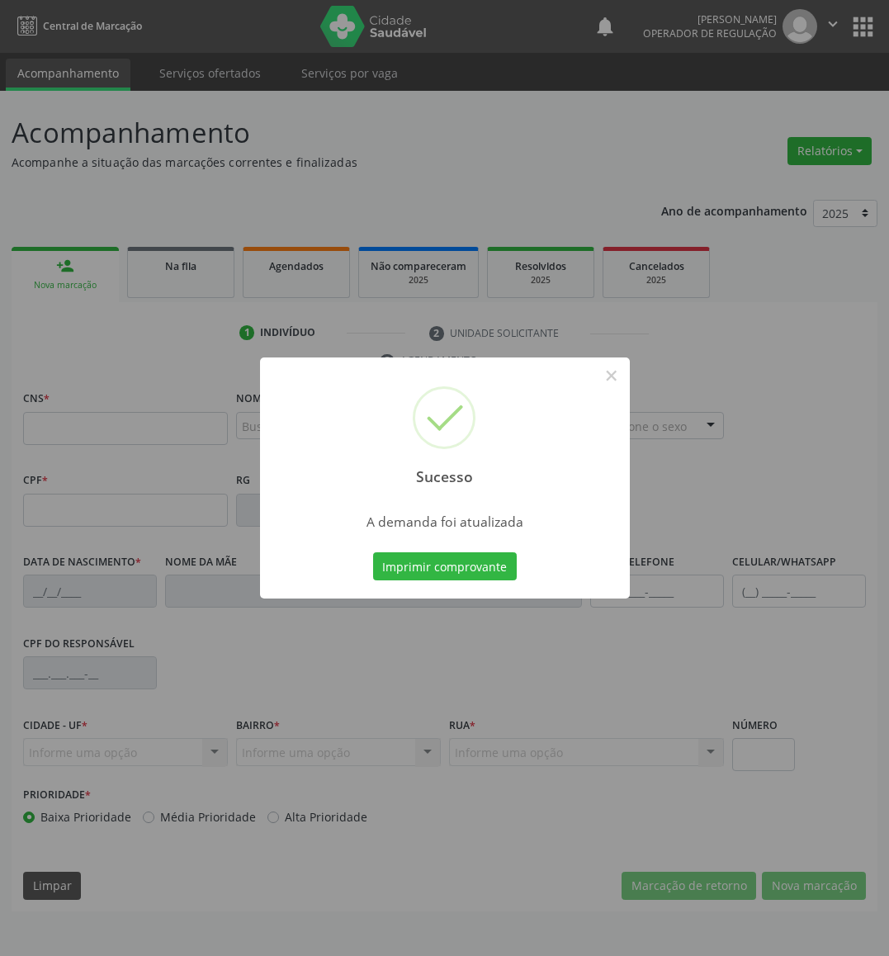
click at [373, 553] on button "Imprimir comprovante" at bounding box center [445, 567] width 144 height 28
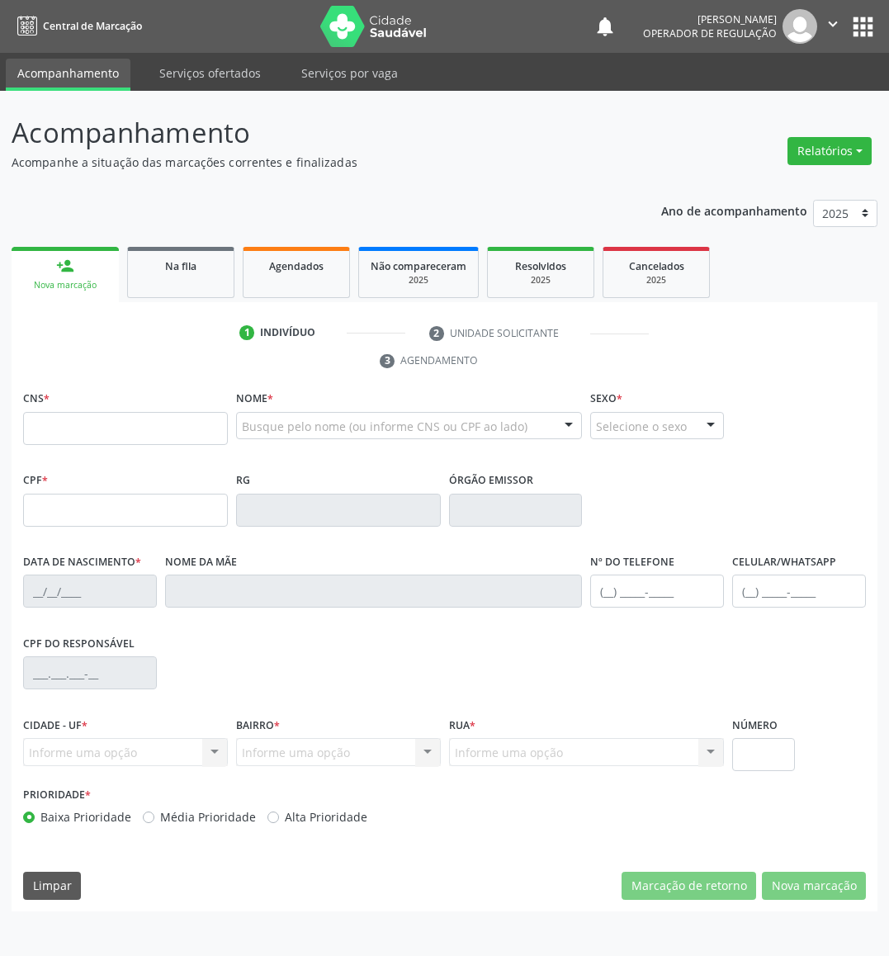
drag, startPoint x: 196, startPoint y: 266, endPoint x: 10, endPoint y: 325, distance: 194.9
click at [196, 268] on span "Na fila" at bounding box center [180, 266] width 31 height 14
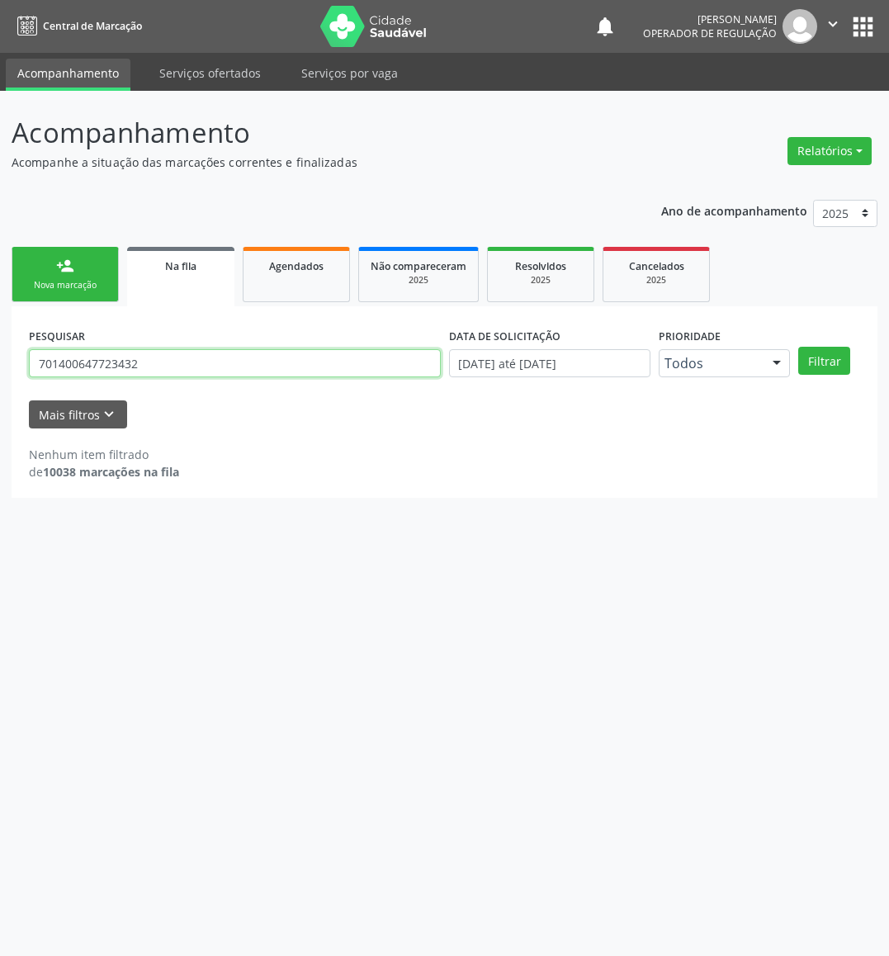
click at [92, 368] on input "701400647723432" at bounding box center [235, 363] width 412 height 28
type input "707601260521296"
click at [724, 347] on button "Filtrar" at bounding box center [825, 361] width 52 height 28
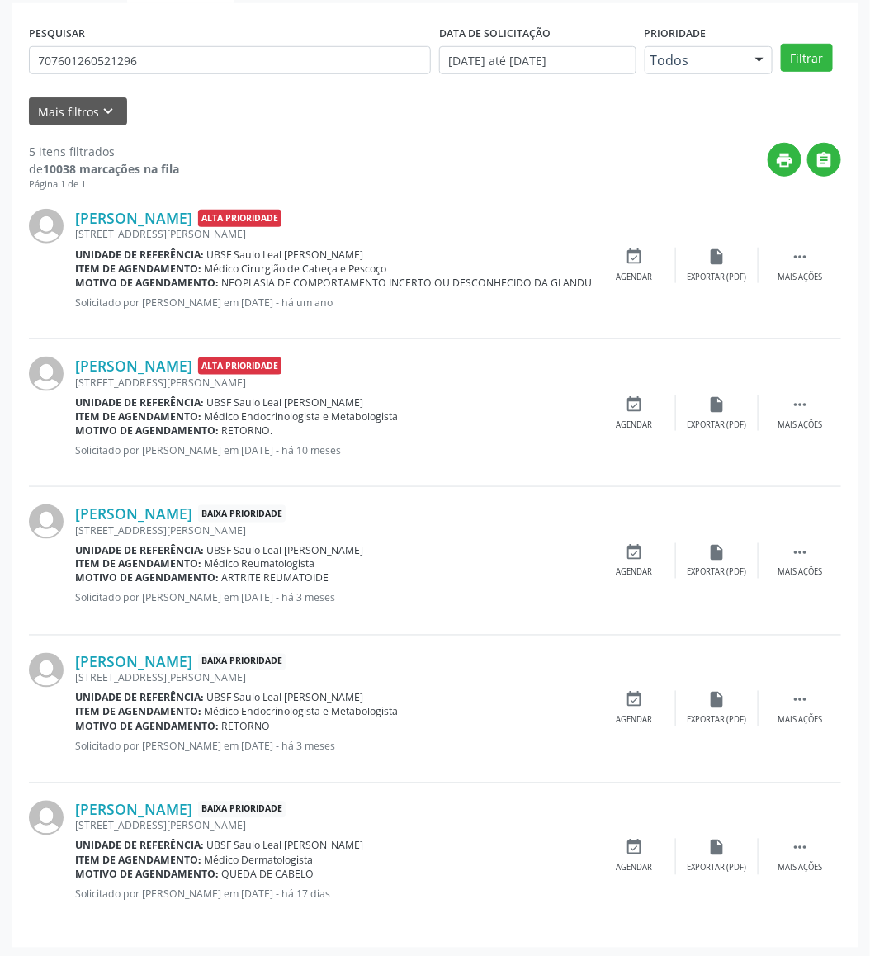
scroll to position [307, 0]
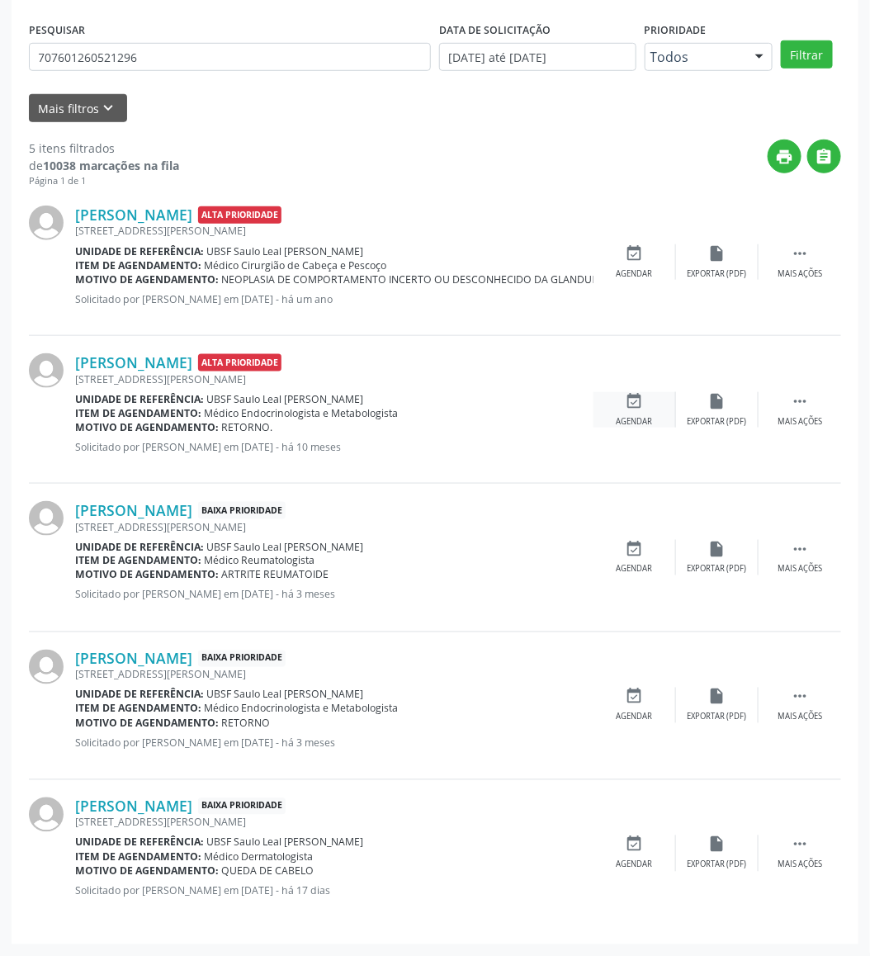
click at [635, 399] on icon "event_available" at bounding box center [635, 401] width 18 height 18
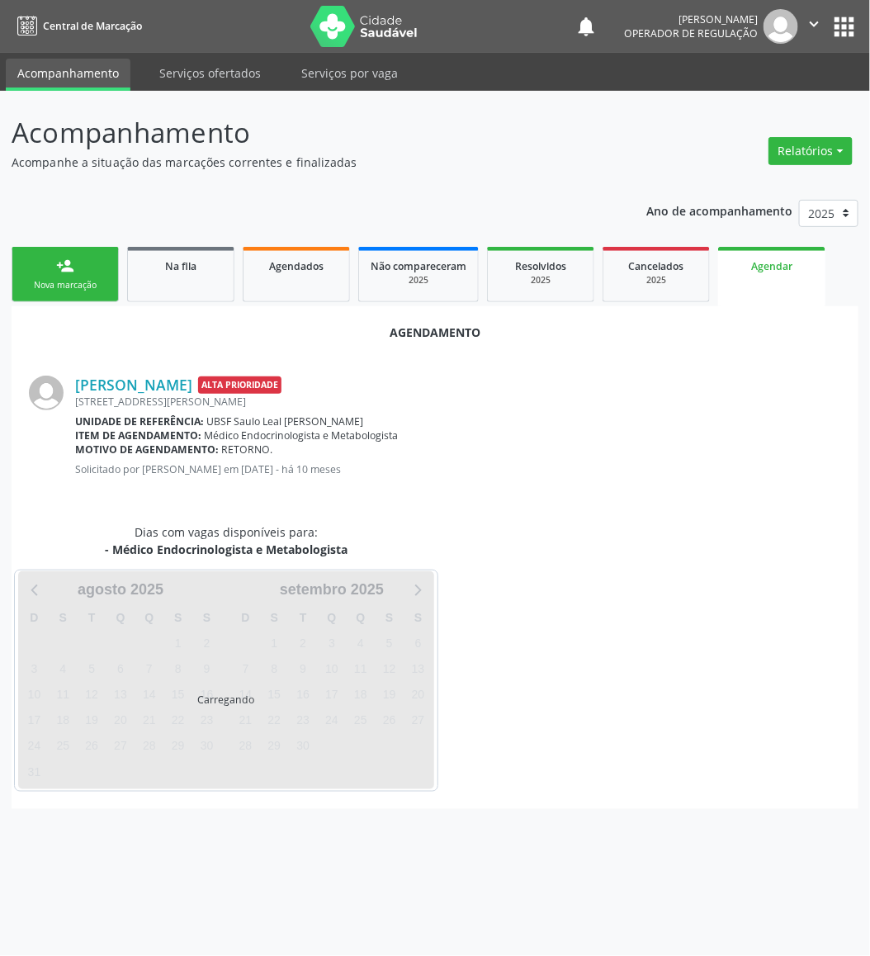
scroll to position [0, 0]
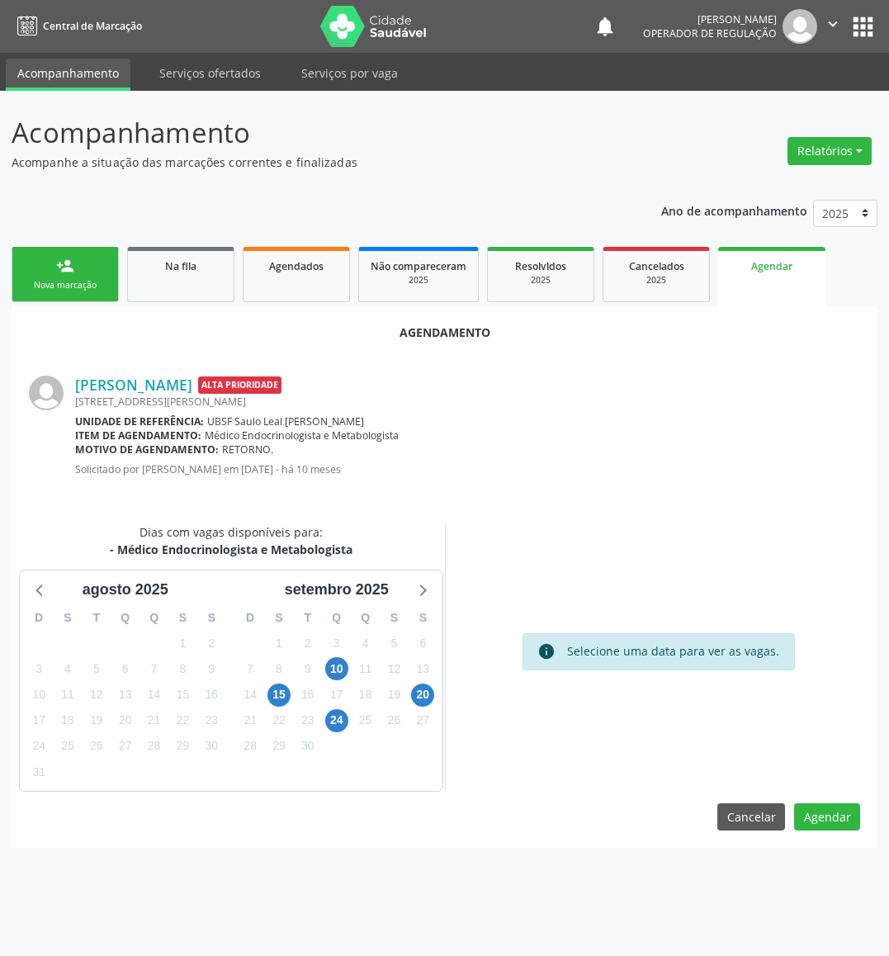
click at [352, 671] on div "11" at bounding box center [365, 670] width 29 height 26
click at [348, 670] on div "10" at bounding box center [336, 670] width 23 height 26
click at [338, 666] on span "10" at bounding box center [336, 668] width 23 height 23
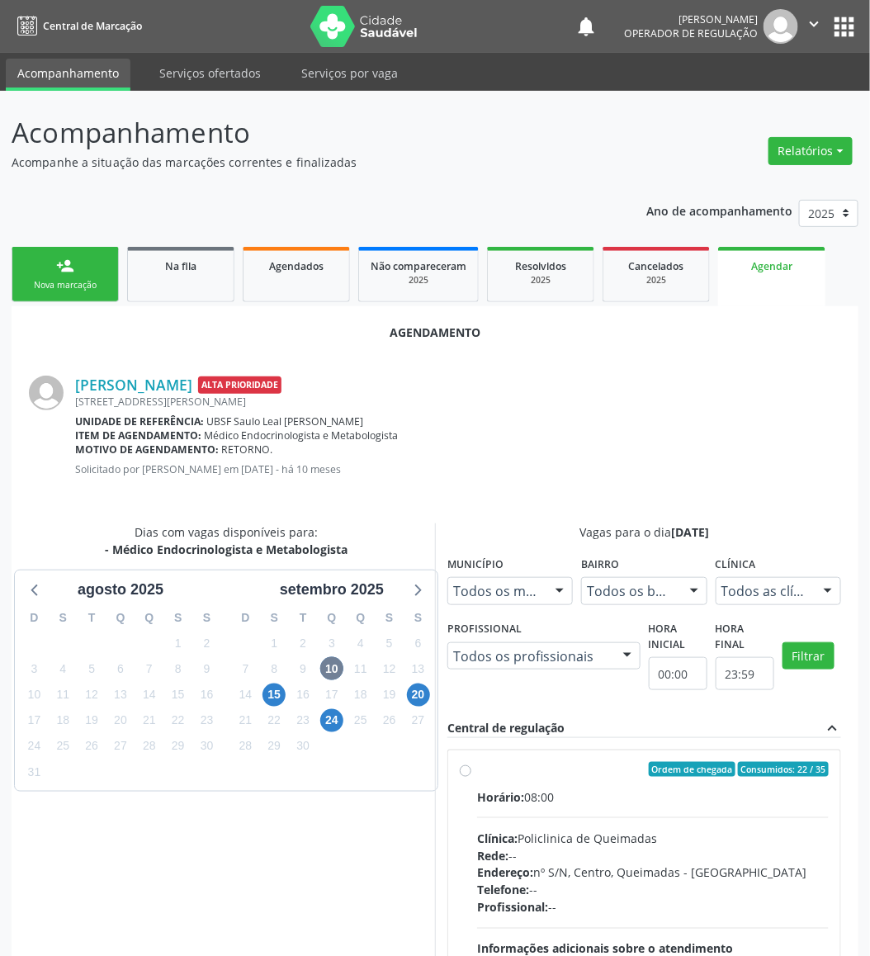
click at [572, 796] on div "Horário: 08:00" at bounding box center [653, 797] width 352 height 17
click at [472, 777] on input "Ordem de chegada Consumidos: 22 / 35 Horário: 08:00 Clínica: Policlinica de Que…" at bounding box center [466, 769] width 12 height 15
radio input "true"
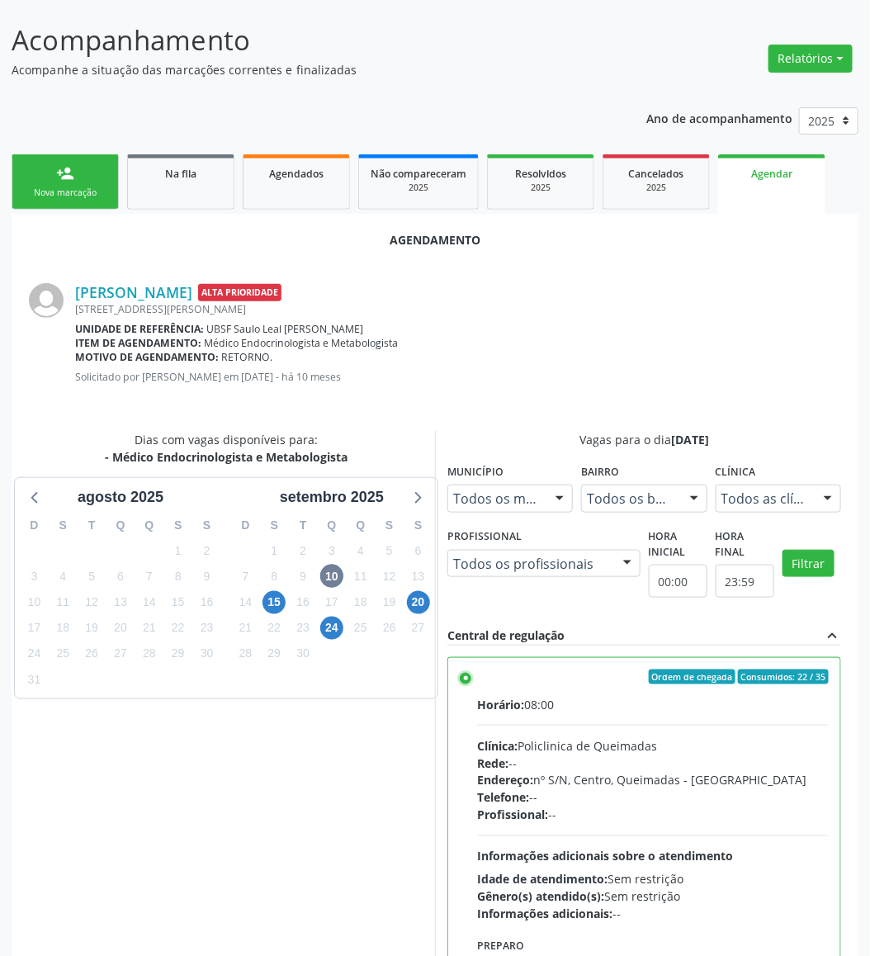
scroll to position [181, 0]
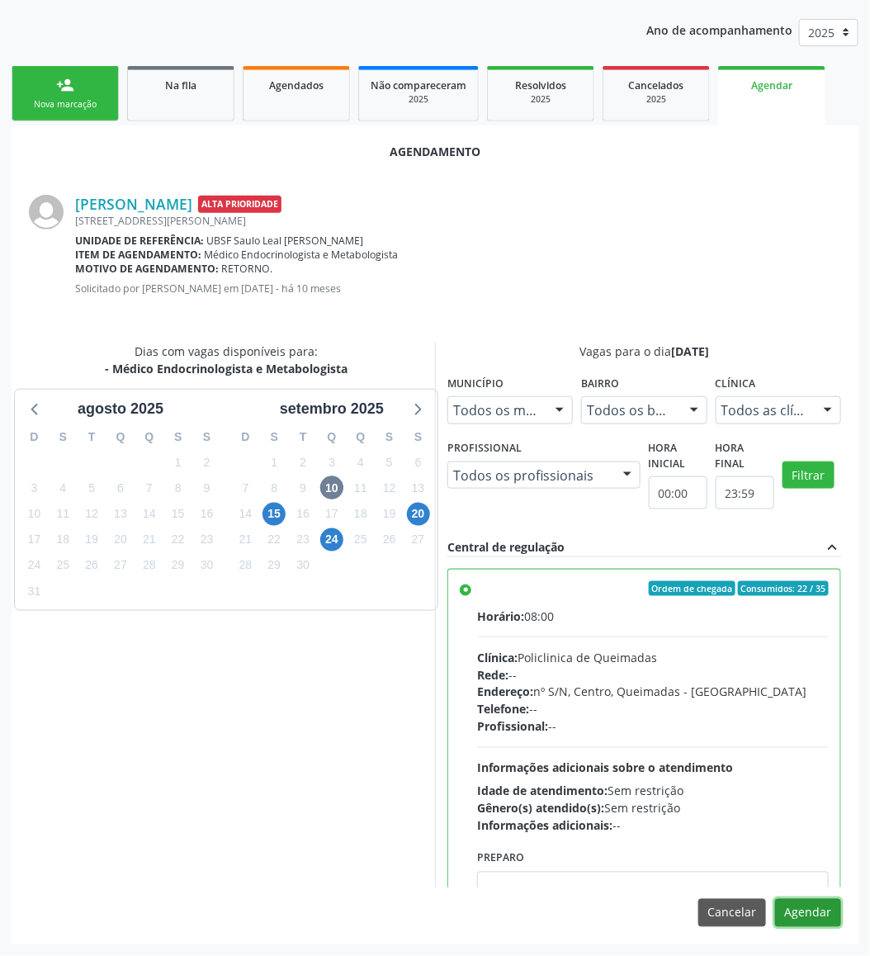
click at [724, 796] on button "Agendar" at bounding box center [809, 913] width 66 height 28
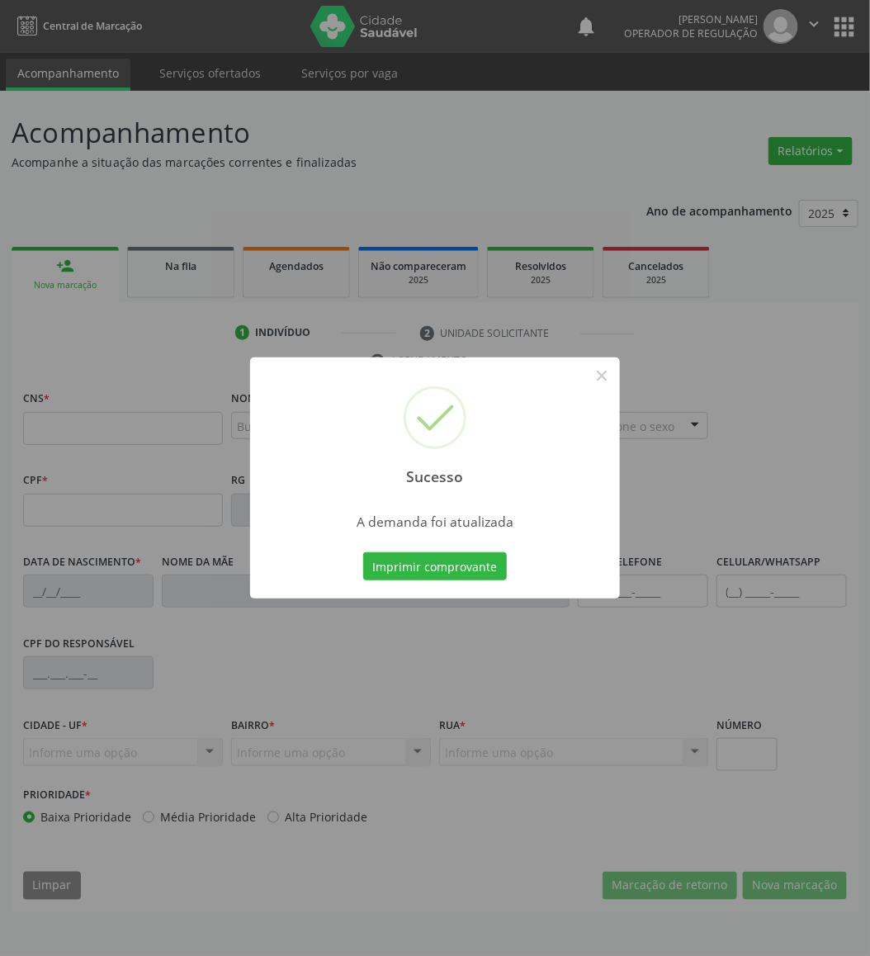
scroll to position [0, 0]
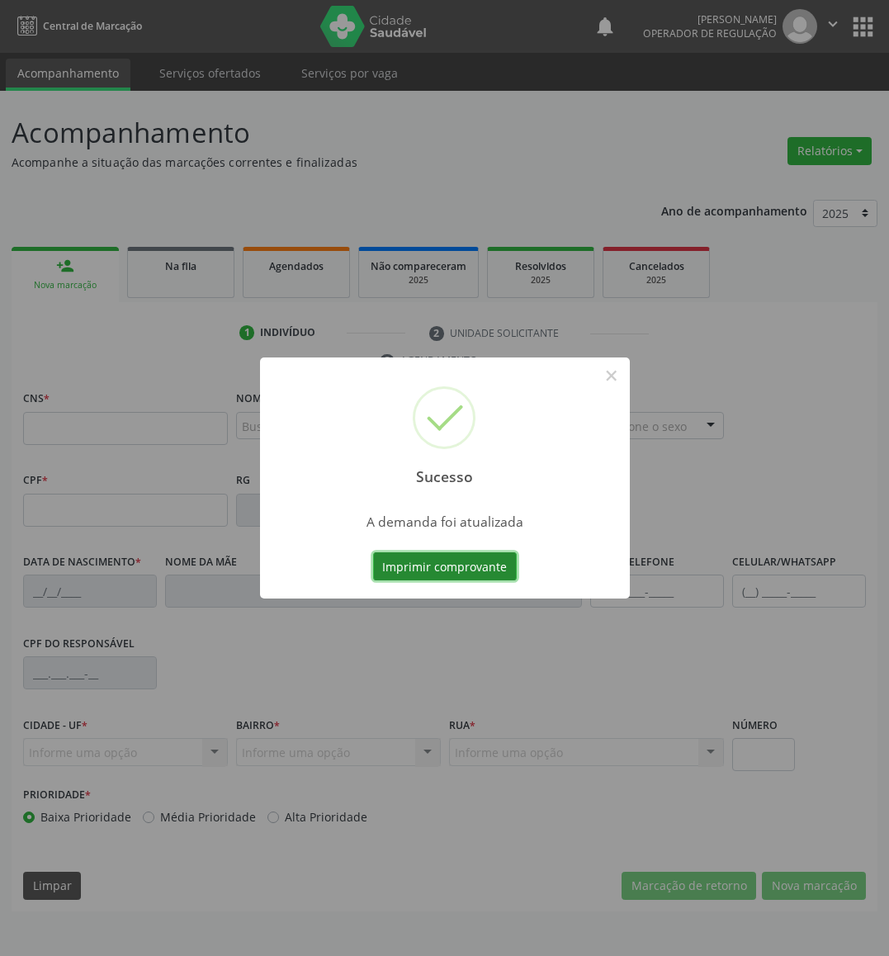
click at [402, 557] on button "Imprimir comprovante" at bounding box center [445, 567] width 144 height 28
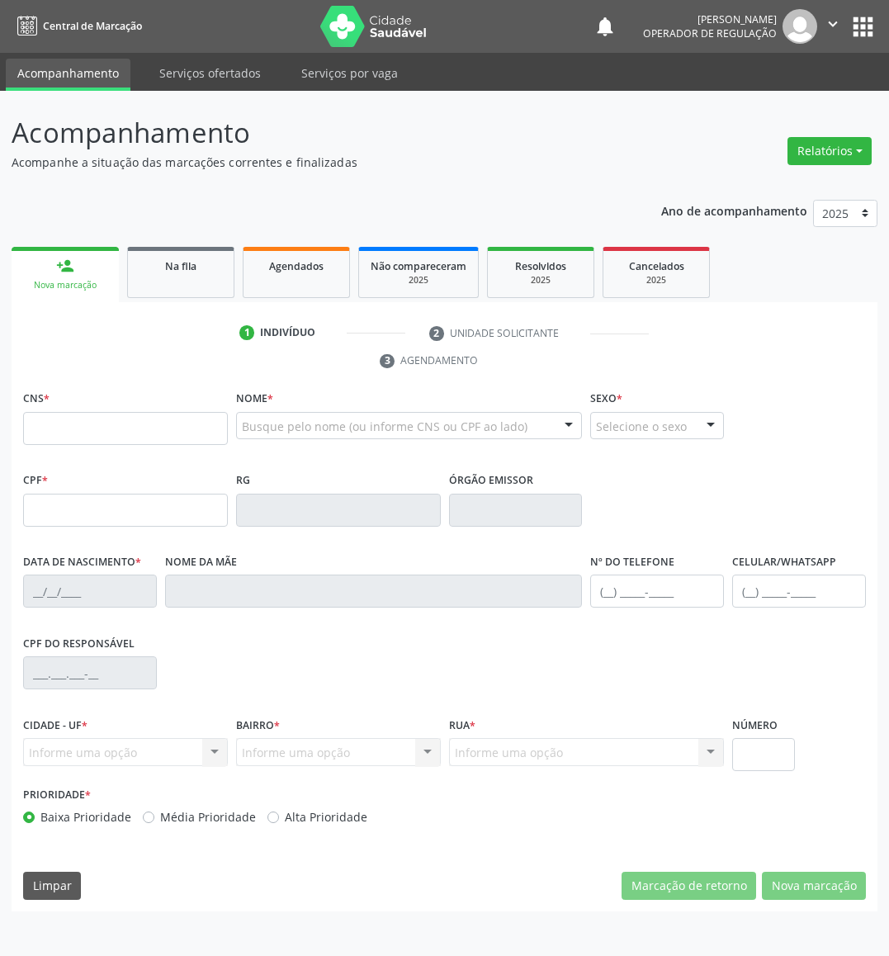
drag, startPoint x: 204, startPoint y: 273, endPoint x: 204, endPoint y: 12, distance: 260.2
click at [203, 273] on div "Na fila" at bounding box center [181, 265] width 83 height 17
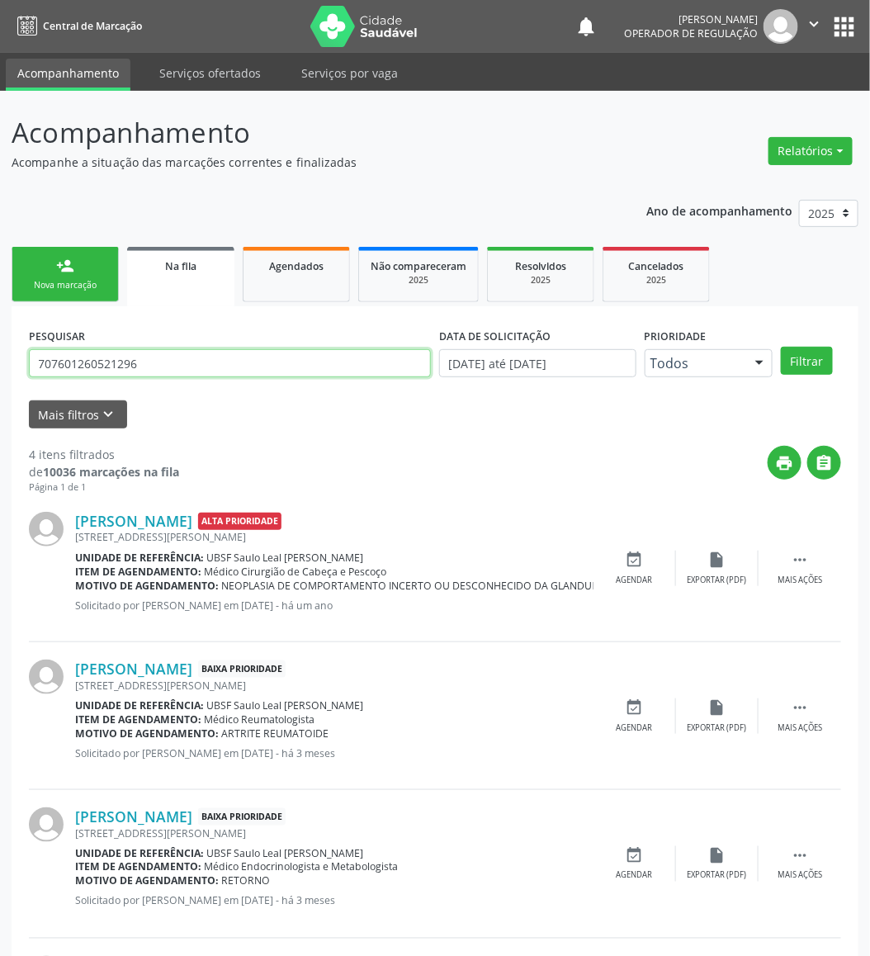
click at [79, 372] on input "707601260521296" at bounding box center [230, 363] width 402 height 28
type input "703406701395800"
click at [724, 347] on button "Filtrar" at bounding box center [807, 361] width 52 height 28
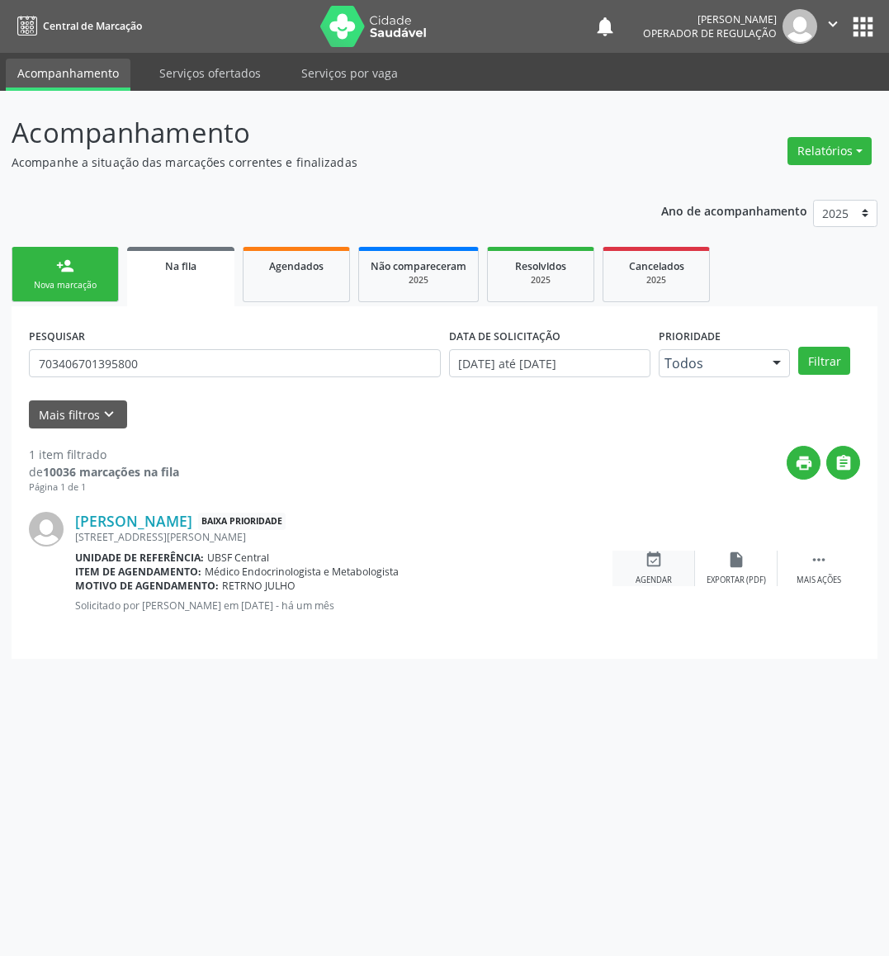
click at [657, 565] on icon "event_available" at bounding box center [654, 560] width 18 height 18
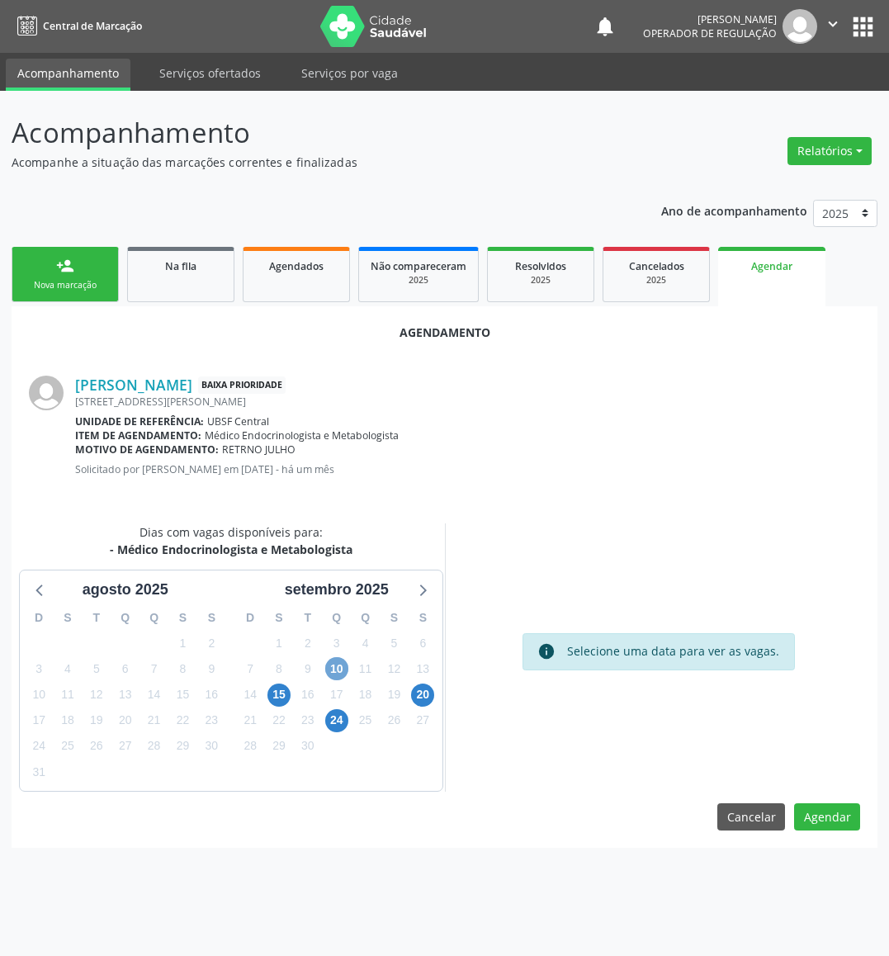
click at [333, 669] on span "10" at bounding box center [336, 668] width 23 height 23
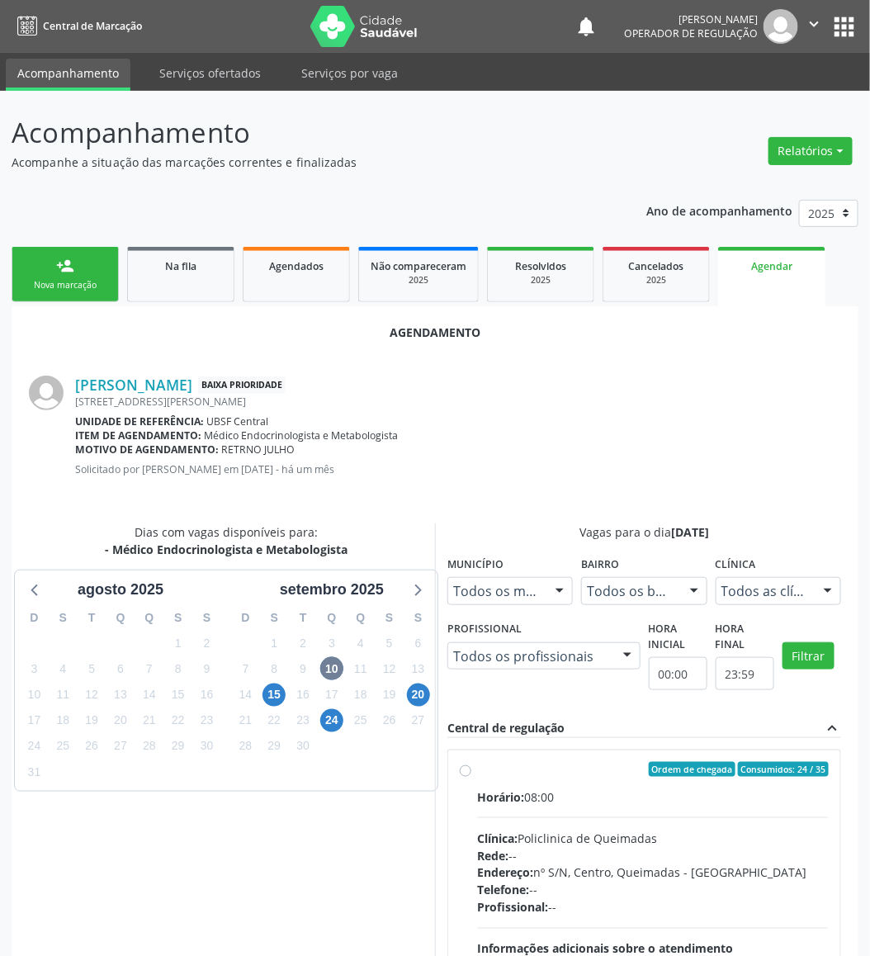
click at [675, 796] on div "Horário: 08:00 Clínica: Policlinica de Queimadas Rede: -- Endereço: nº S/N, Cen…" at bounding box center [653, 902] width 352 height 227
click at [472, 777] on input "Ordem de chegada Consumidos: 24 / 35 Horário: 08:00 Clínica: Policlinica de Que…" at bounding box center [466, 769] width 12 height 15
radio input "true"
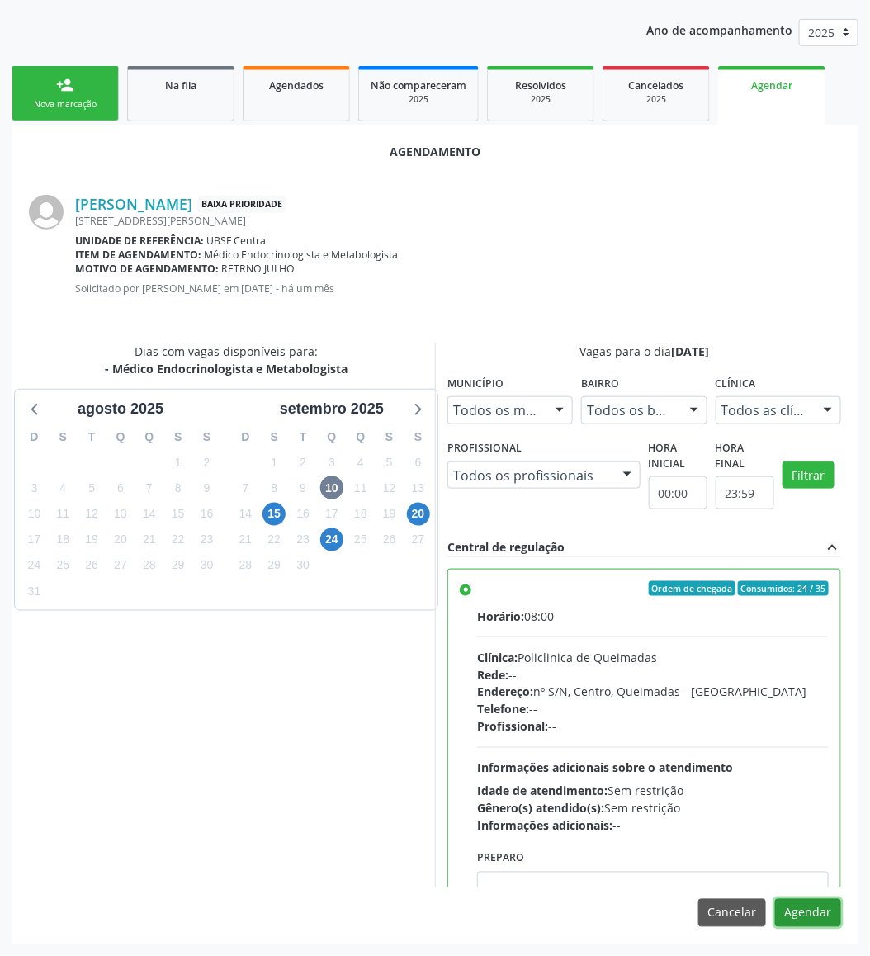
click at [724, 796] on button "Agendar" at bounding box center [809, 913] width 66 height 28
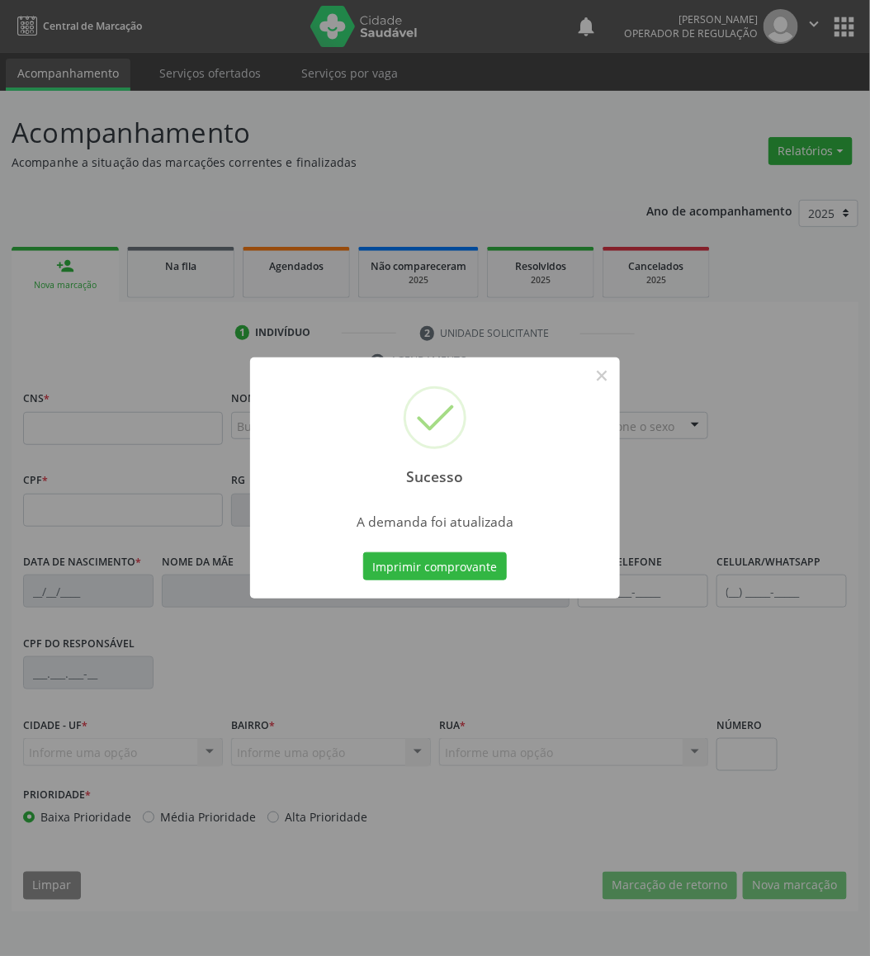
scroll to position [0, 0]
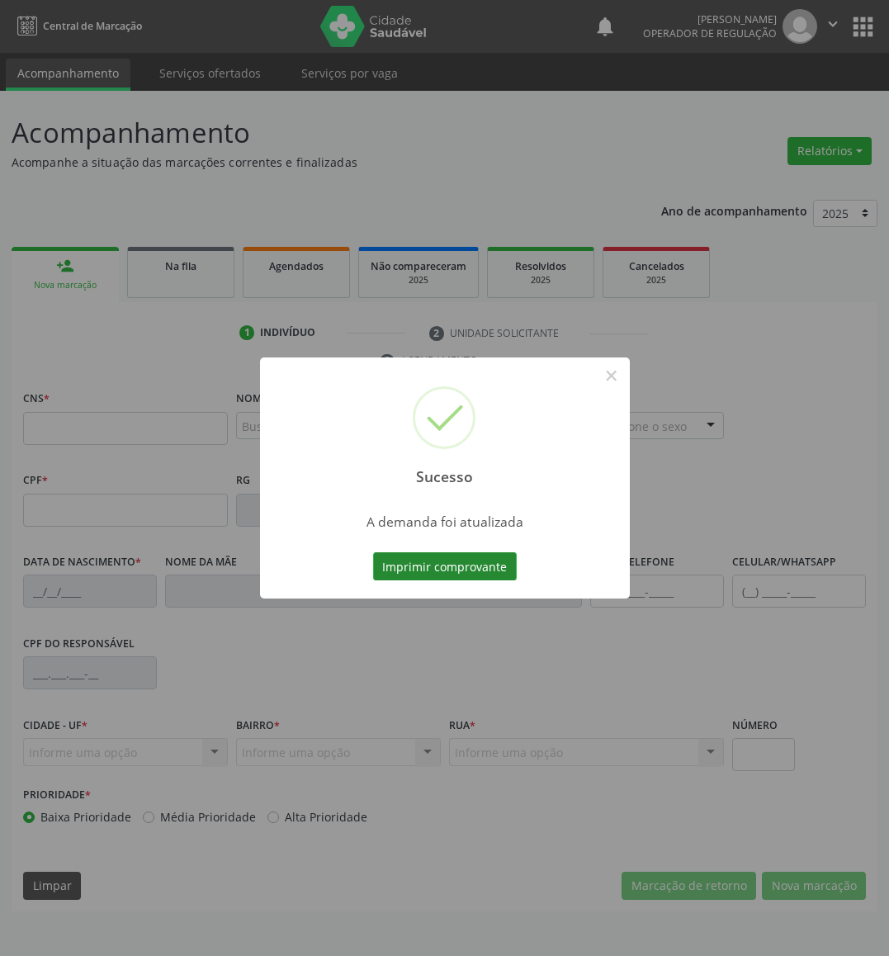
click at [427, 570] on button "Imprimir comprovante" at bounding box center [445, 567] width 144 height 28
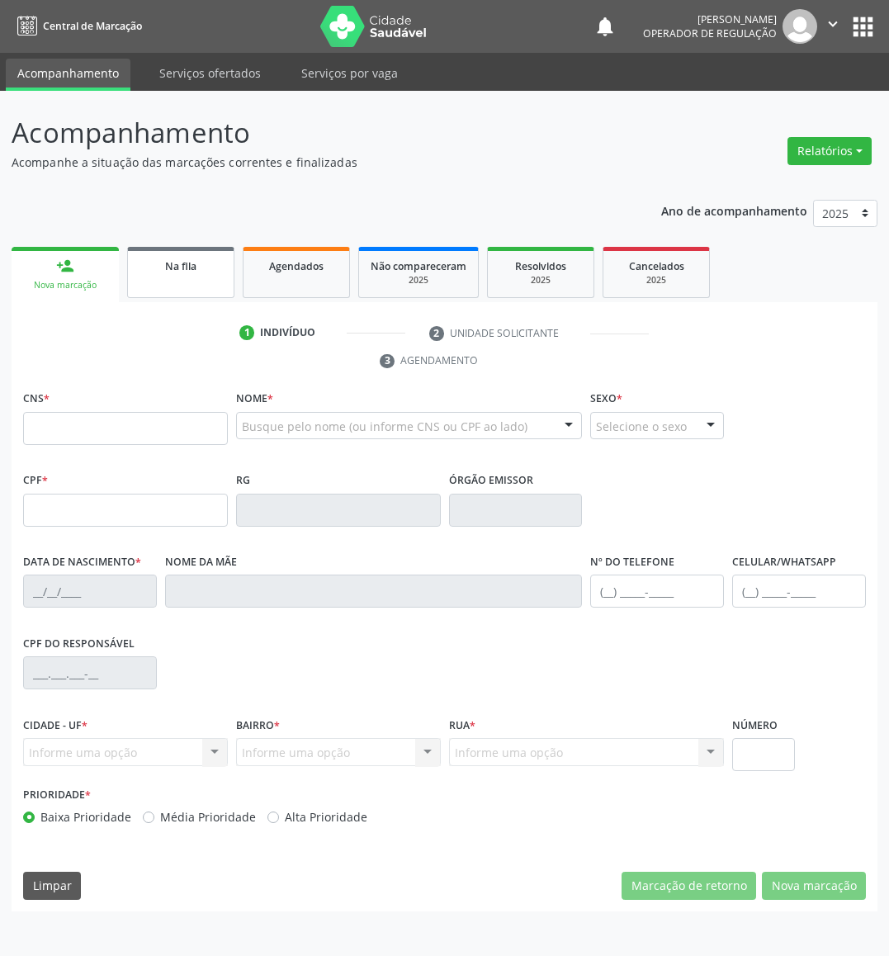
click at [196, 282] on link "Na fila" at bounding box center [180, 272] width 107 height 51
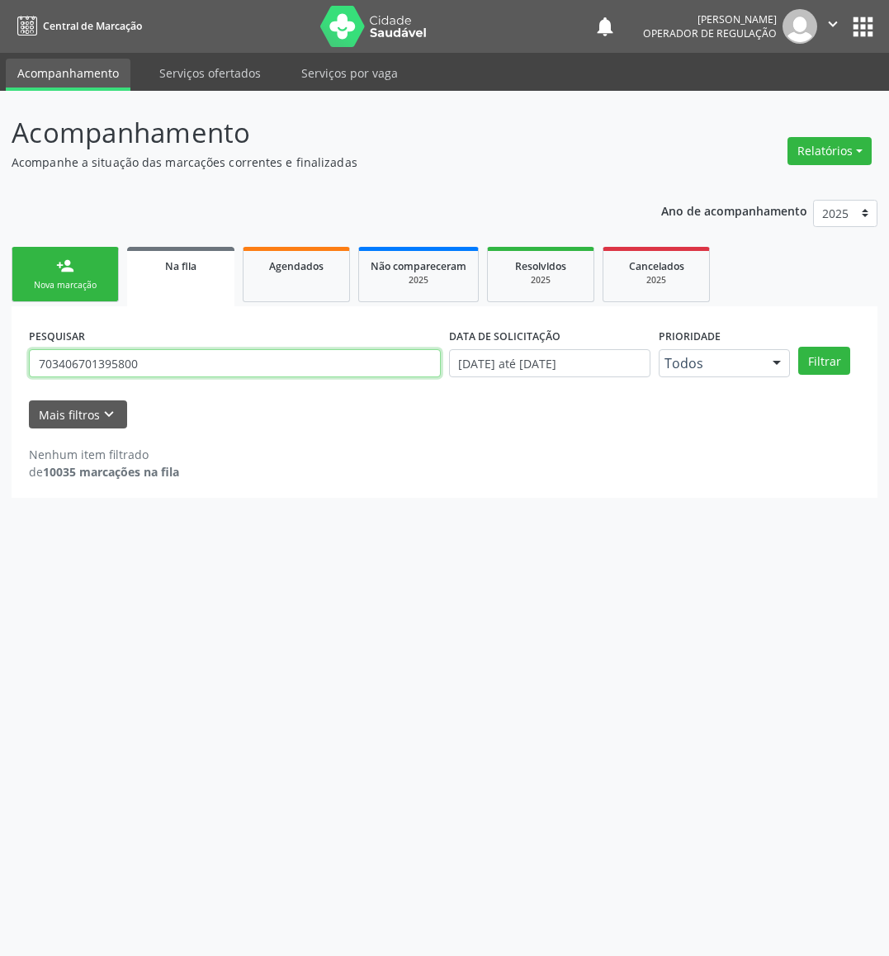
click at [235, 369] on input "703406701395800" at bounding box center [235, 363] width 412 height 28
click at [724, 347] on button "Filtrar" at bounding box center [825, 361] width 52 height 28
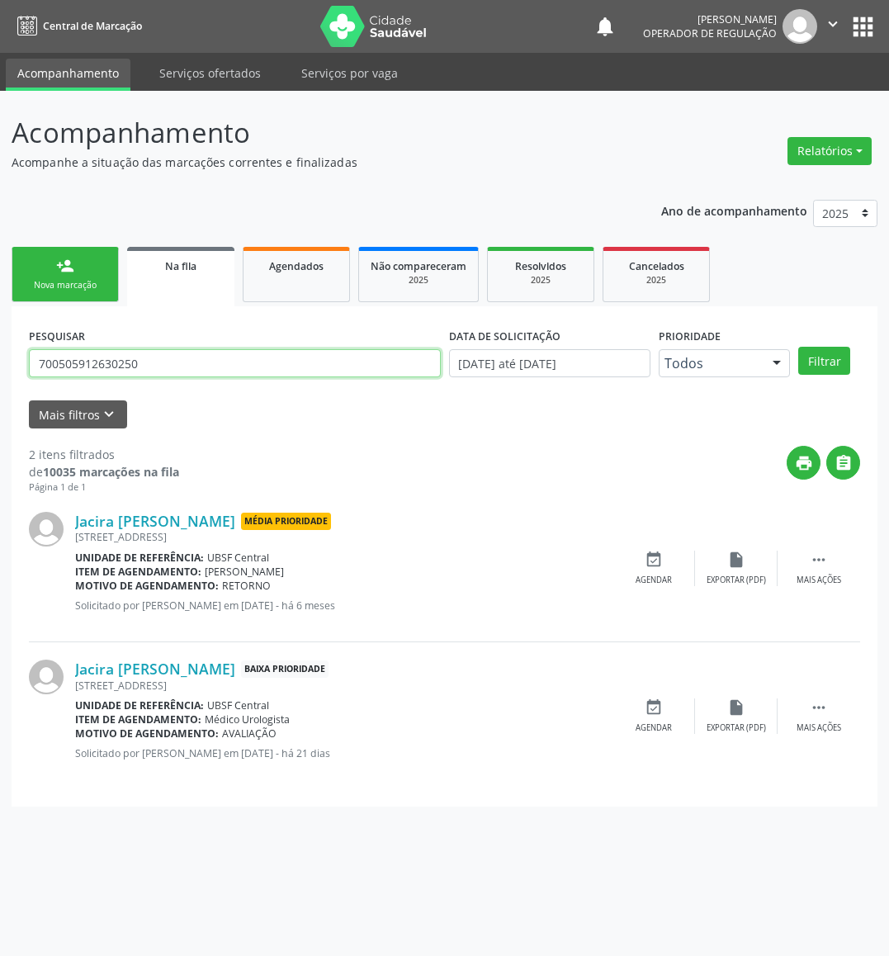
click at [184, 372] on input "700505912630250" at bounding box center [235, 363] width 412 height 28
click at [107, 370] on input "700505912630250" at bounding box center [235, 363] width 412 height 28
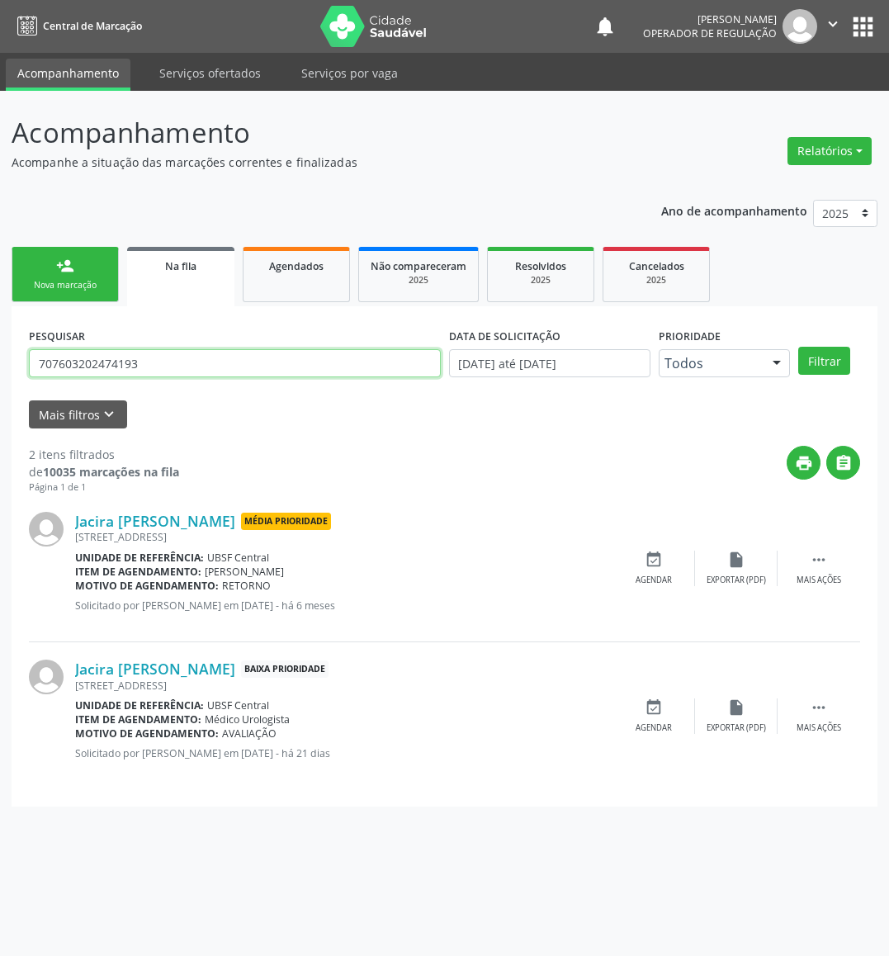
type input "707603202474193"
click at [724, 347] on button "Filtrar" at bounding box center [825, 361] width 52 height 28
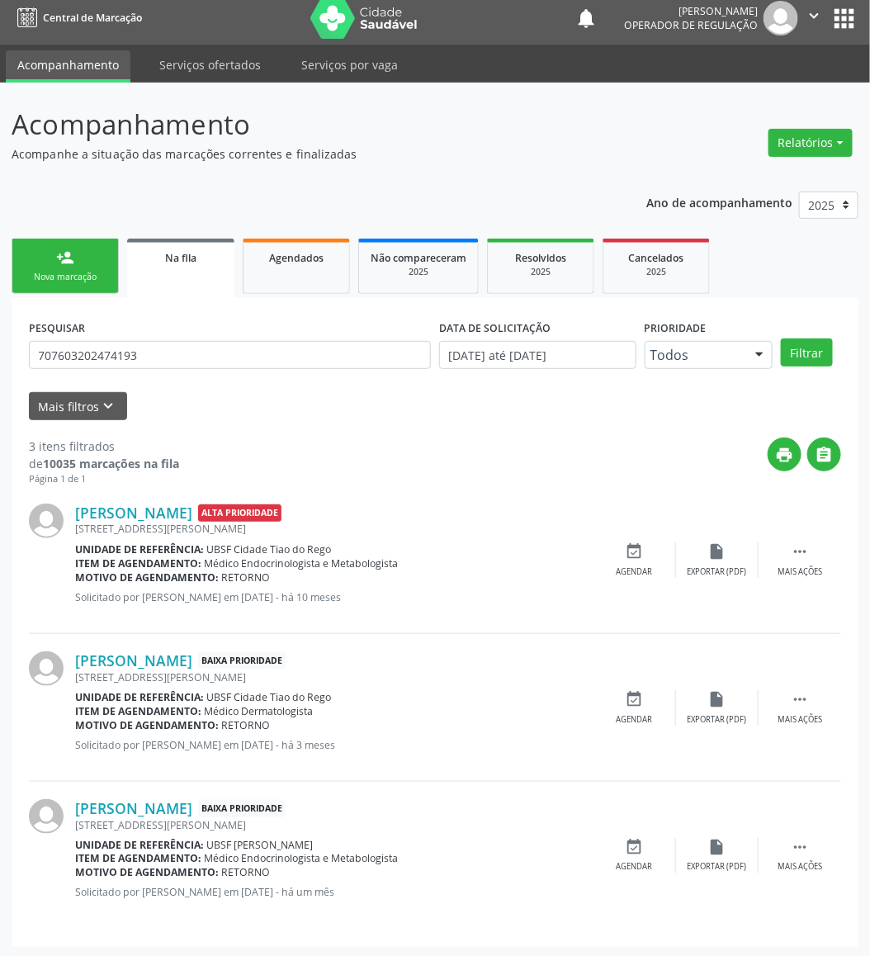
scroll to position [11, 0]
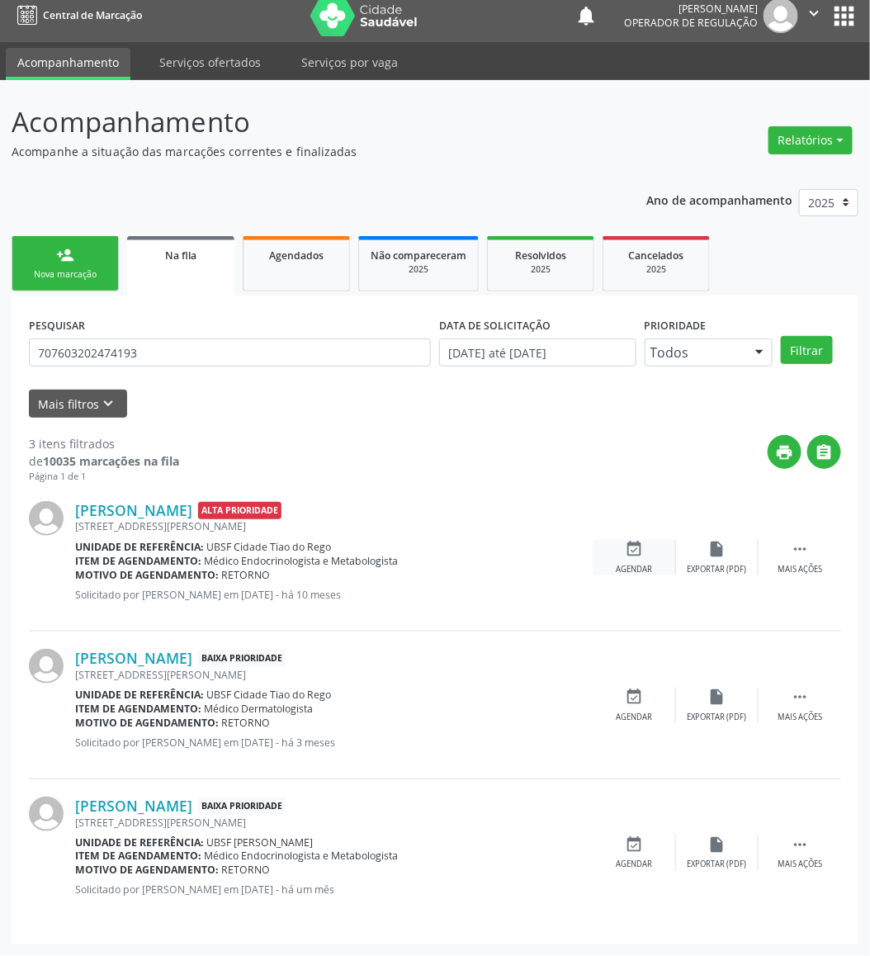
click at [649, 546] on div "event_available Agendar" at bounding box center [635, 558] width 83 height 36
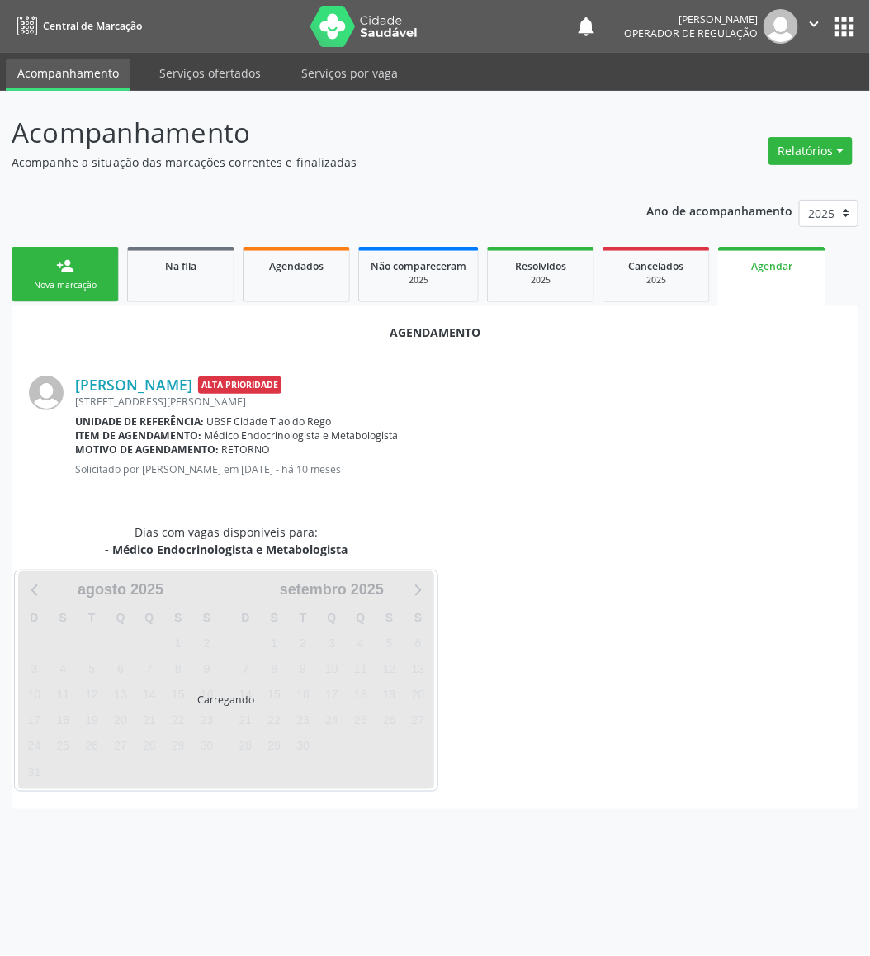
scroll to position [0, 0]
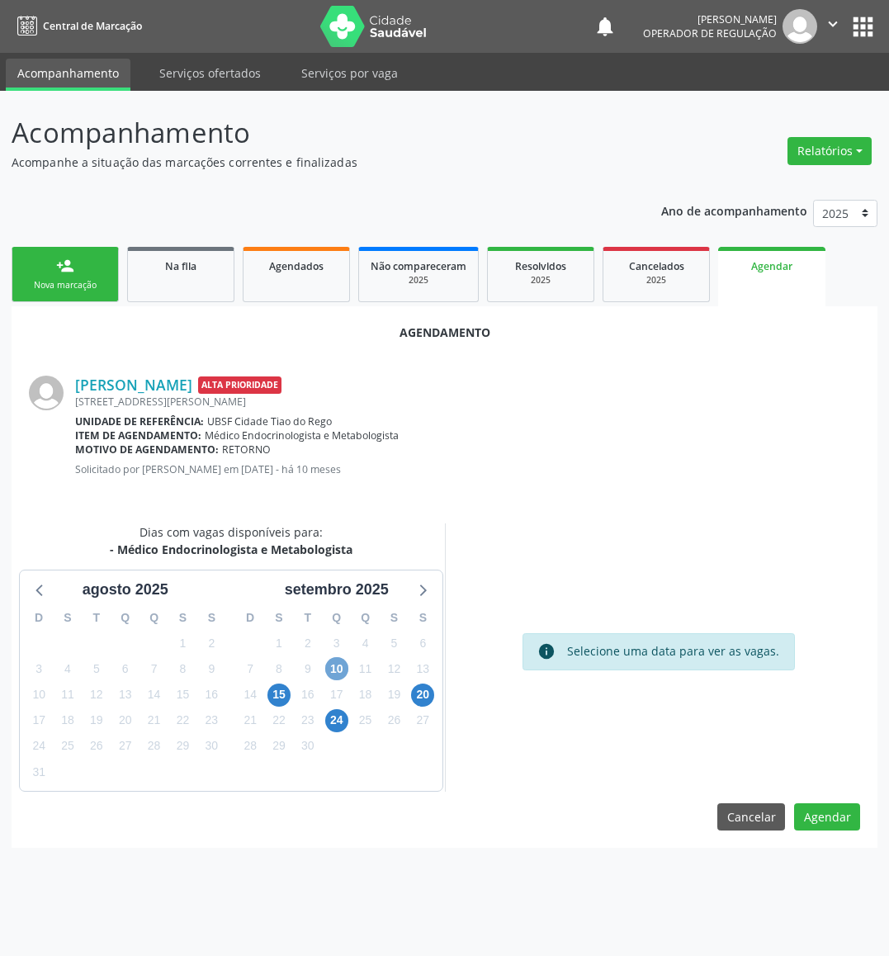
click at [334, 667] on span "10" at bounding box center [336, 668] width 23 height 23
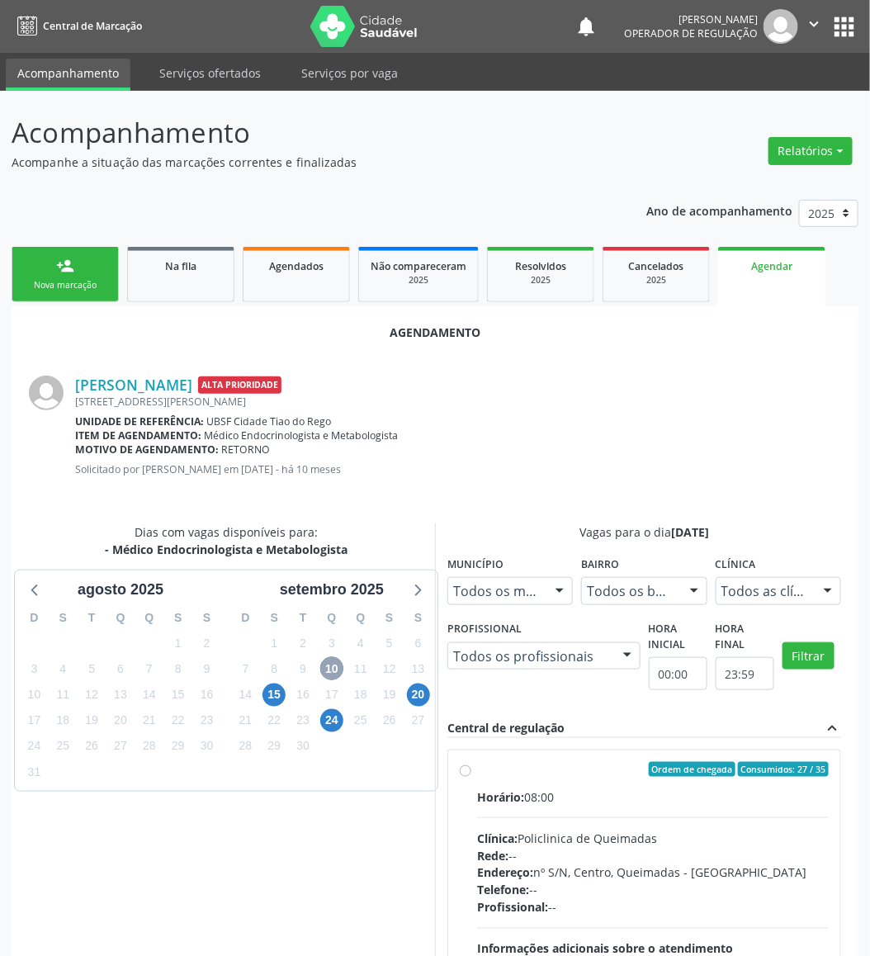
scroll to position [152, 0]
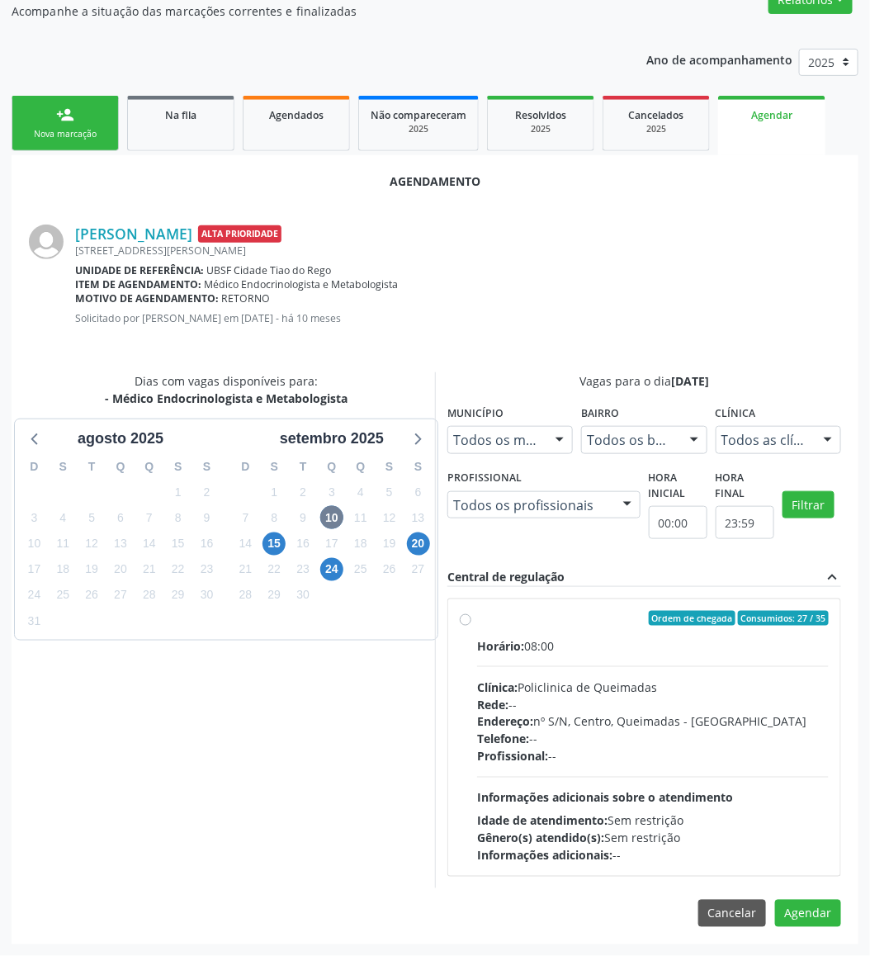
click at [664, 721] on div "Endereço: nº S/N, Centro, Queimadas - [GEOGRAPHIC_DATA]" at bounding box center [653, 722] width 352 height 17
click at [472, 626] on input "Ordem de chegada Consumidos: 27 / 35 Horário: 08:00 Clínica: Policlinica de Que…" at bounding box center [466, 618] width 12 height 15
radio input "true"
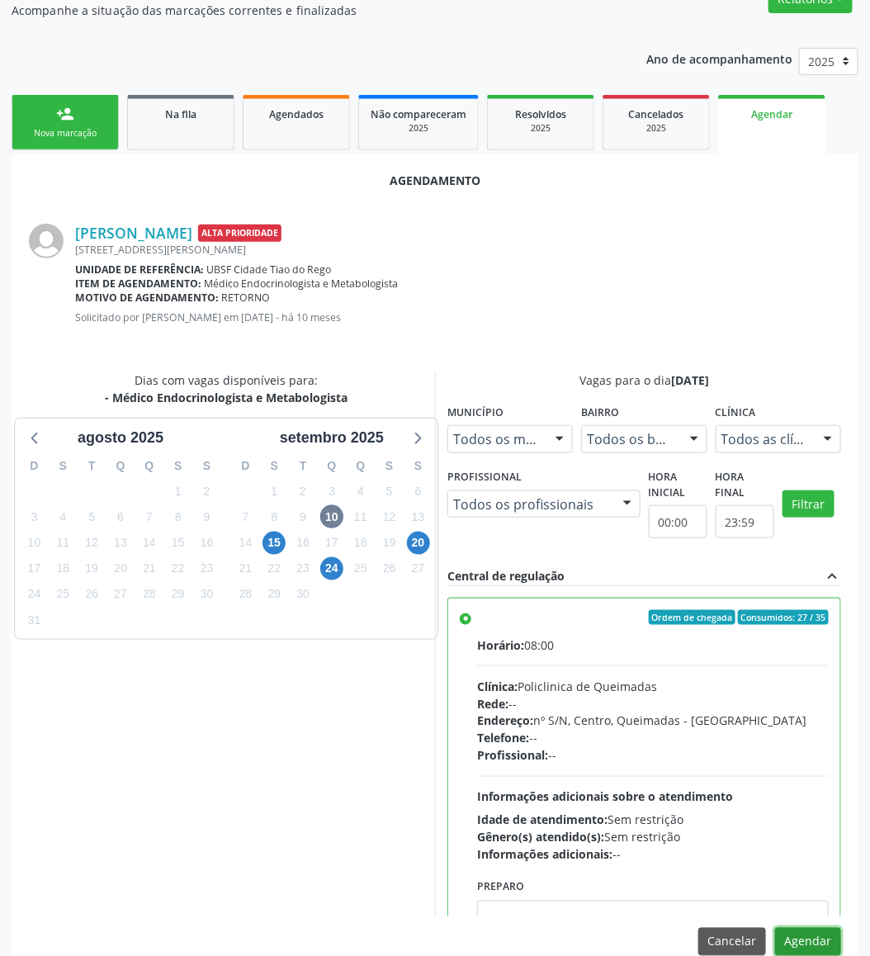
click at [724, 796] on button "Agendar" at bounding box center [809, 942] width 66 height 28
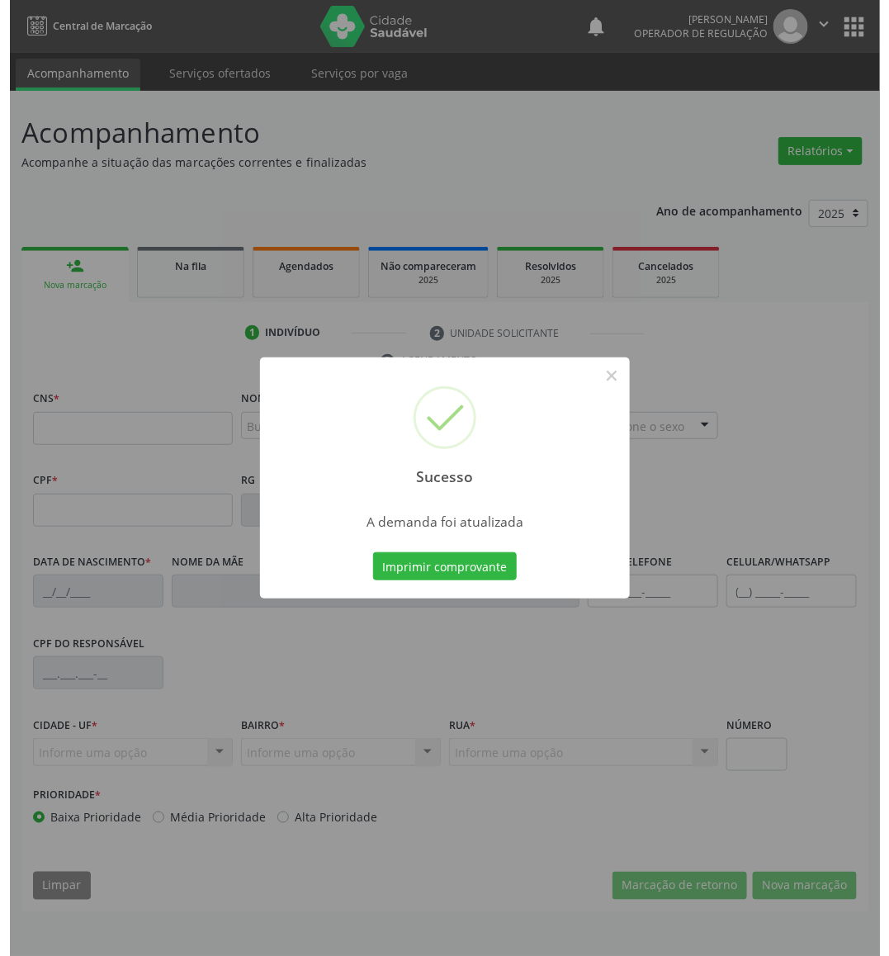
scroll to position [0, 0]
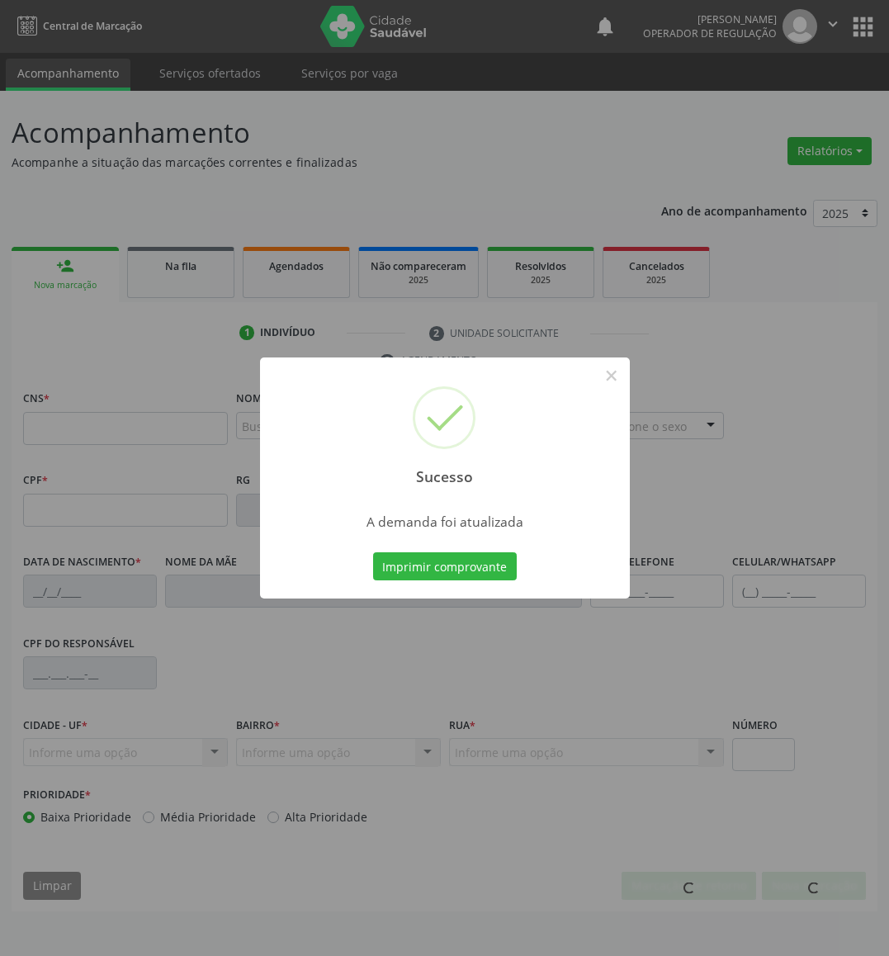
click at [373, 553] on button "Imprimir comprovante" at bounding box center [445, 567] width 144 height 28
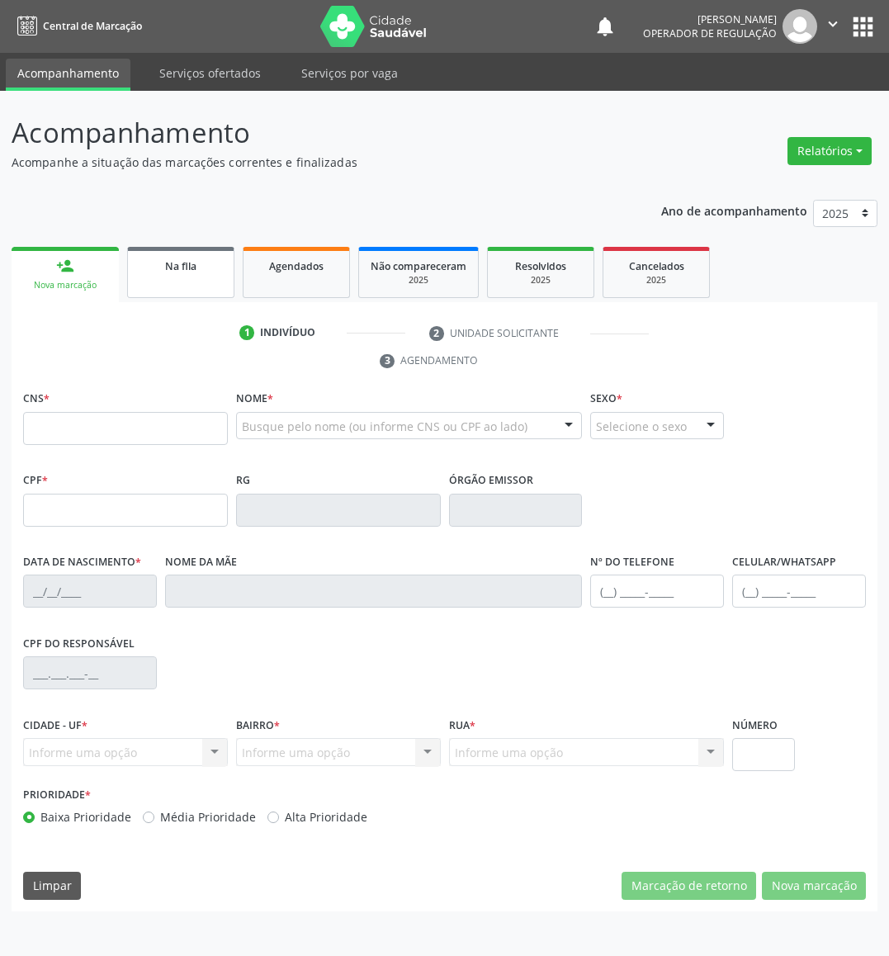
click at [196, 268] on span "Na fila" at bounding box center [180, 266] width 31 height 14
